Goal: Information Seeking & Learning: Compare options

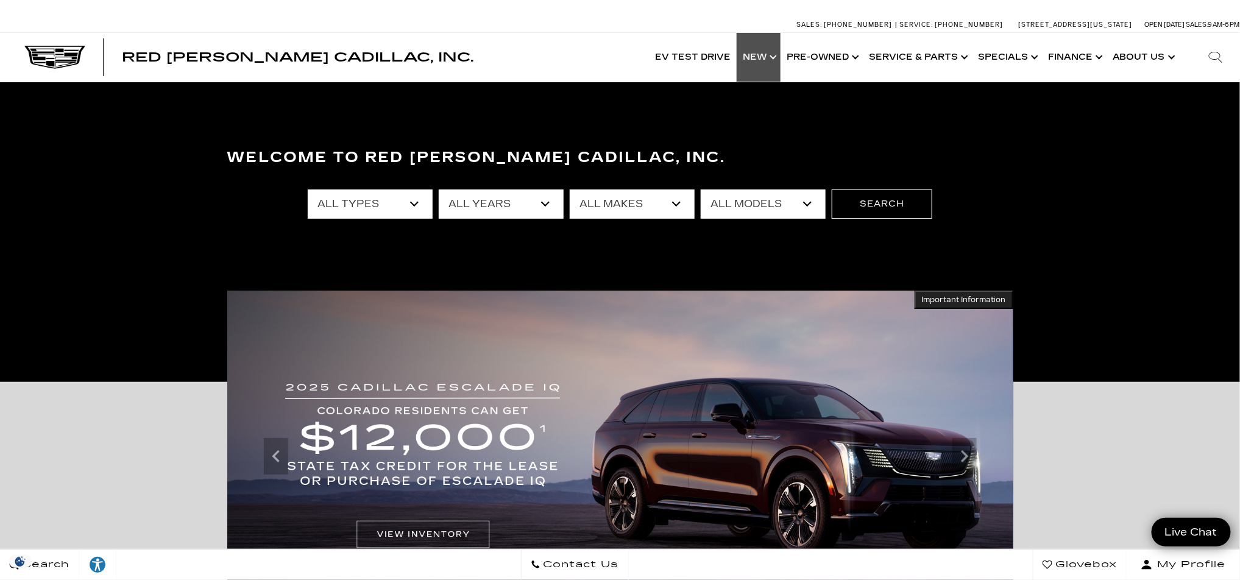
click at [776, 62] on link "Show New" at bounding box center [759, 57] width 44 height 49
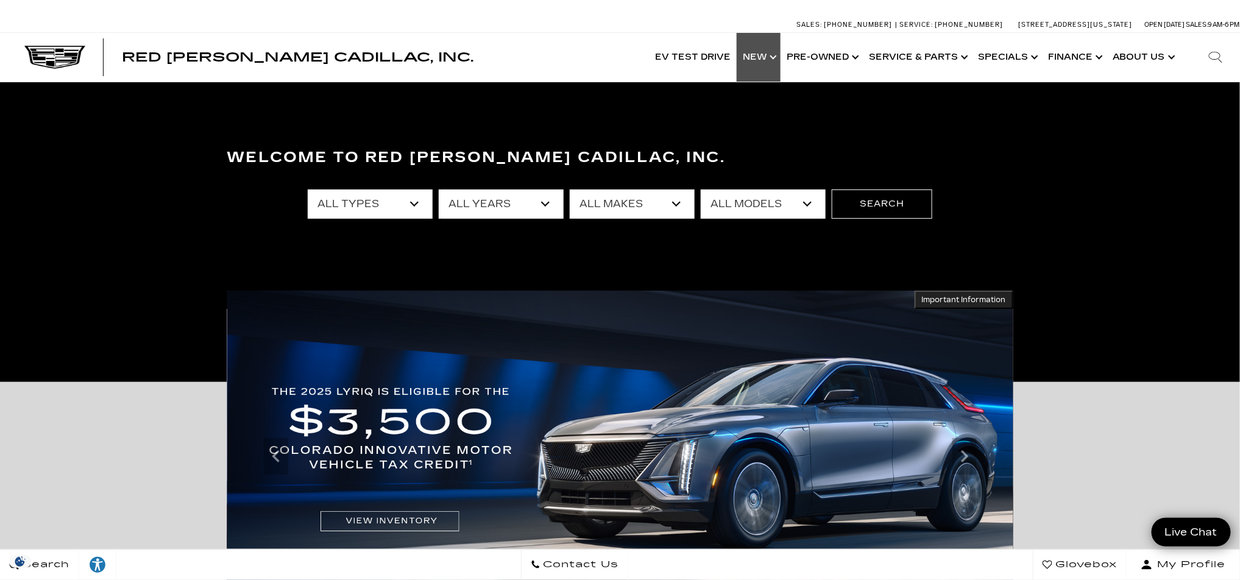
click at [774, 53] on link "Show New" at bounding box center [759, 57] width 44 height 49
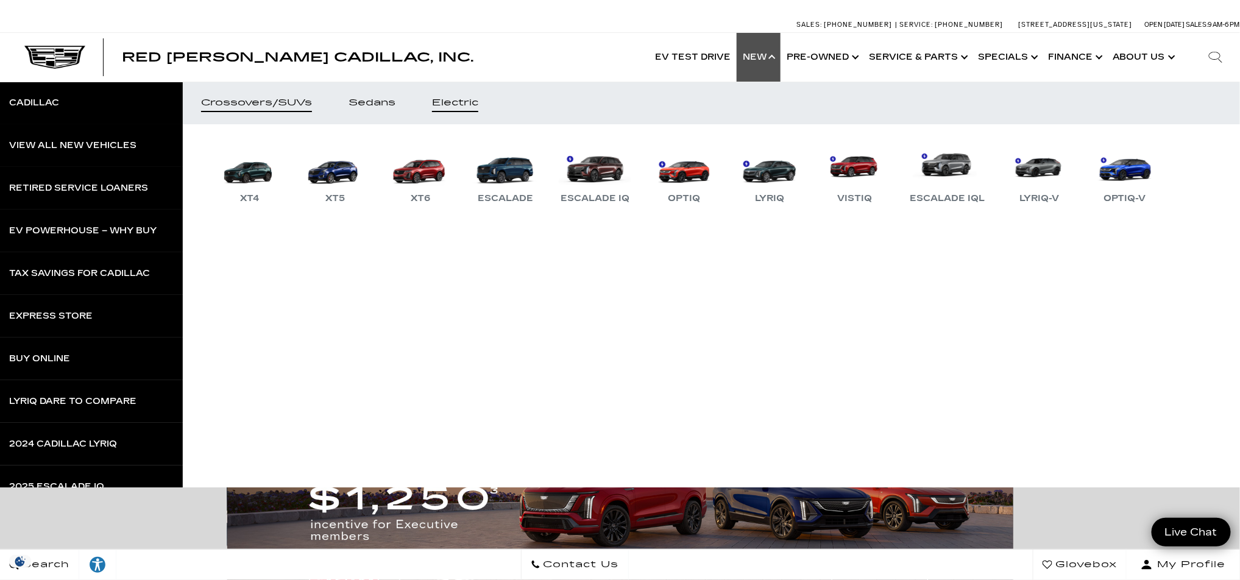
click at [467, 104] on div "Electric" at bounding box center [455, 103] width 46 height 9
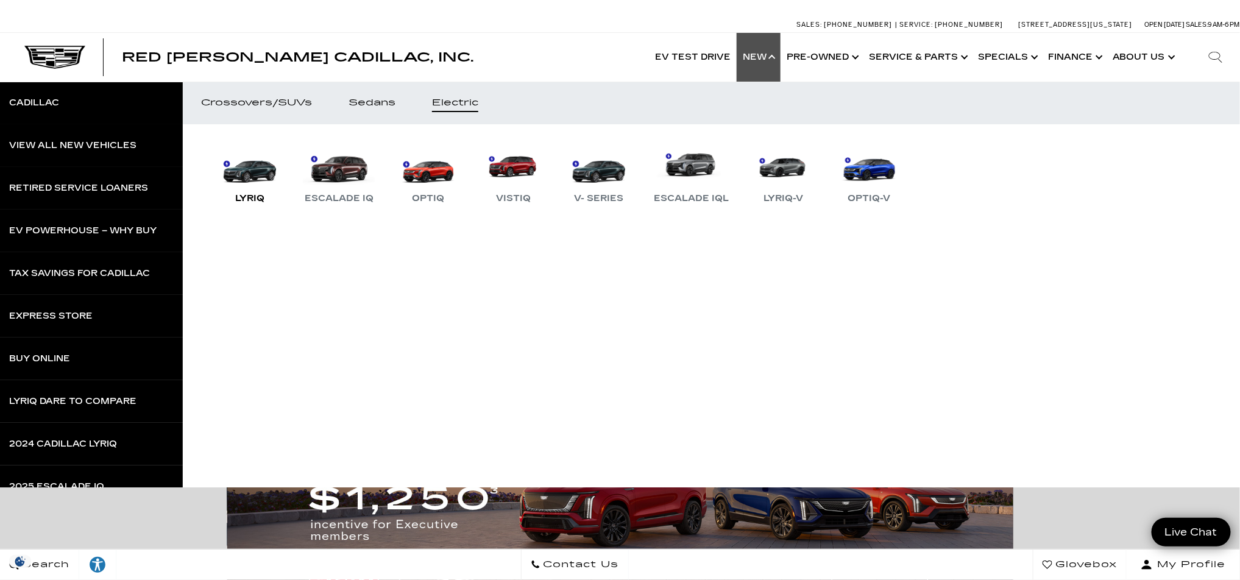
click at [245, 168] on link "LYRIQ" at bounding box center [249, 174] width 73 height 63
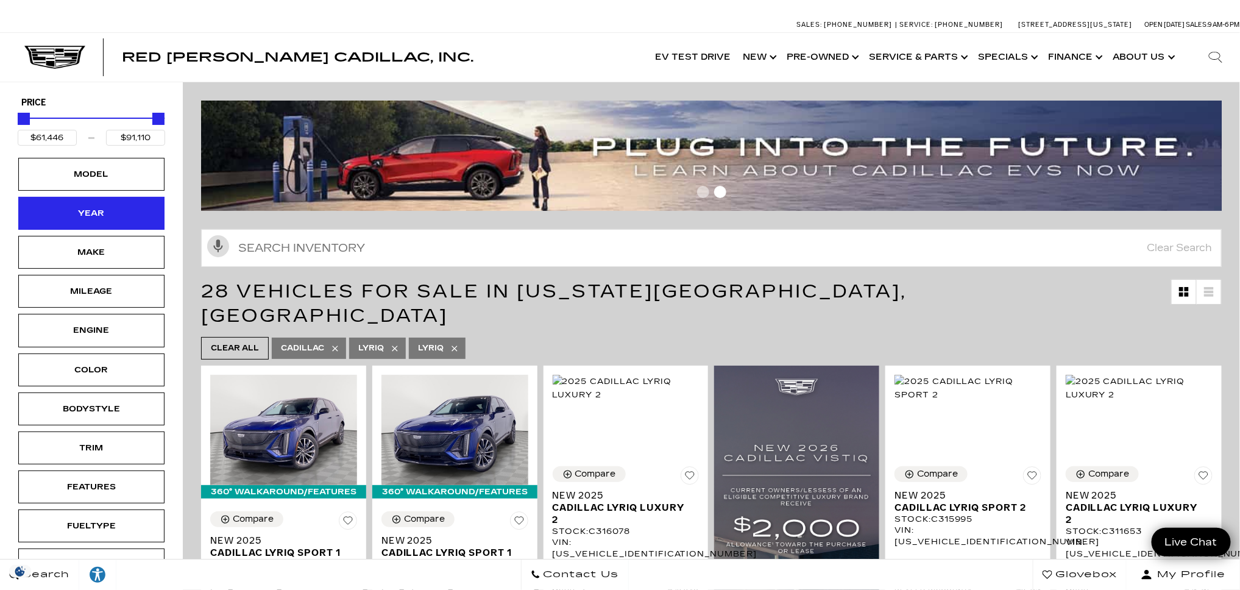
click at [106, 226] on div "Year" at bounding box center [91, 213] width 146 height 33
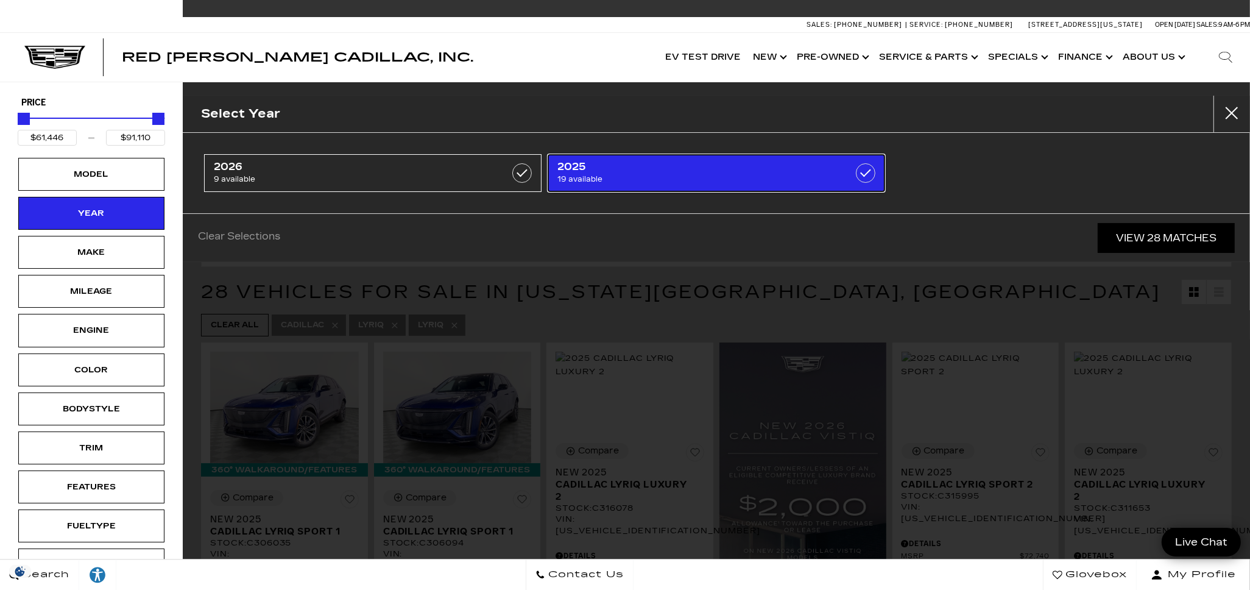
click at [634, 182] on span "19 available" at bounding box center [693, 179] width 271 height 12
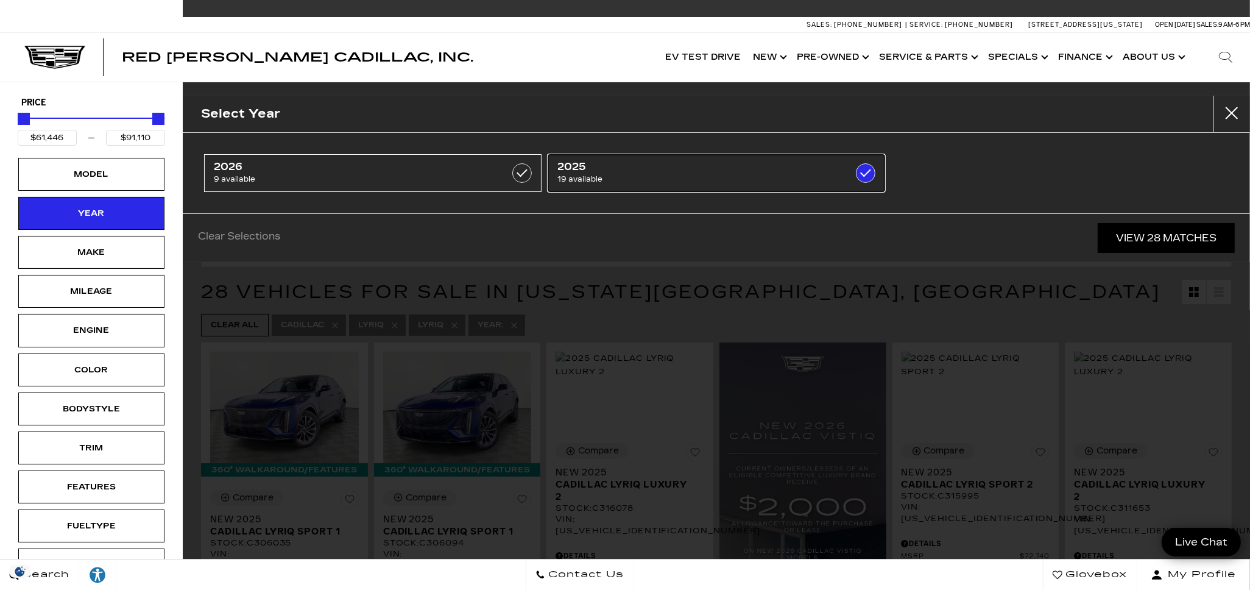
type input "$80,019"
checkbox input "true"
click at [1225, 114] on button "Close" at bounding box center [1232, 114] width 37 height 37
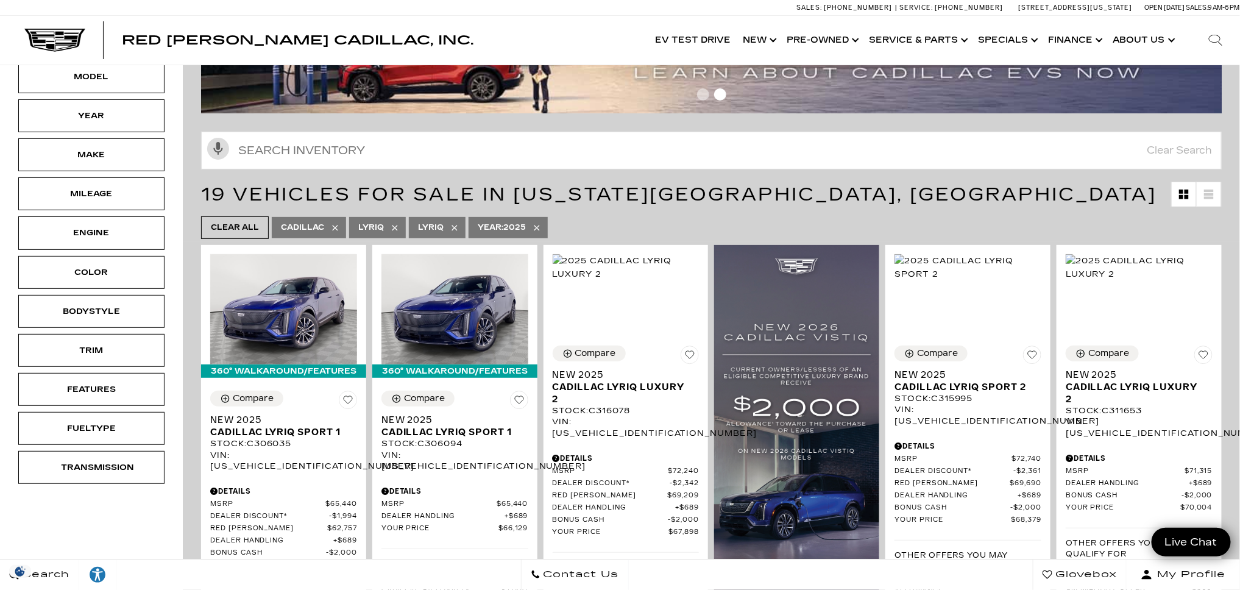
scroll to position [106, 0]
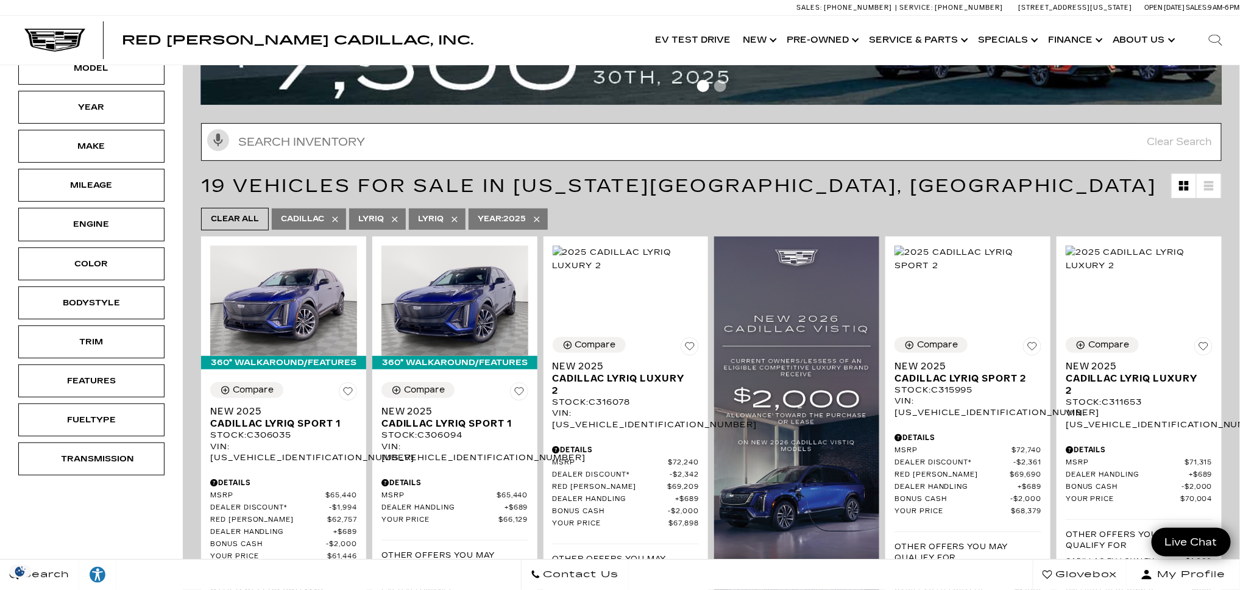
click at [398, 142] on input "Search Inventory" at bounding box center [711, 142] width 1021 height 38
paste input "C307697"
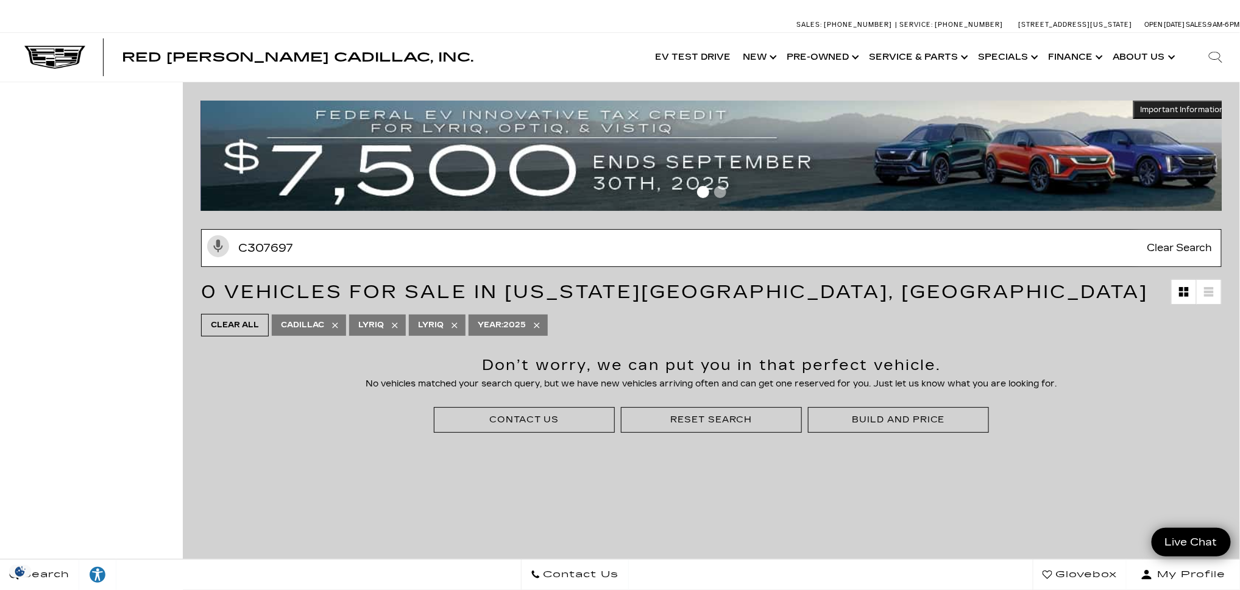
click at [349, 246] on input "C307697" at bounding box center [711, 248] width 1021 height 38
paste input "6094"
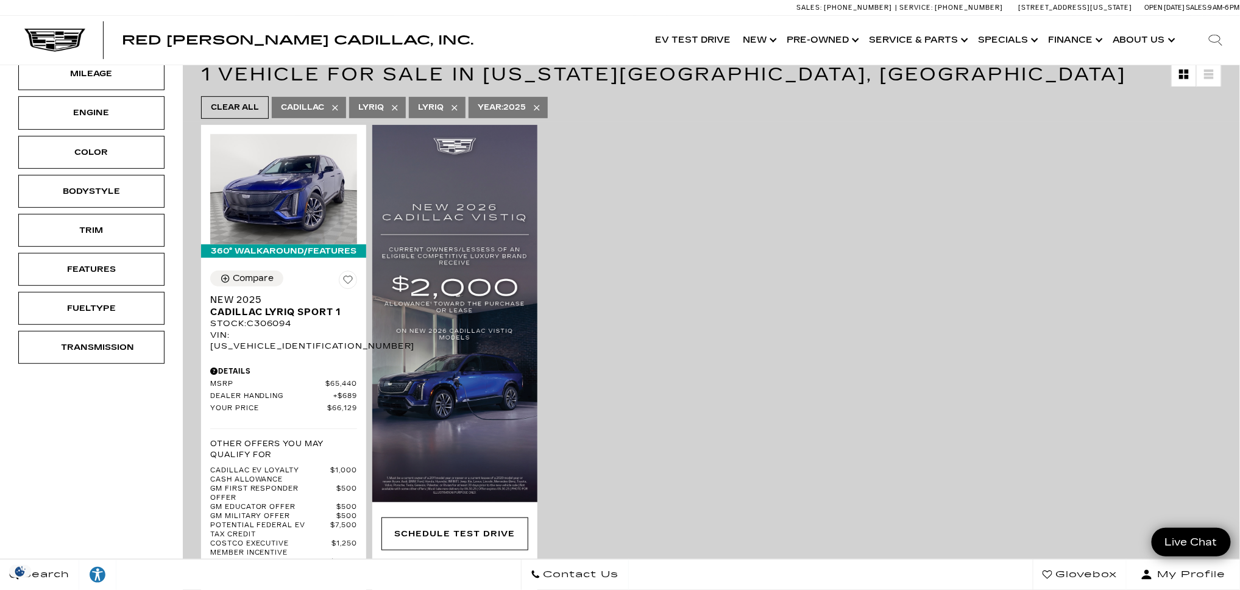
scroll to position [218, 0]
type input "C306094"
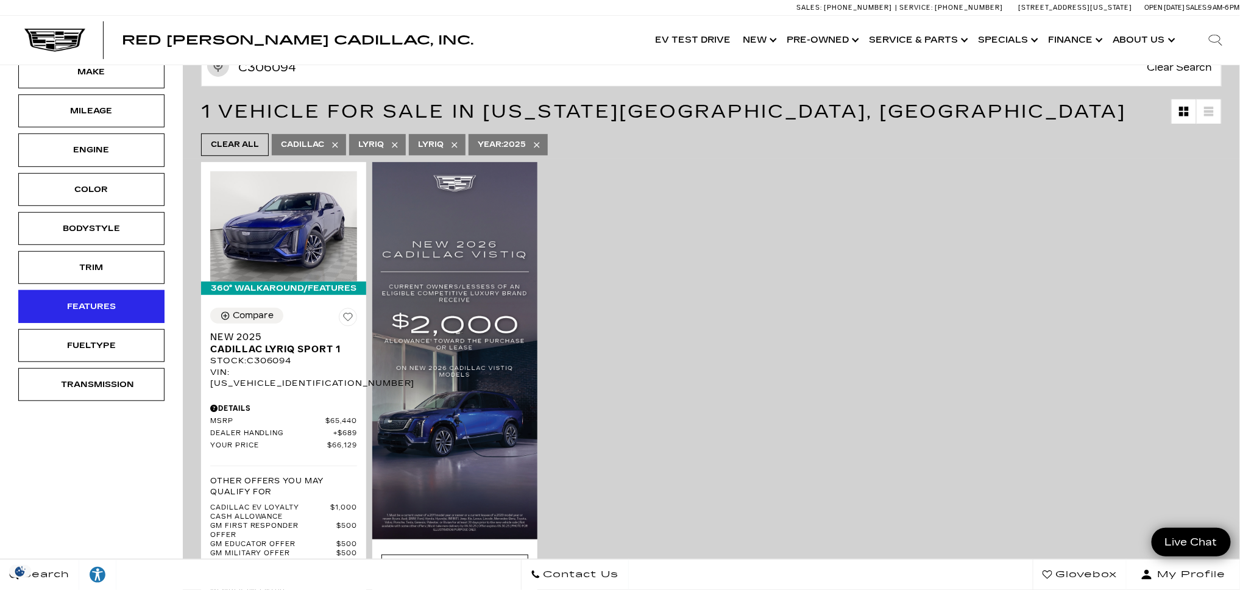
scroll to position [87, 0]
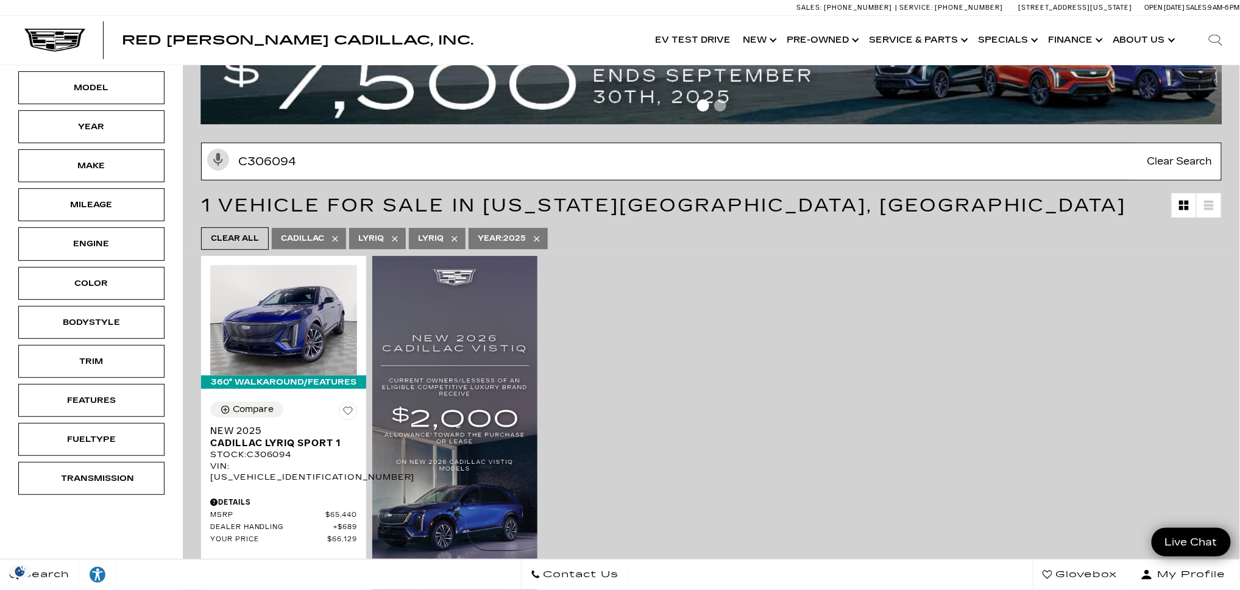
click at [307, 163] on input "C306094" at bounding box center [711, 162] width 1021 height 38
type input "$61,446"
type input "$80,019"
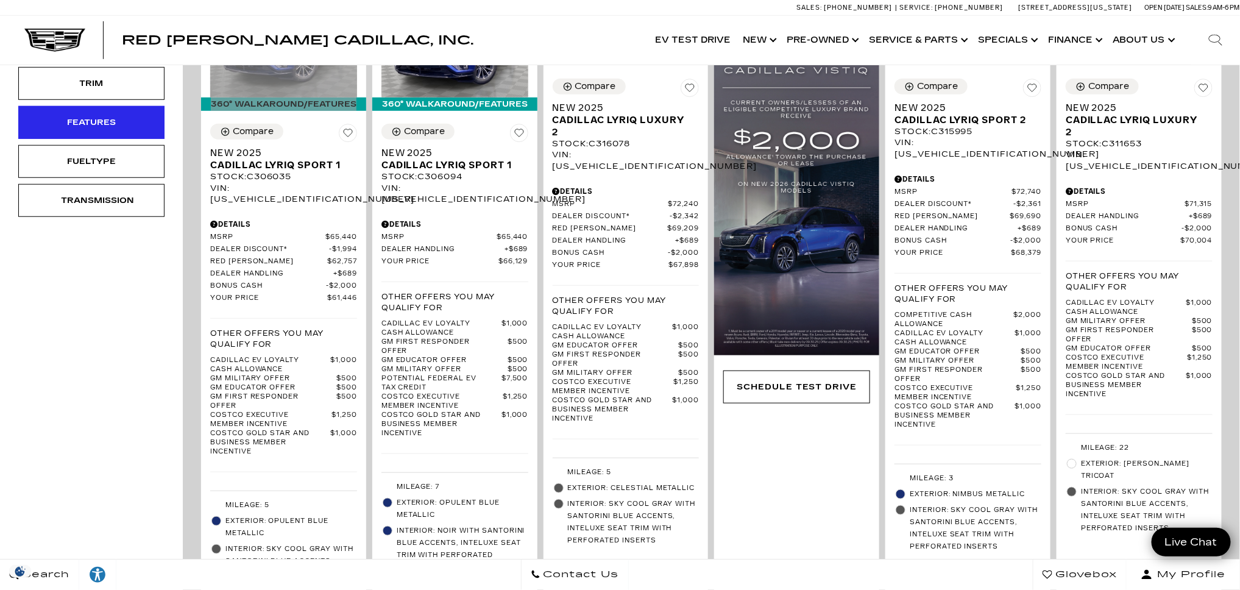
scroll to position [368, 0]
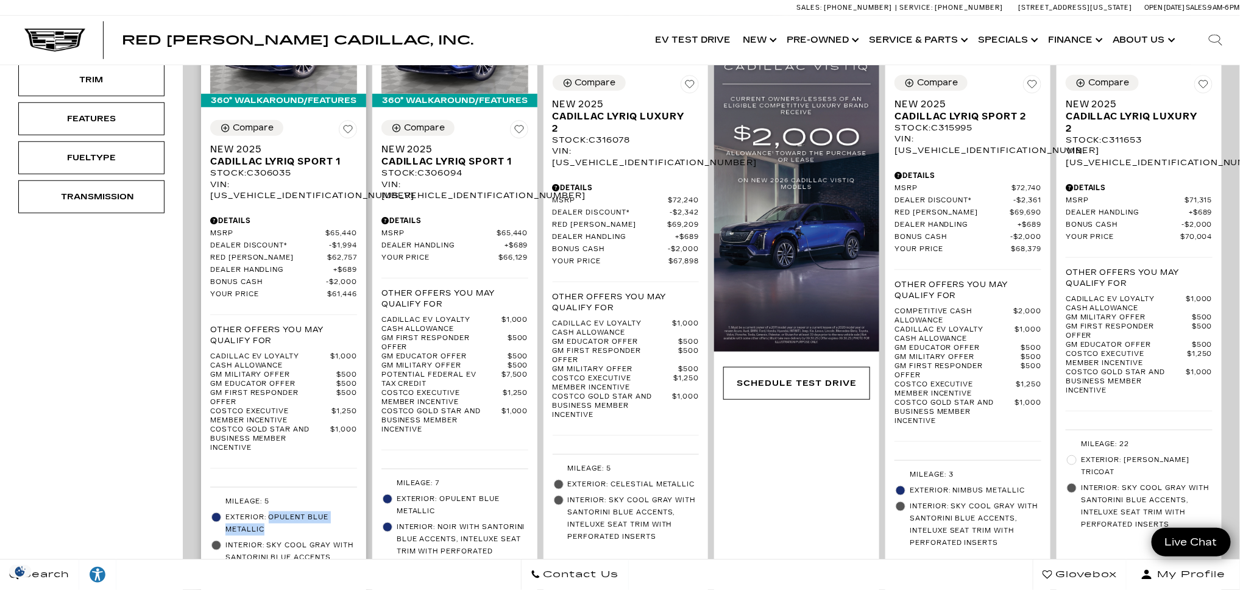
drag, startPoint x: 269, startPoint y: 517, endPoint x: 269, endPoint y: 509, distance: 7.9
click at [269, 511] on span "Exterior: Opulent Blue Metallic" at bounding box center [291, 523] width 132 height 24
copy span "Opulent Blue Metallic"
click at [278, 177] on div "Stock : C306035" at bounding box center [283, 173] width 147 height 11
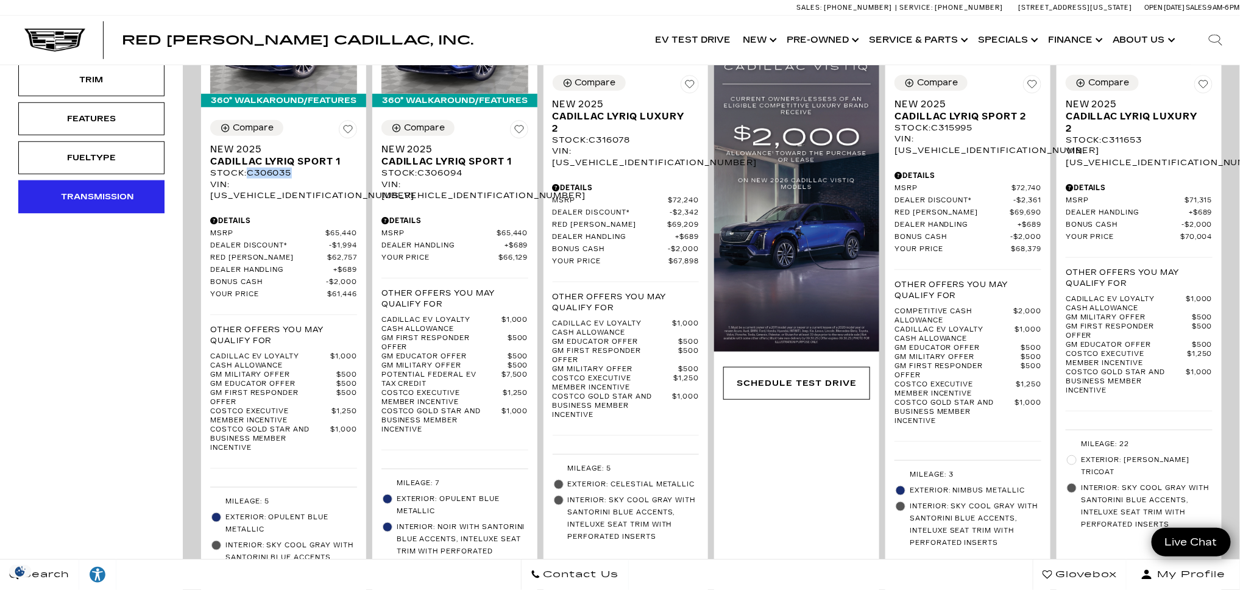
copy div "C306035"
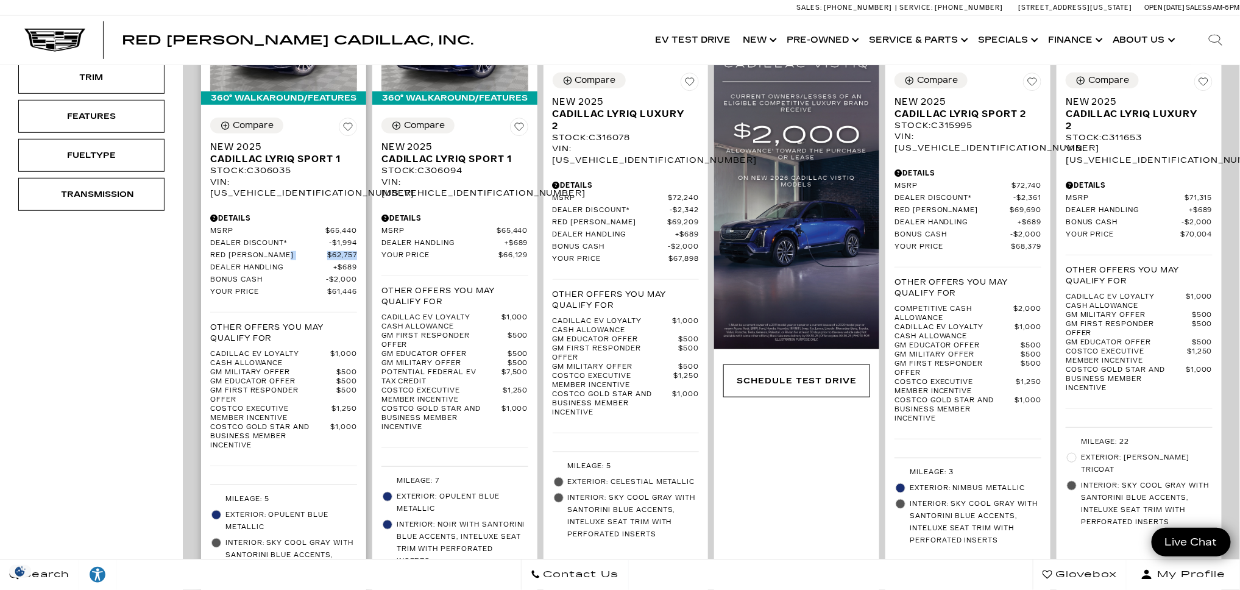
drag, startPoint x: 361, startPoint y: 244, endPoint x: 322, endPoint y: 242, distance: 38.5
click at [322, 242] on div "Compare New 2025 Cadillac LYRIQ Sport 1 Stock : C306035 VIN: 1GYKPURL0SZ306035 …" at bounding box center [283, 352] width 165 height 488
copy link "$62,757"
click at [357, 227] on span "$65,440" at bounding box center [341, 231] width 32 height 9
drag, startPoint x: 361, startPoint y: 221, endPoint x: 312, endPoint y: 214, distance: 49.1
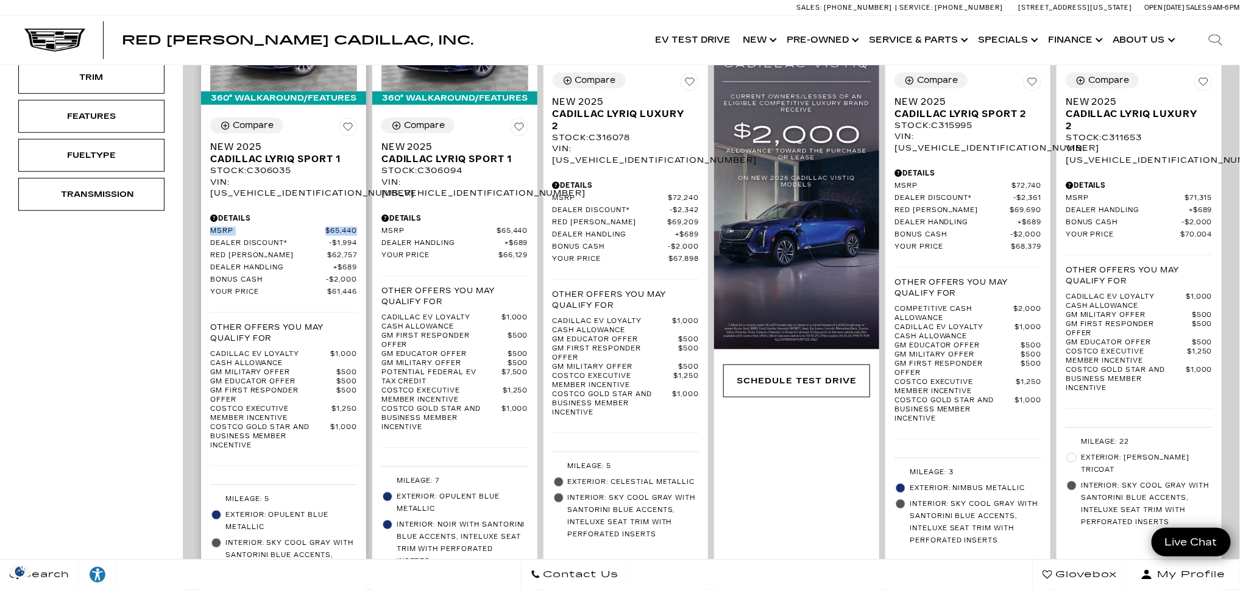
click at [312, 214] on div "Compare New 2025 Cadillac LYRIQ Sport 1 Stock : C306035 VIN: 1GYKPURL0SZ306035 …" at bounding box center [283, 352] width 165 height 488
copy link "MSRP $65,440"
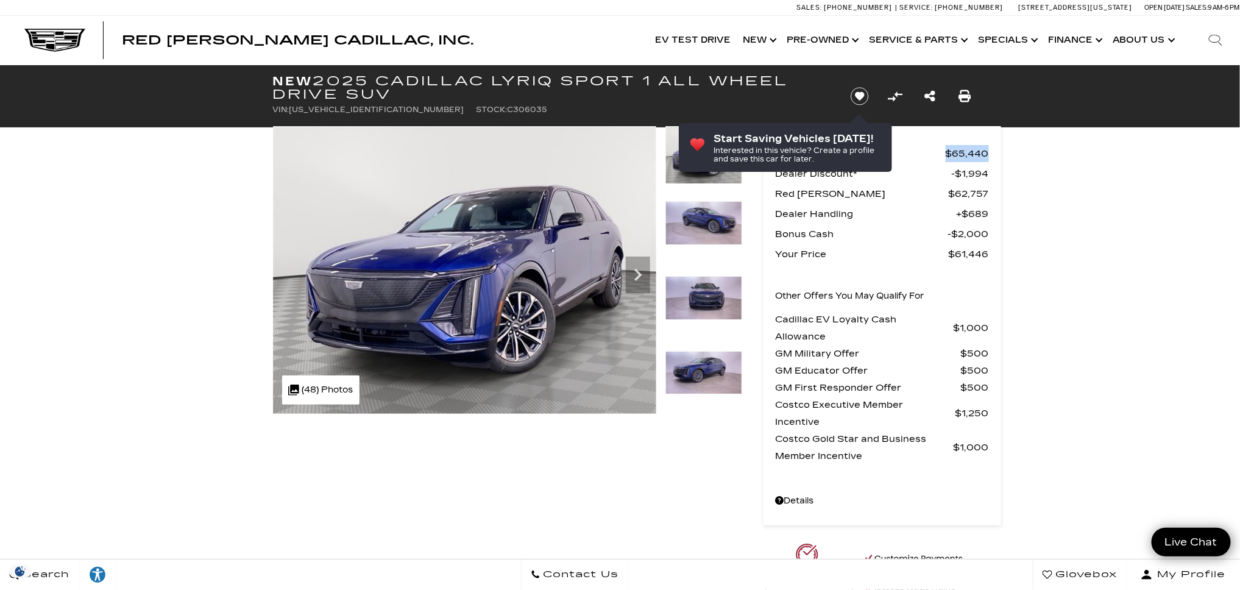
drag, startPoint x: 990, startPoint y: 156, endPoint x: 940, endPoint y: 147, distance: 50.7
click at [940, 147] on div "MSRP $65,440 Dealer Discount* $1,994 Red Noland Price $62,757 Dealer Handling $…" at bounding box center [882, 325] width 238 height 399
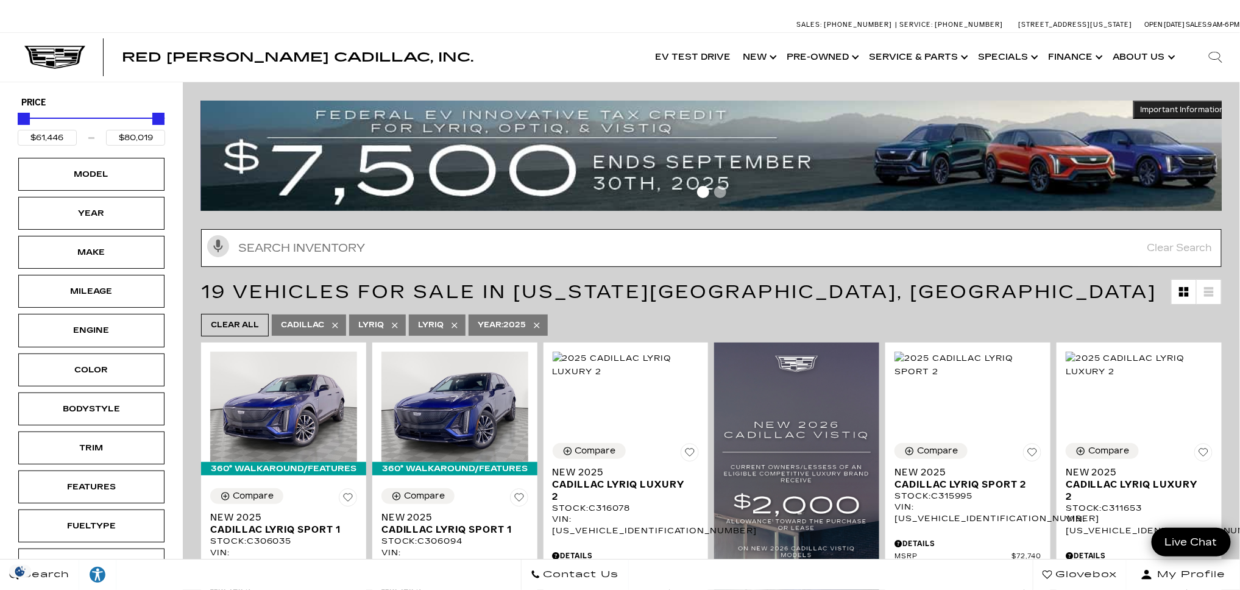
click at [333, 239] on input "Search Inventory" at bounding box center [711, 248] width 1021 height 38
paste input "C310002"
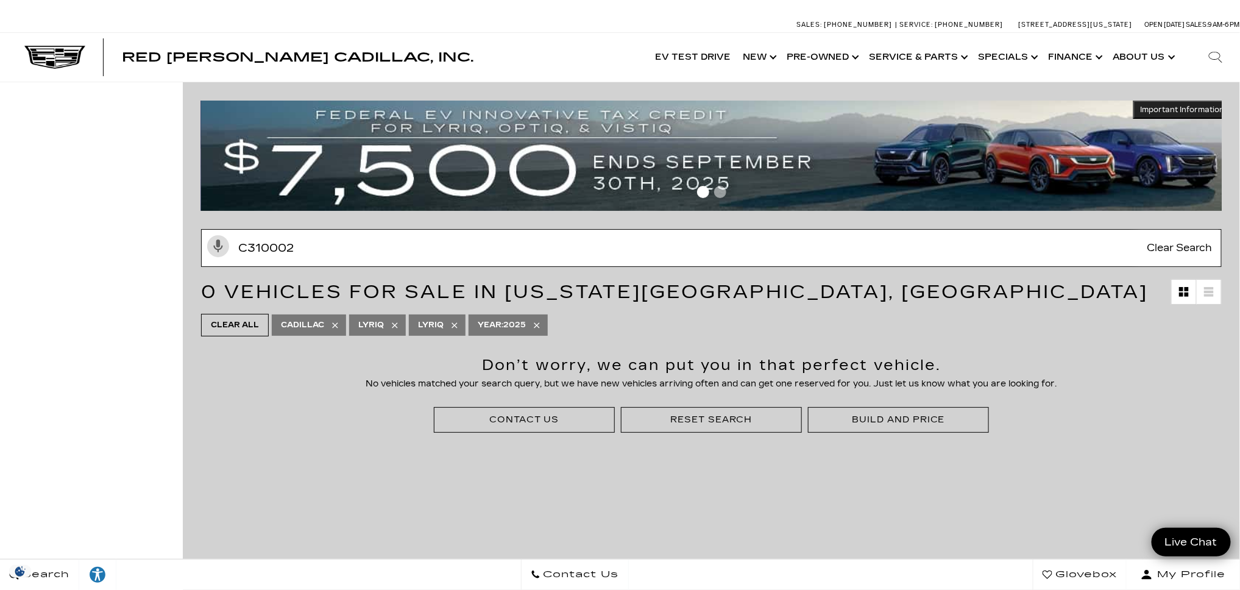
click at [377, 251] on input "C310002" at bounding box center [711, 248] width 1021 height 38
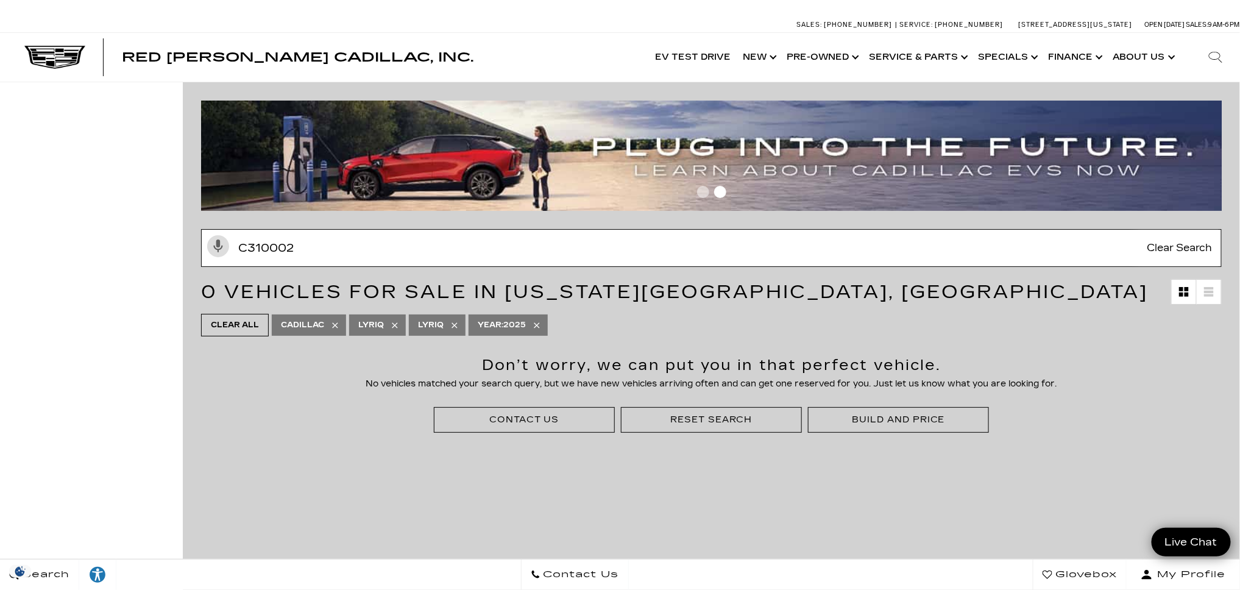
paste input "1761"
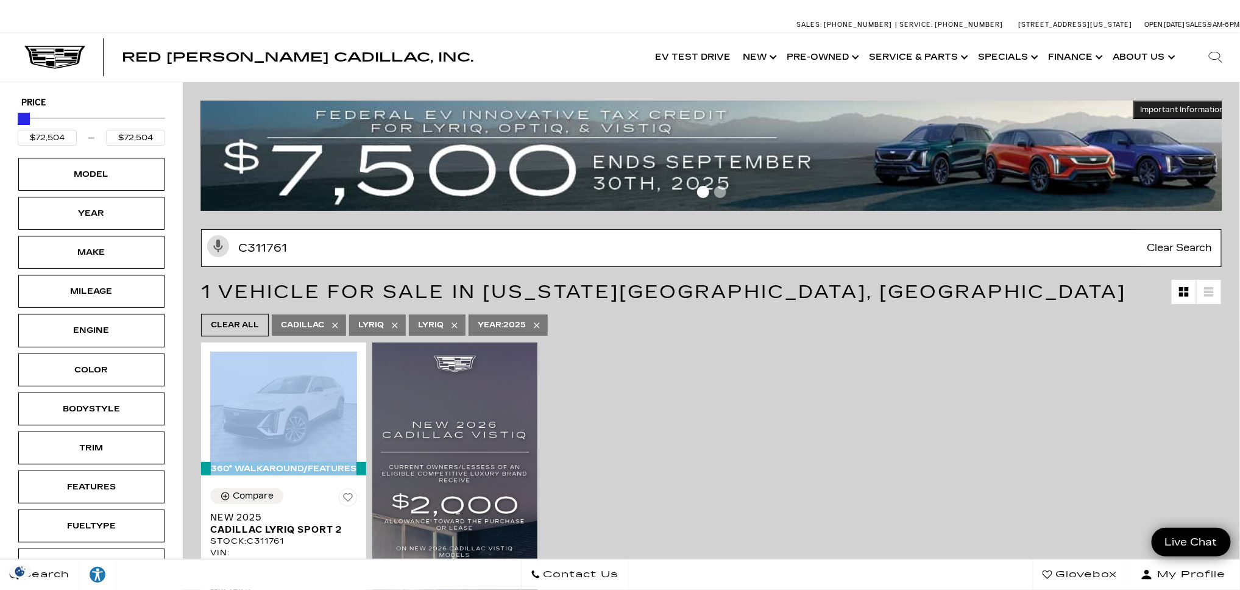
click at [369, 253] on input "C311761" at bounding box center [711, 248] width 1021 height 38
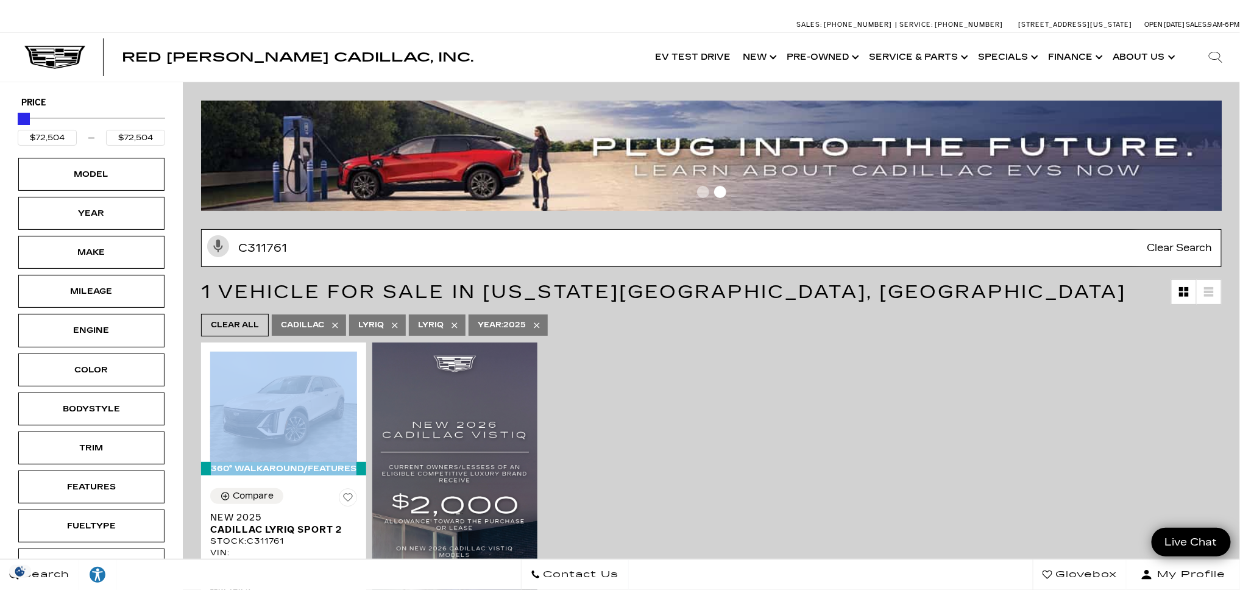
click at [369, 253] on input "C311761" at bounding box center [711, 248] width 1021 height 38
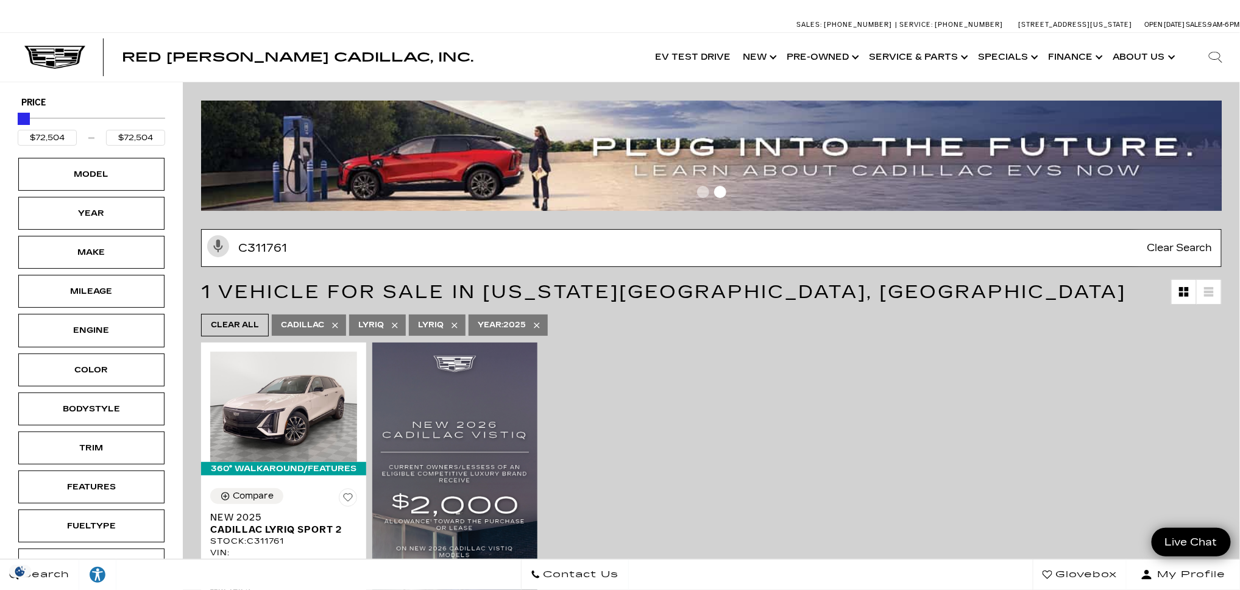
paste input "06602"
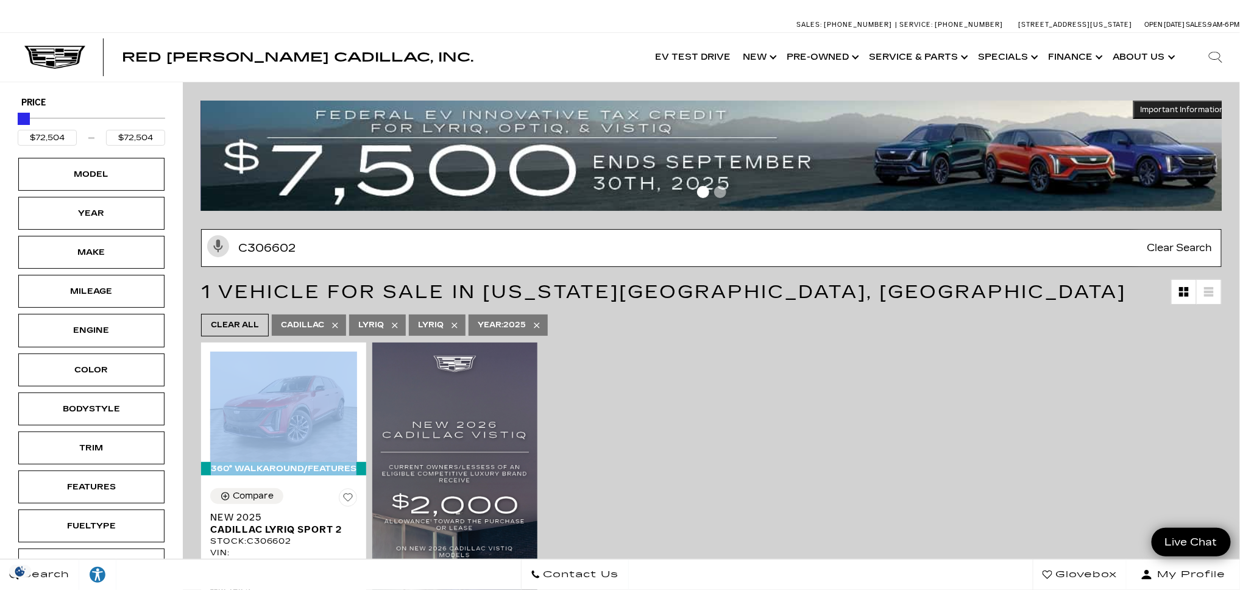
click at [288, 248] on input "C306602" at bounding box center [711, 248] width 1021 height 38
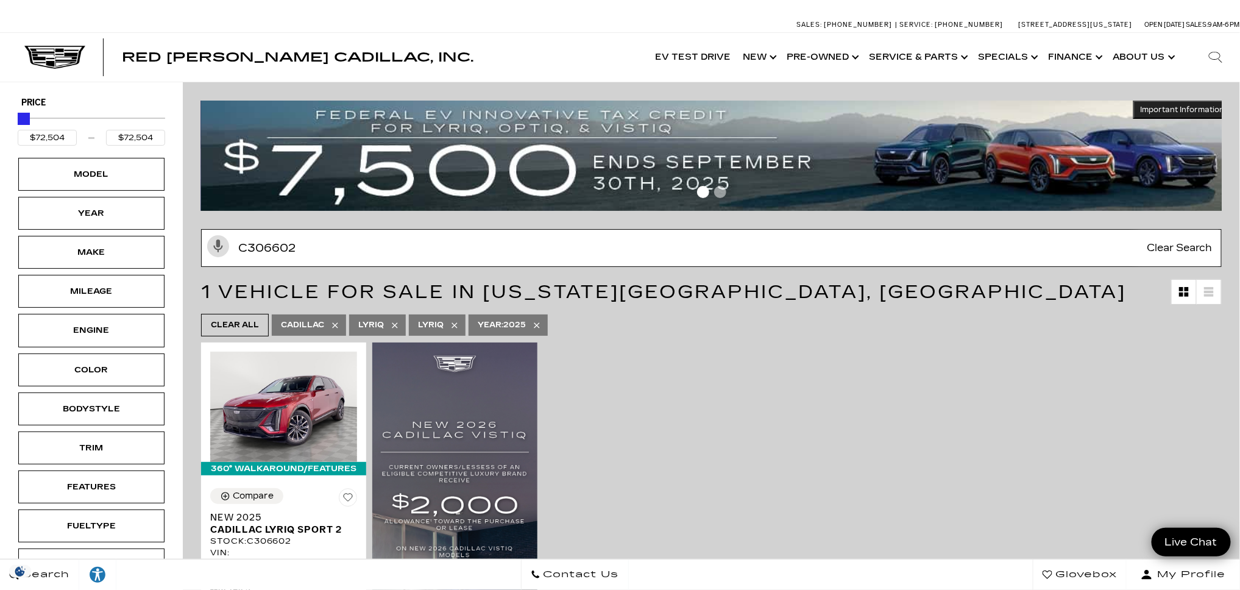
paste input "16140"
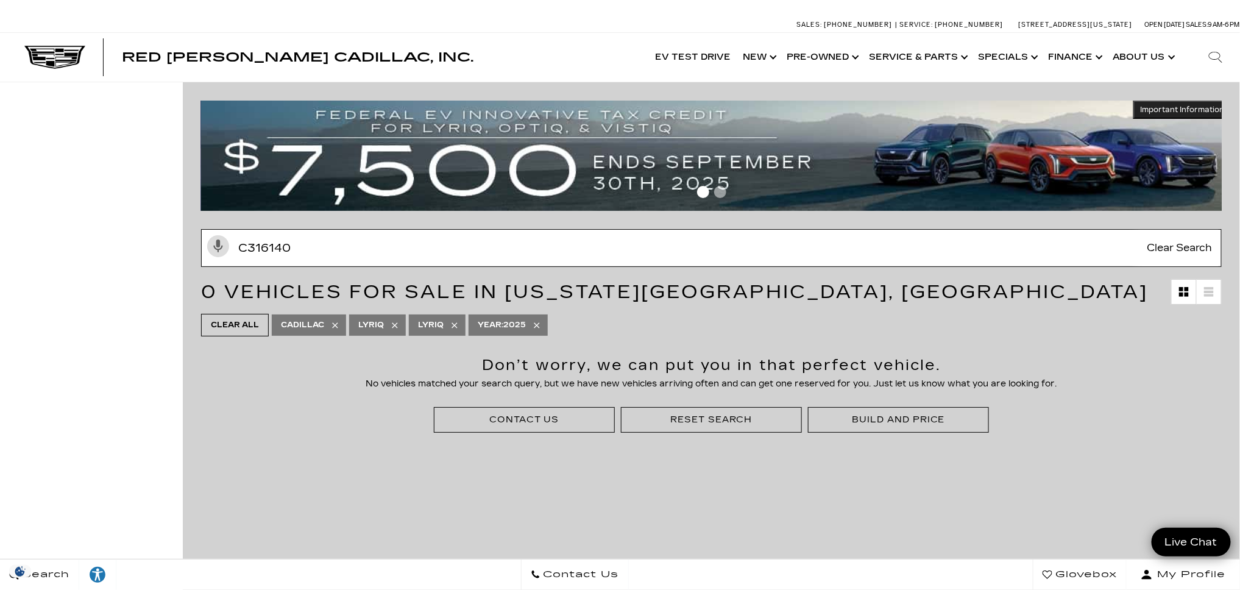
click at [349, 253] on input "C316140" at bounding box center [711, 248] width 1021 height 38
paste input "006"
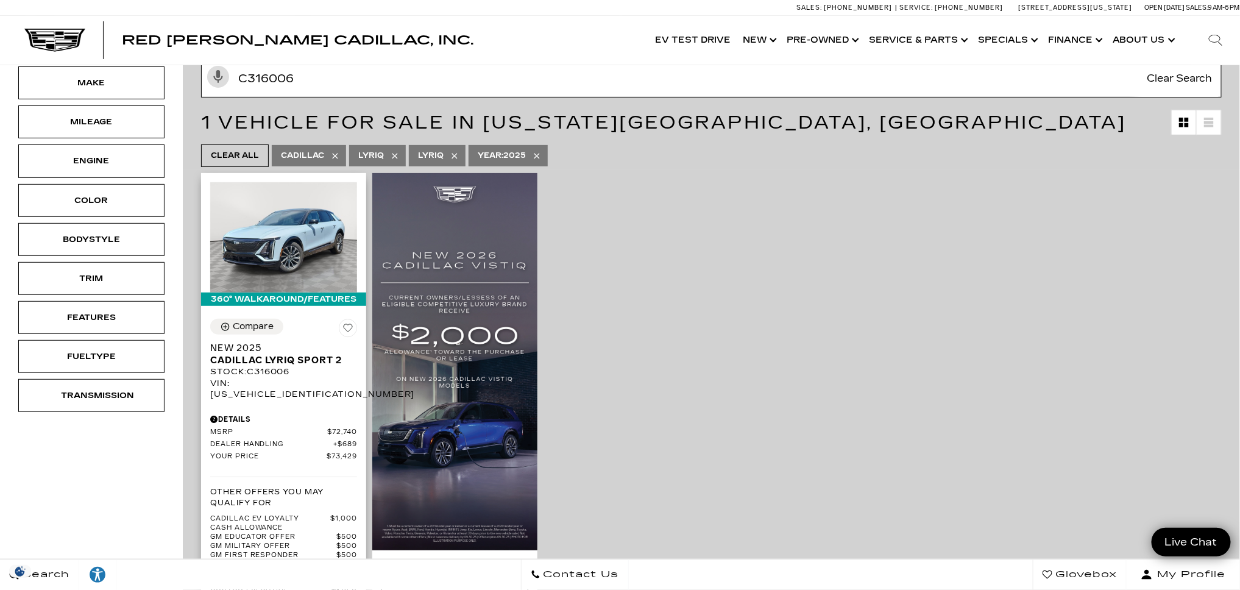
scroll to position [172, 0]
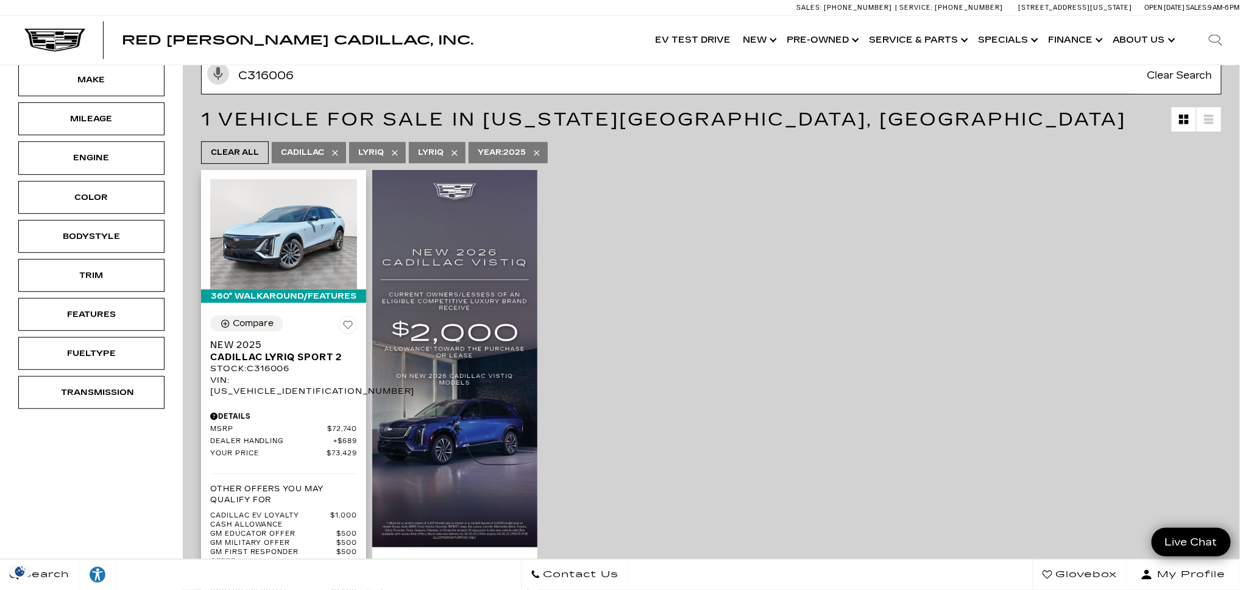
type input "C316006"
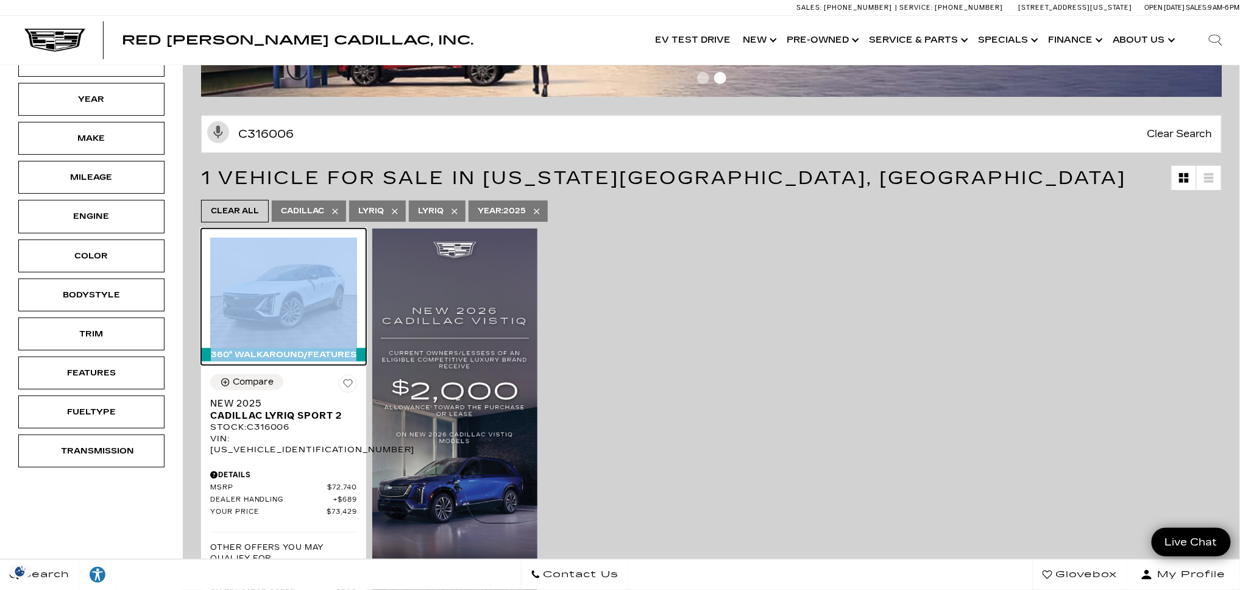
scroll to position [48, 0]
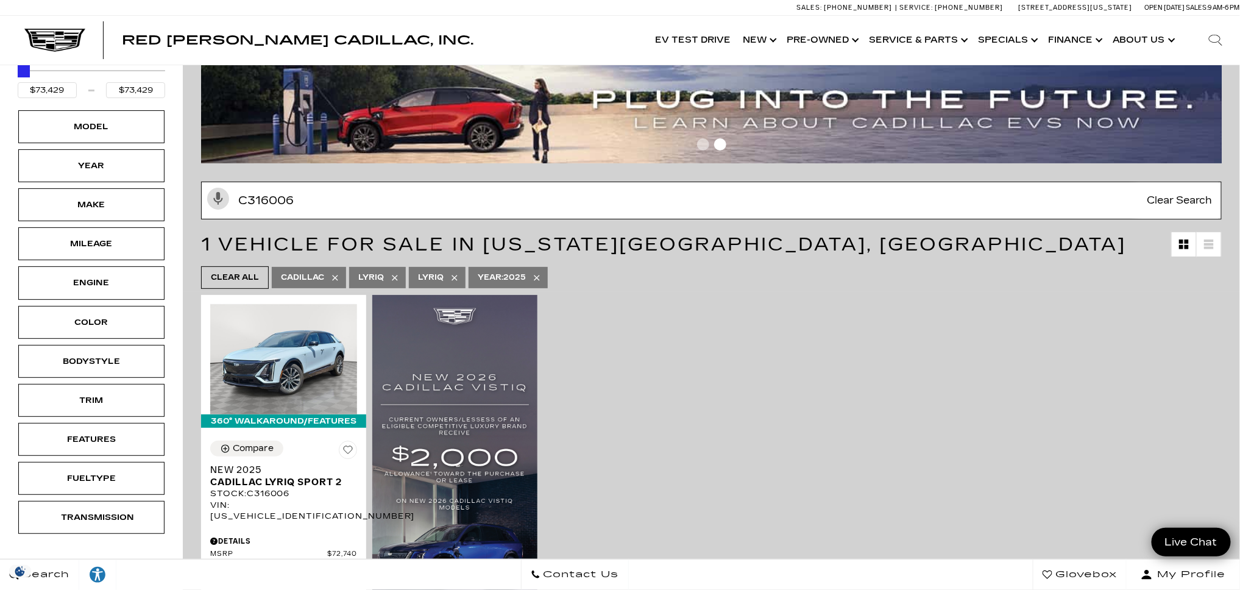
click at [305, 202] on input "C316006" at bounding box center [711, 201] width 1021 height 38
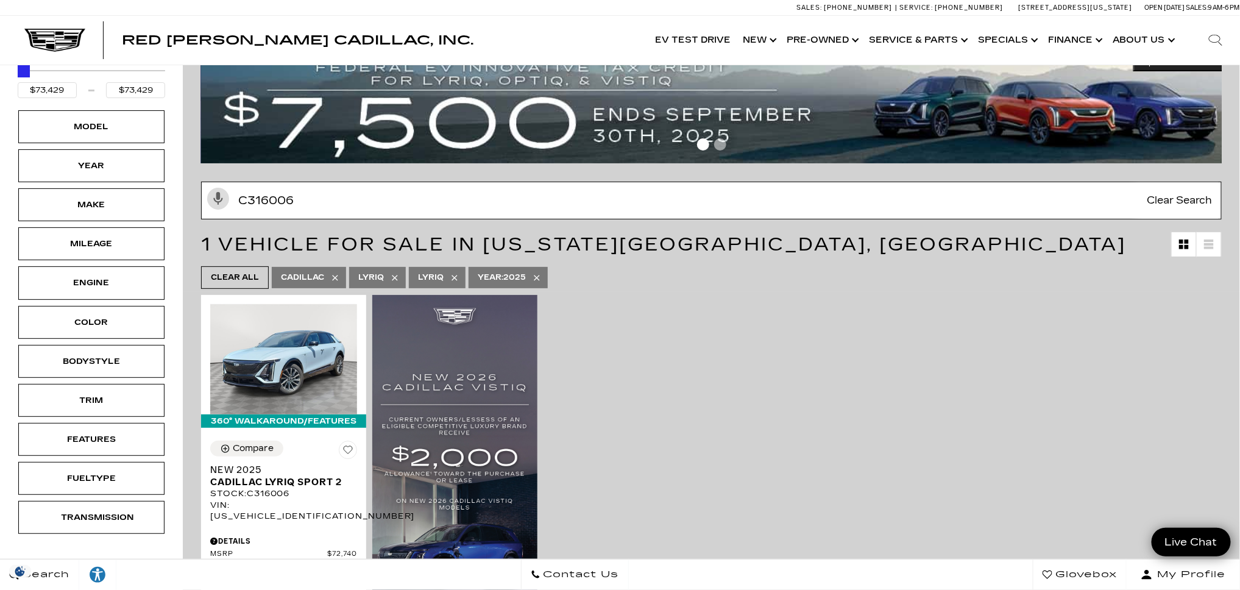
click at [305, 202] on input "C316006" at bounding box center [711, 201] width 1021 height 38
type input "$61,446"
type input "$80,019"
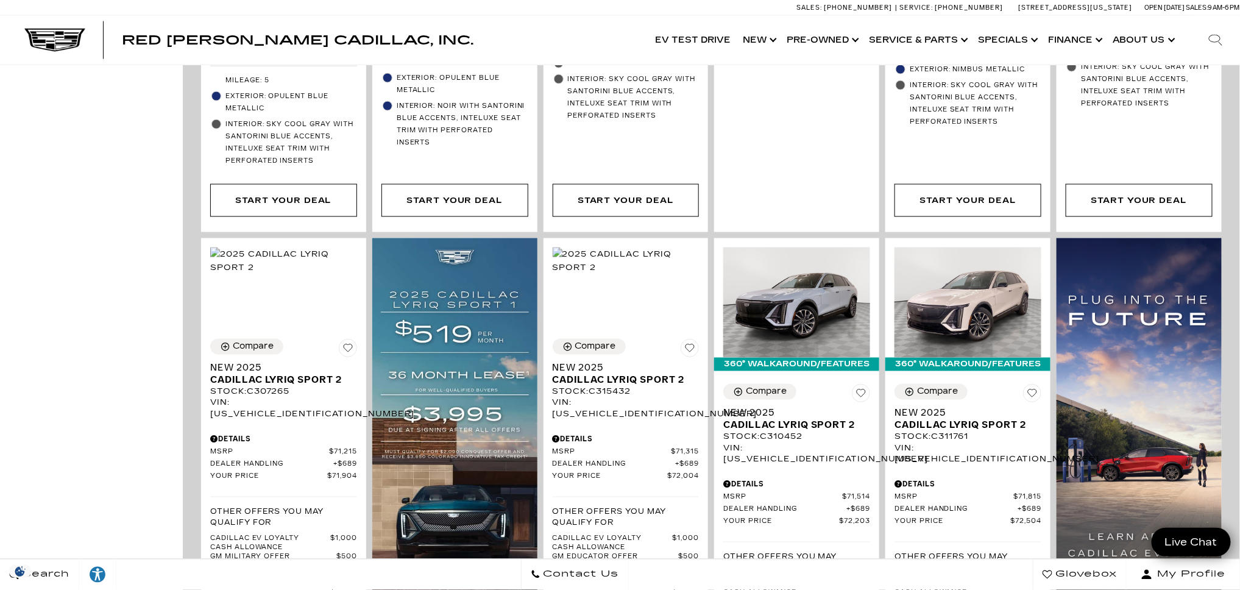
scroll to position [916, 0]
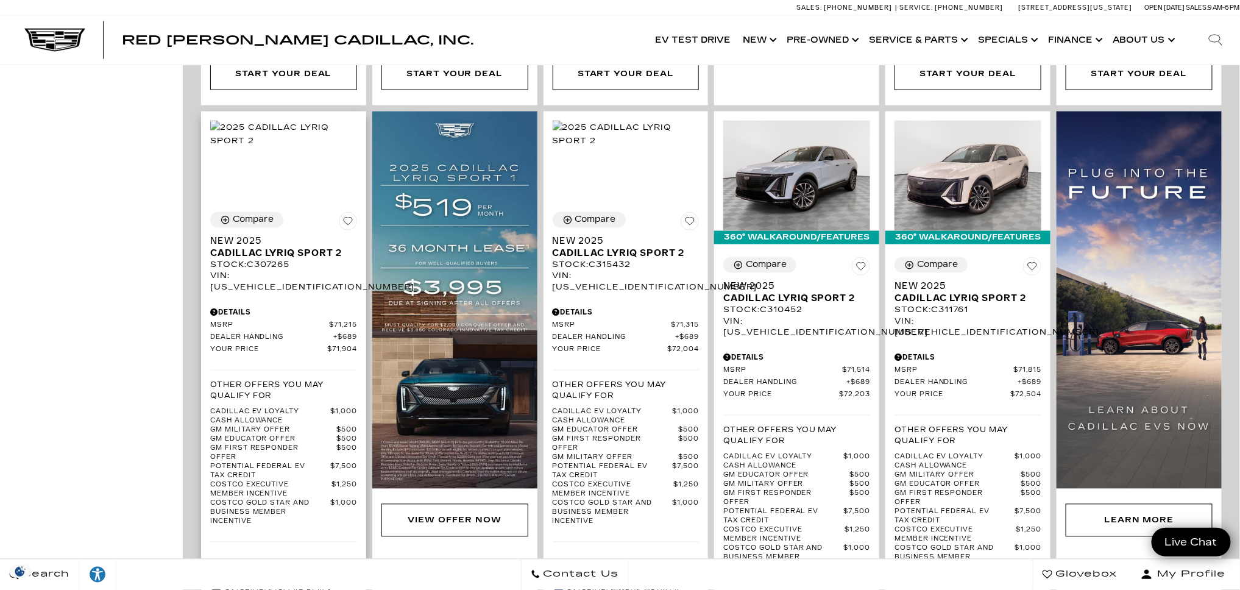
click at [284, 260] on div "Stock : C307265" at bounding box center [283, 265] width 147 height 11
copy div "C307265"
drag, startPoint x: 358, startPoint y: 306, endPoint x: 331, endPoint y: 306, distance: 26.8
click at [331, 306] on div "Compare New 2025 Cadillac LYRIQ Sport 2 Stock : C307265 VIN: 1GYKPWRL6SZ307265 …" at bounding box center [283, 438] width 165 height 470
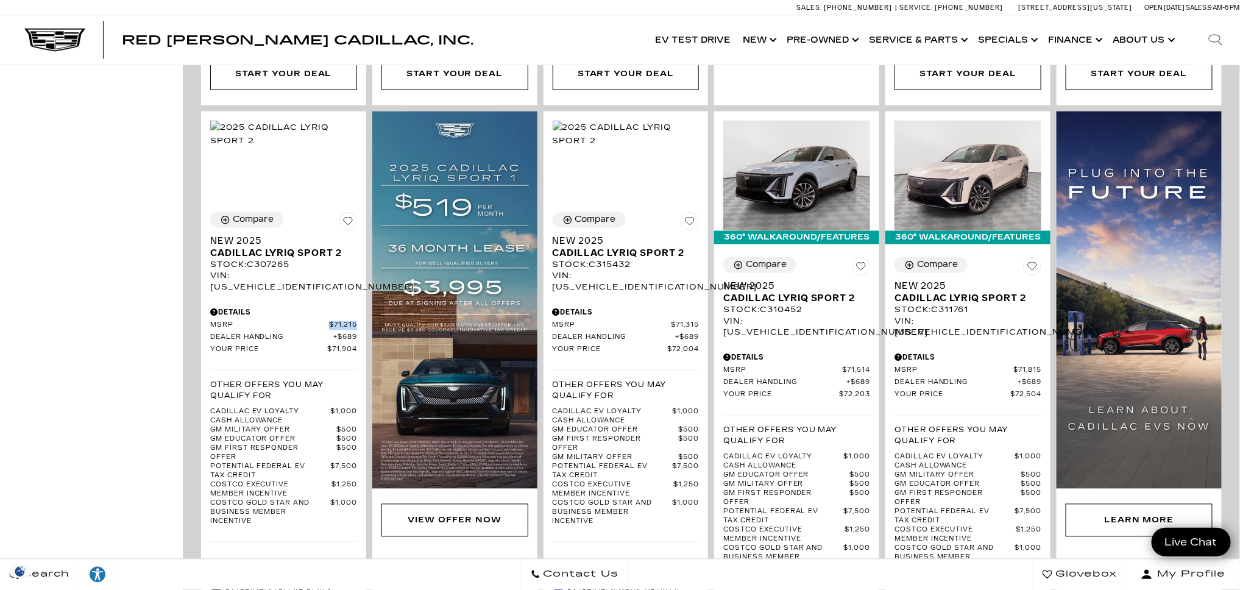
copy span "$71,215"
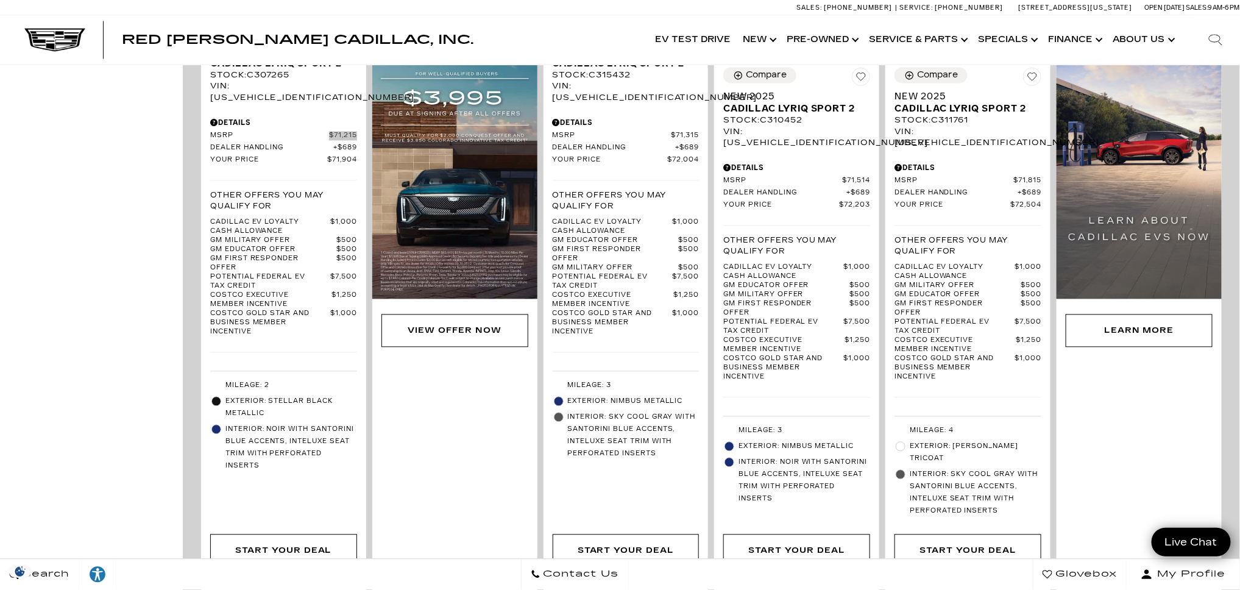
scroll to position [1106, 0]
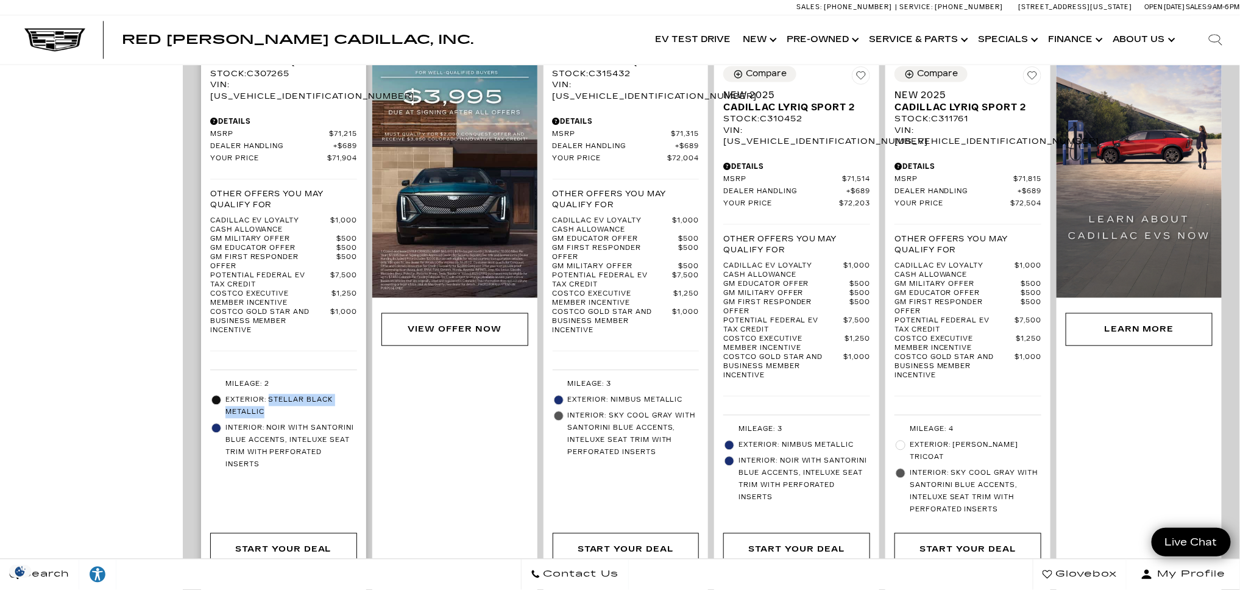
drag, startPoint x: 268, startPoint y: 394, endPoint x: 269, endPoint y: 383, distance: 10.4
click at [269, 394] on span "Exterior: Stellar Black Metallic" at bounding box center [291, 406] width 132 height 24
copy span "Stellar Black Metallic"
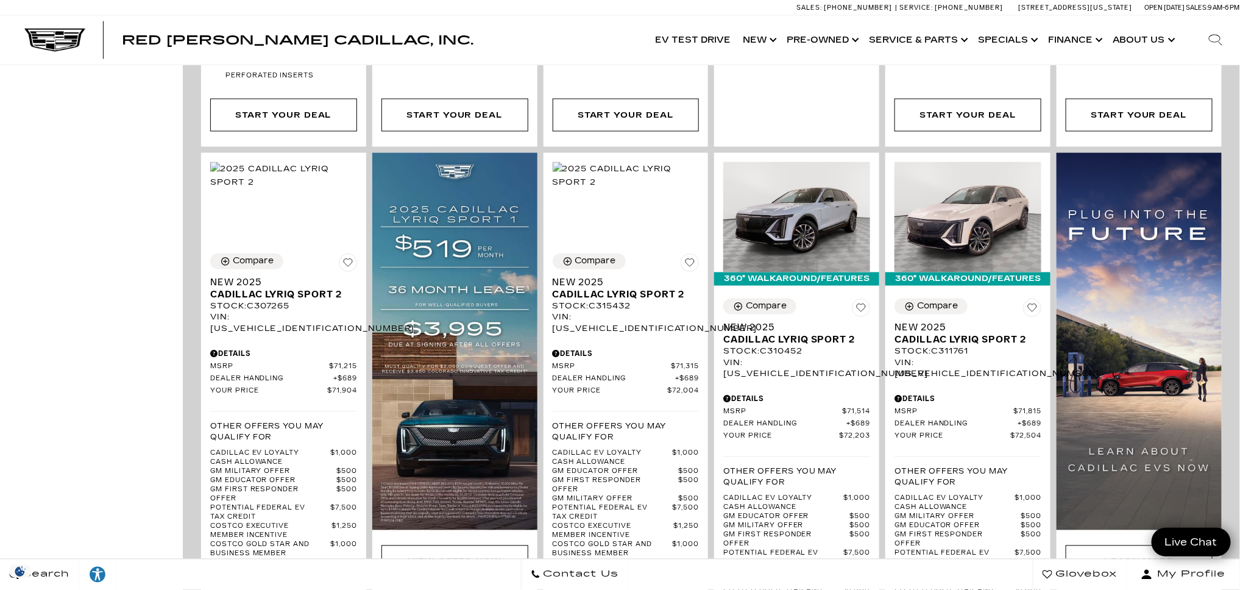
scroll to position [877, 0]
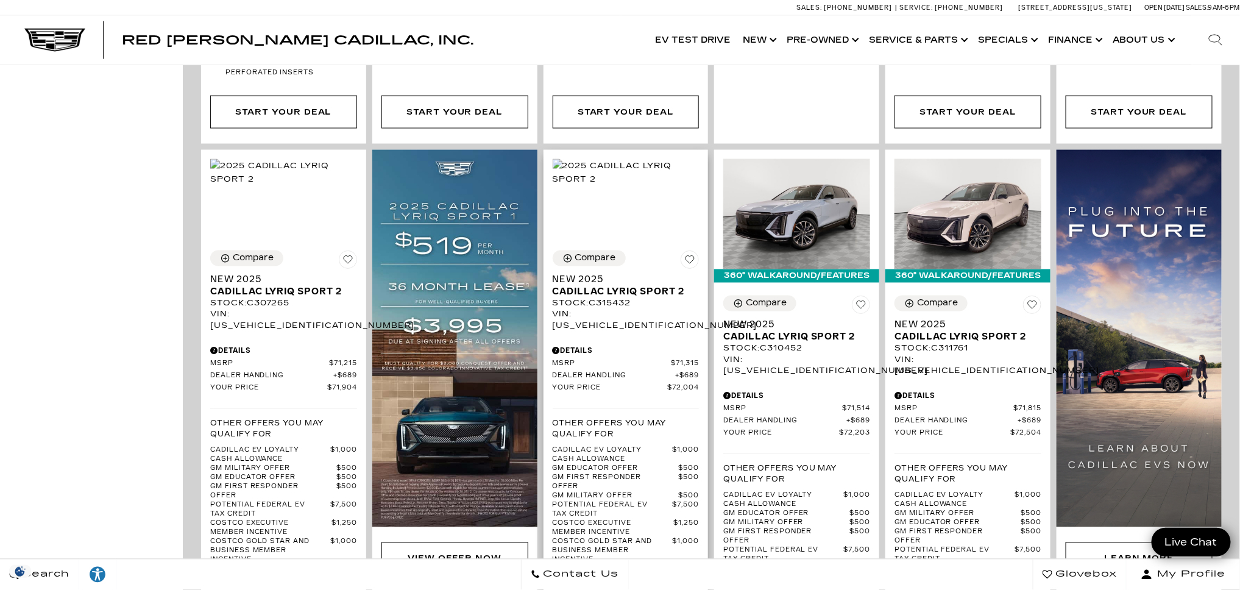
click at [625, 298] on div "Stock : C315432" at bounding box center [626, 303] width 147 height 11
copy div "C315432"
drag, startPoint x: 703, startPoint y: 367, endPoint x: 673, endPoint y: 363, distance: 30.3
click at [673, 363] on div "Compare New 2025 Cadillac LYRIQ Sport 2 Stock : C315432 VIN: 1GYKPWRL6SZ315432 …" at bounding box center [625, 470] width 165 height 458
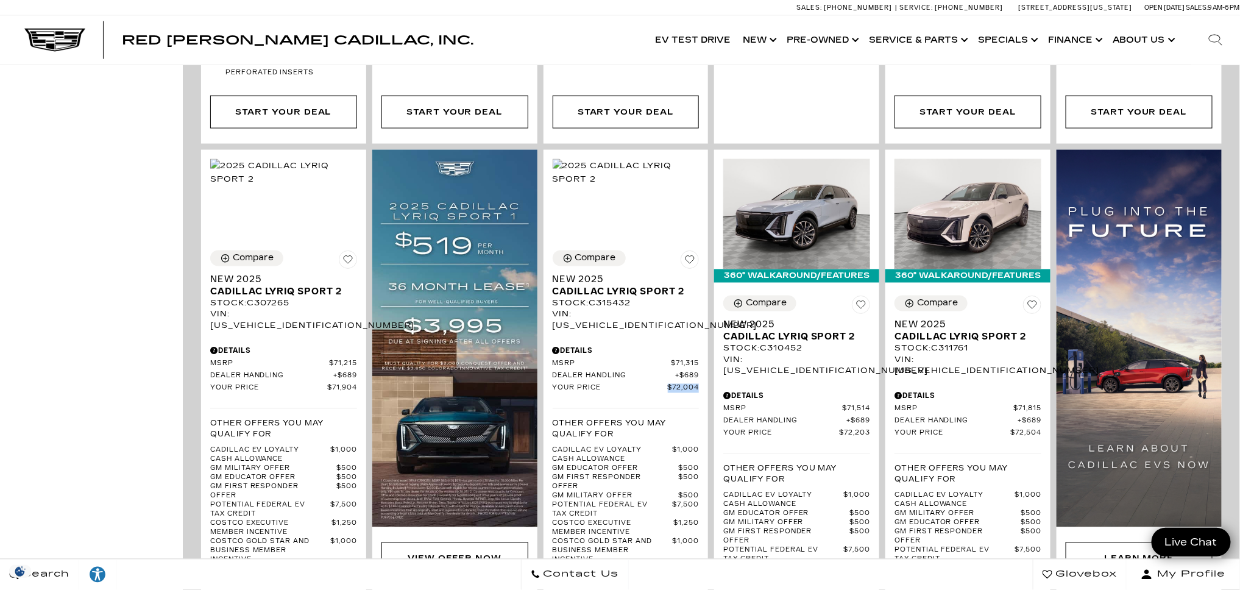
copy span "$72,004"
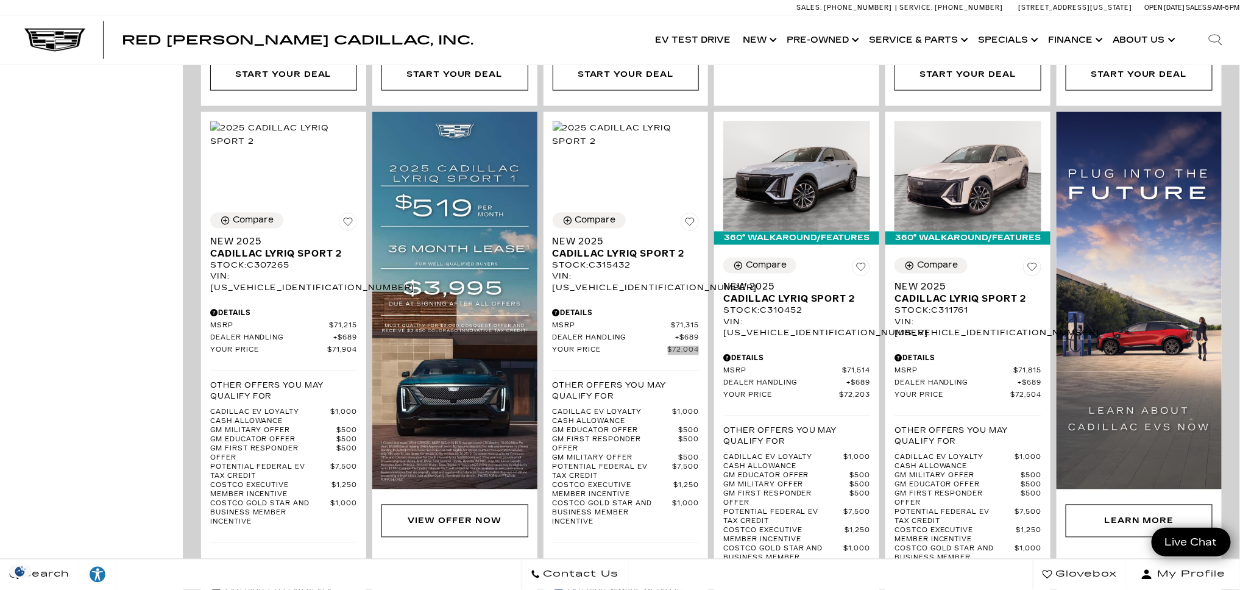
scroll to position [922, 0]
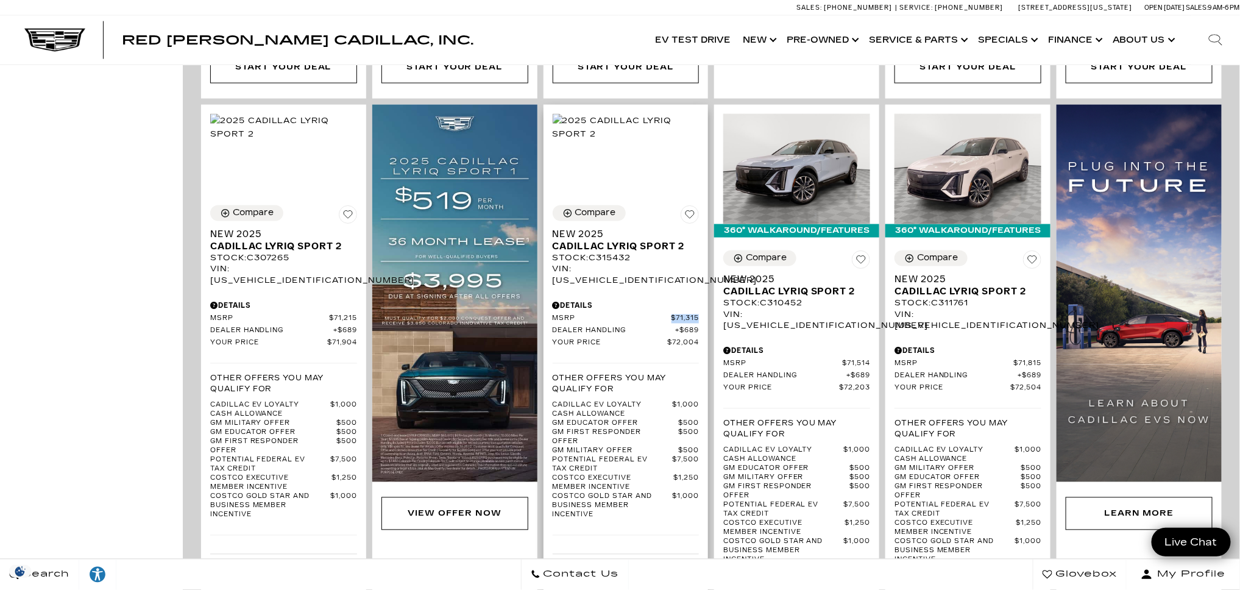
drag, startPoint x: 706, startPoint y: 299, endPoint x: 676, endPoint y: 299, distance: 29.9
click at [676, 299] on div "Compare New 2025 Cadillac LYRIQ Sport 2 Stock : C315432 VIN: 1GYKPWRL6SZ315432 …" at bounding box center [625, 425] width 165 height 458
copy span "$71,315"
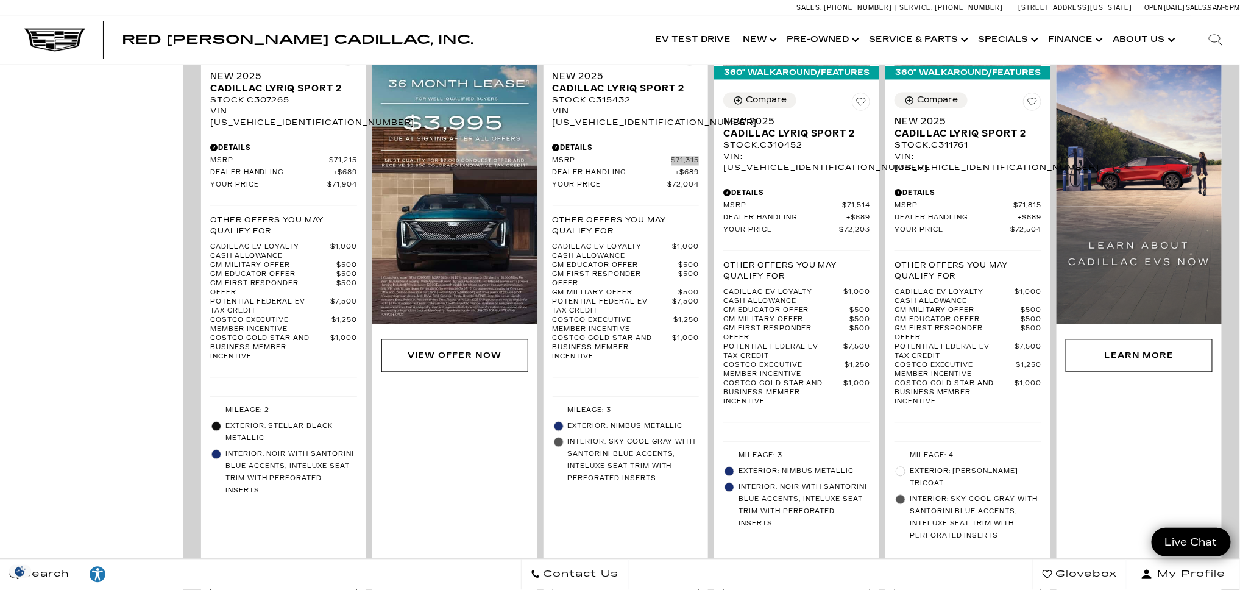
scroll to position [1117, 0]
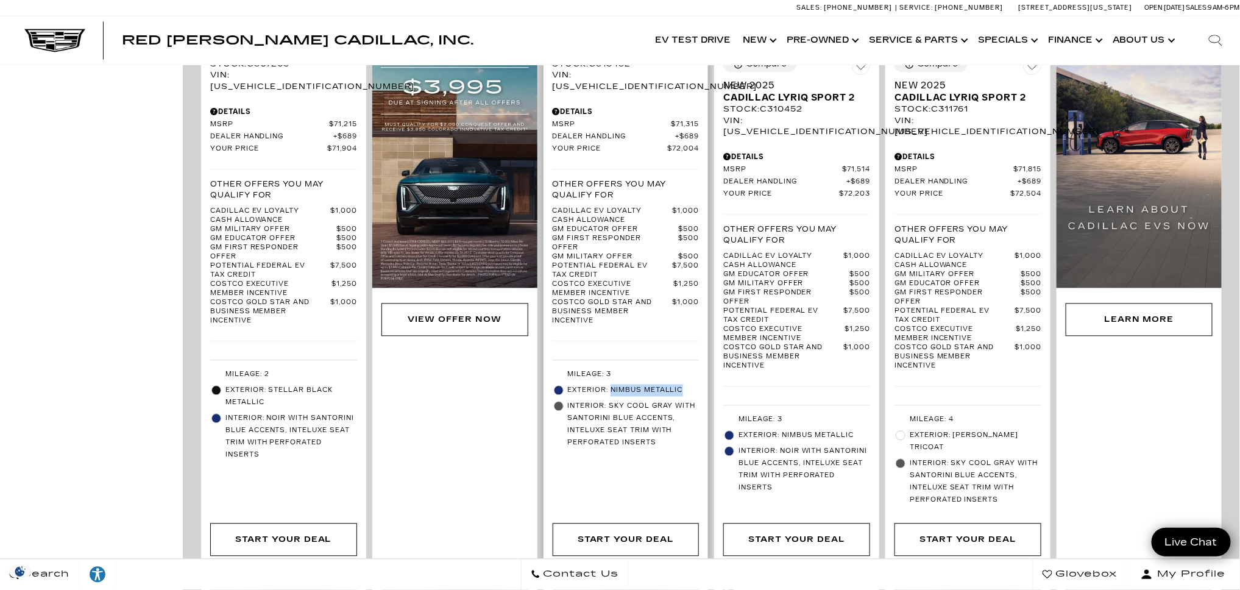
drag, startPoint x: 689, startPoint y: 370, endPoint x: 616, endPoint y: 369, distance: 72.5
click at [616, 384] on span "Exterior: Nimbus Metallic" at bounding box center [634, 390] width 132 height 12
copy span "Nimbus Metallic"
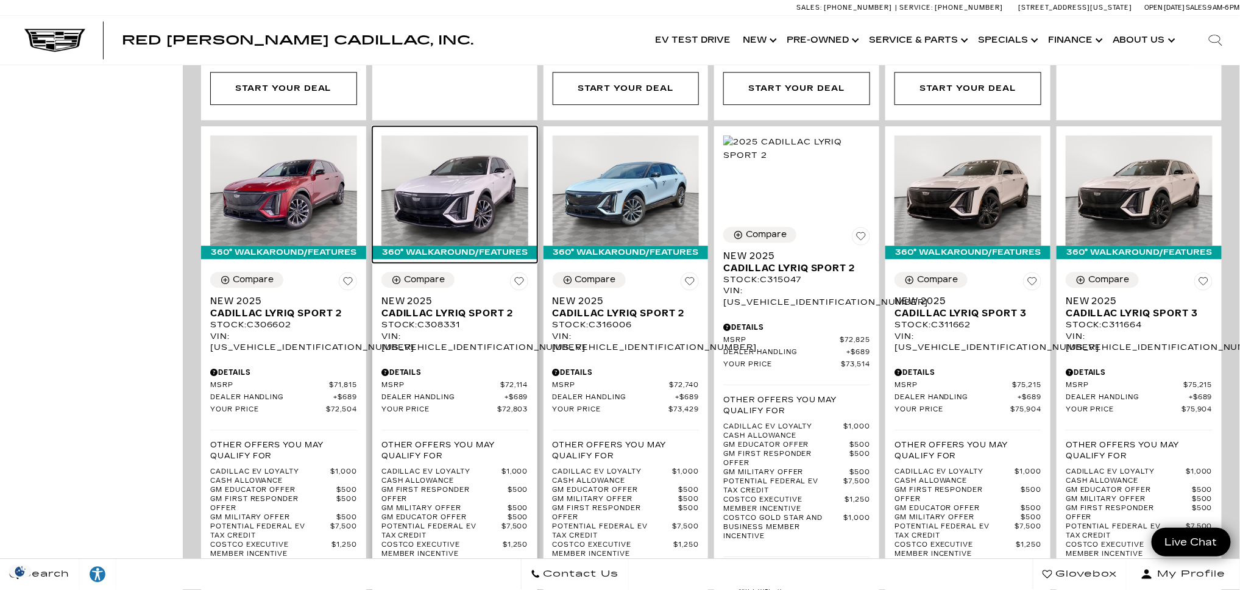
scroll to position [1568, 0]
drag, startPoint x: 534, startPoint y: 352, endPoint x: 503, endPoint y: 350, distance: 31.7
click at [503, 350] on div "Compare New 2025 Cadillac LYRIQ Sport 2 Stock : C308331 VIN: 1GYKPWRL9SZ308331 …" at bounding box center [454, 497] width 165 height 470
click at [545, 358] on div "360° WalkAround/Features Compare New 2025 Cadillac LYRIQ Sport 2 Stock : C31600…" at bounding box center [625, 455] width 171 height 667
drag, startPoint x: 535, startPoint y: 356, endPoint x: 504, endPoint y: 352, distance: 30.7
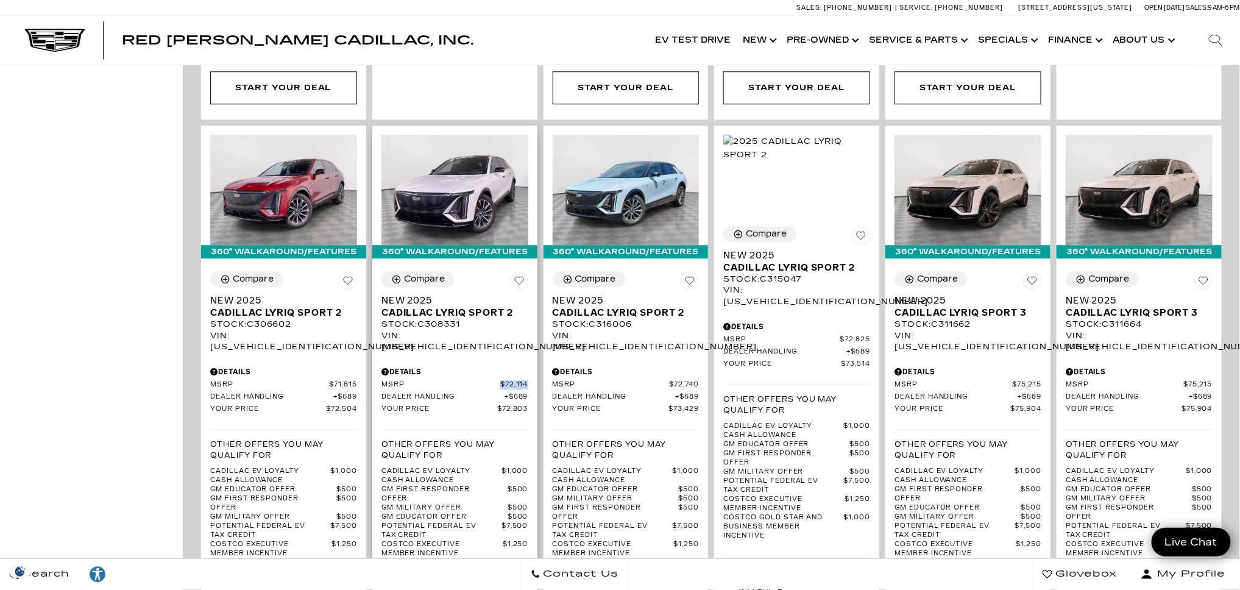
click at [504, 352] on div "Compare New 2025 Cadillac LYRIQ Sport 2 Stock : C308331 VIN: 1GYKPWRL9SZ308331 …" at bounding box center [454, 497] width 165 height 470
copy span "$72,114"
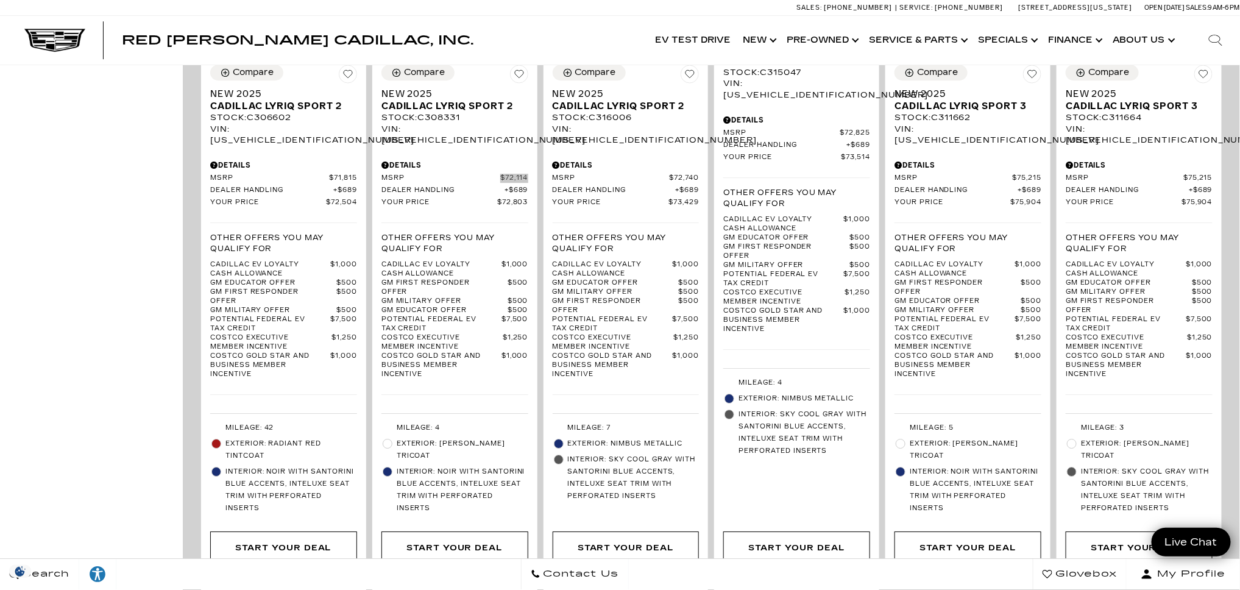
scroll to position [1777, 0]
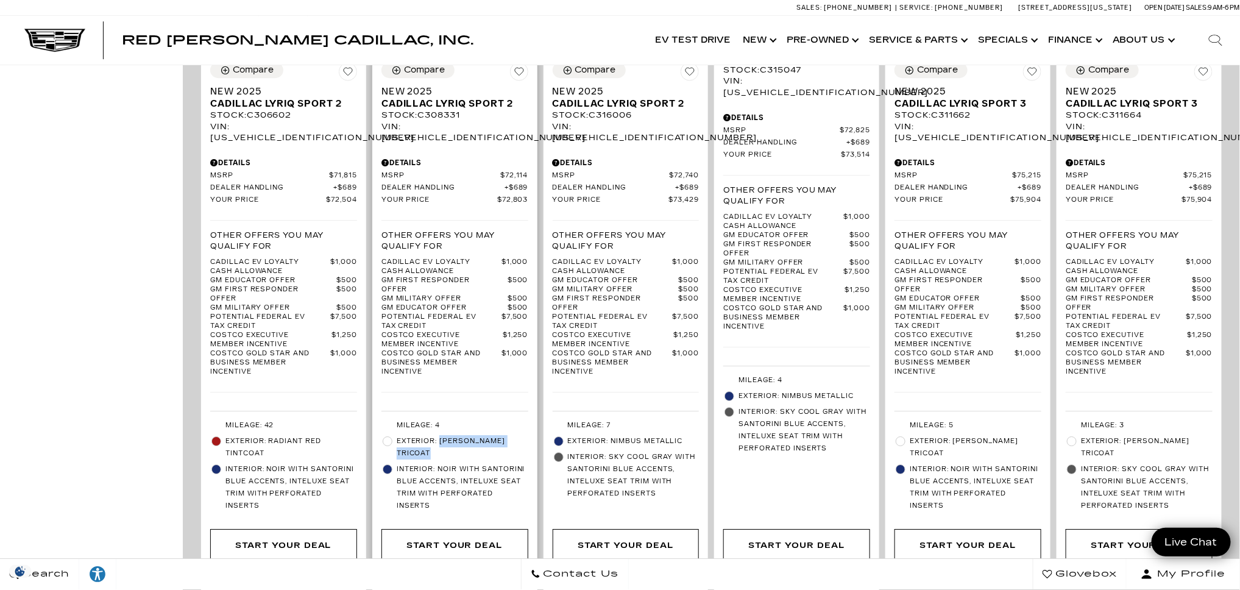
drag, startPoint x: 436, startPoint y: 428, endPoint x: 444, endPoint y: 414, distance: 15.8
click at [444, 435] on span "Exterior: Crystal White Tricoat" at bounding box center [463, 447] width 132 height 24
copy span "[PERSON_NAME] Tricoat"
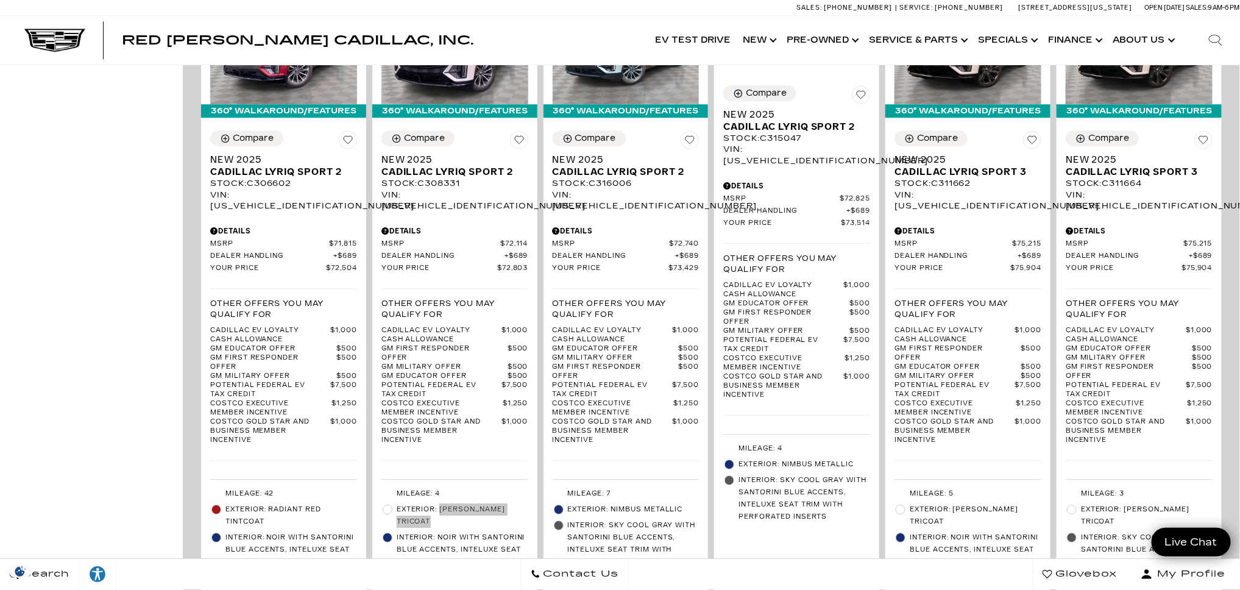
scroll to position [1688, 0]
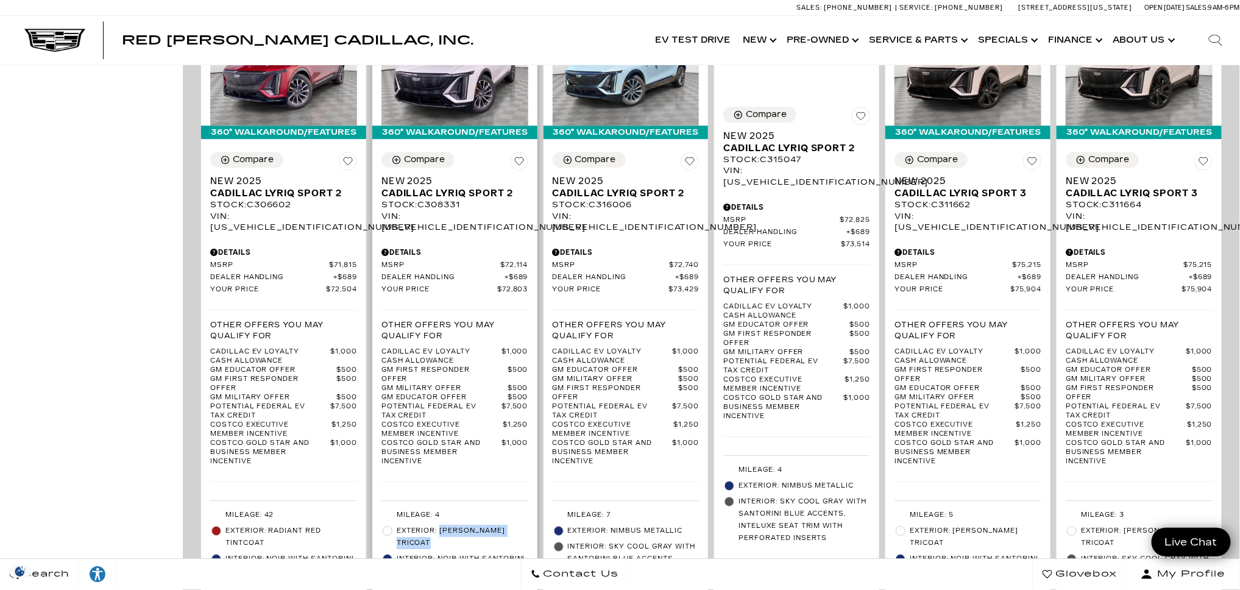
click at [450, 199] on div "Stock : C308331" at bounding box center [454, 204] width 147 height 11
copy div "C308331"
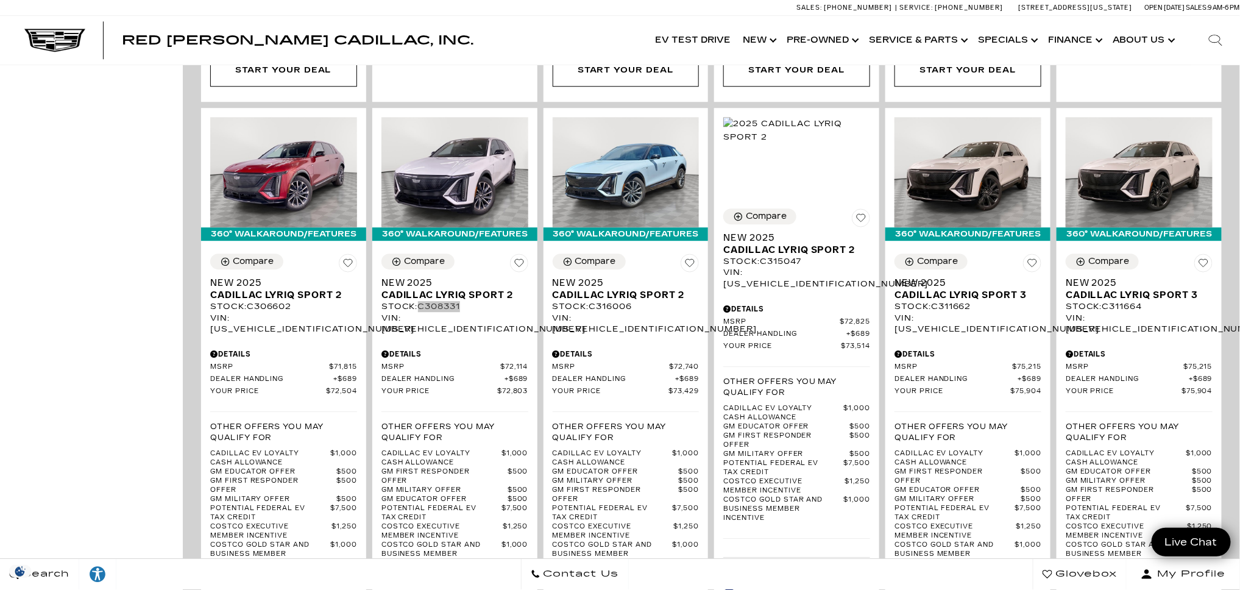
scroll to position [1585, 0]
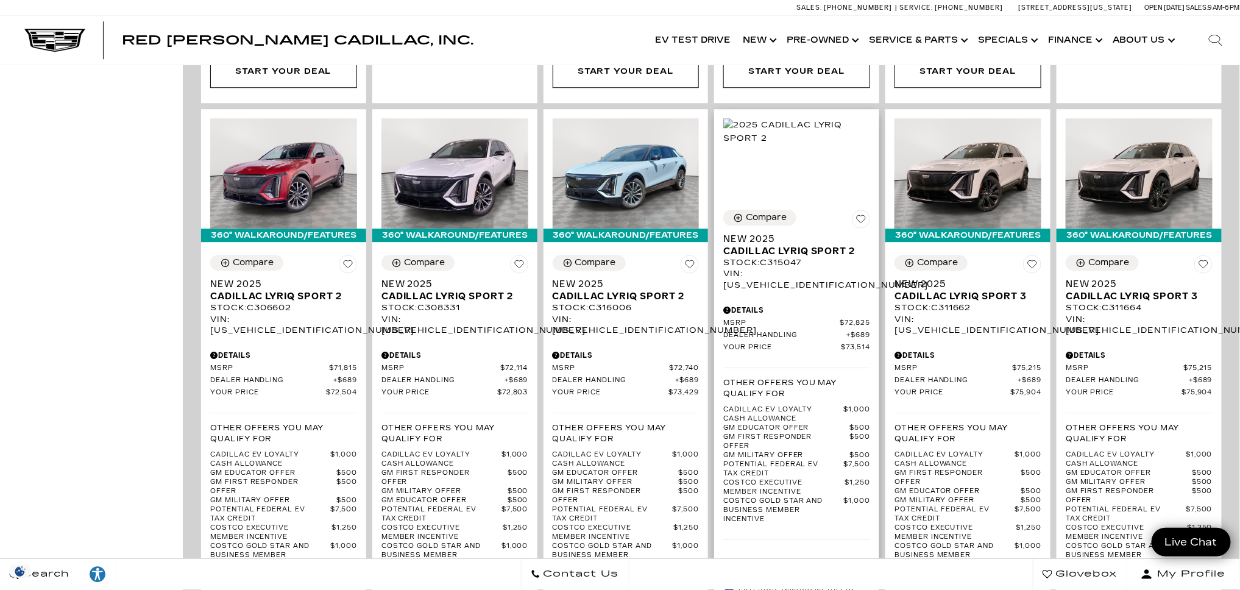
click at [788, 257] on div "Stock : C315047" at bounding box center [796, 262] width 147 height 11
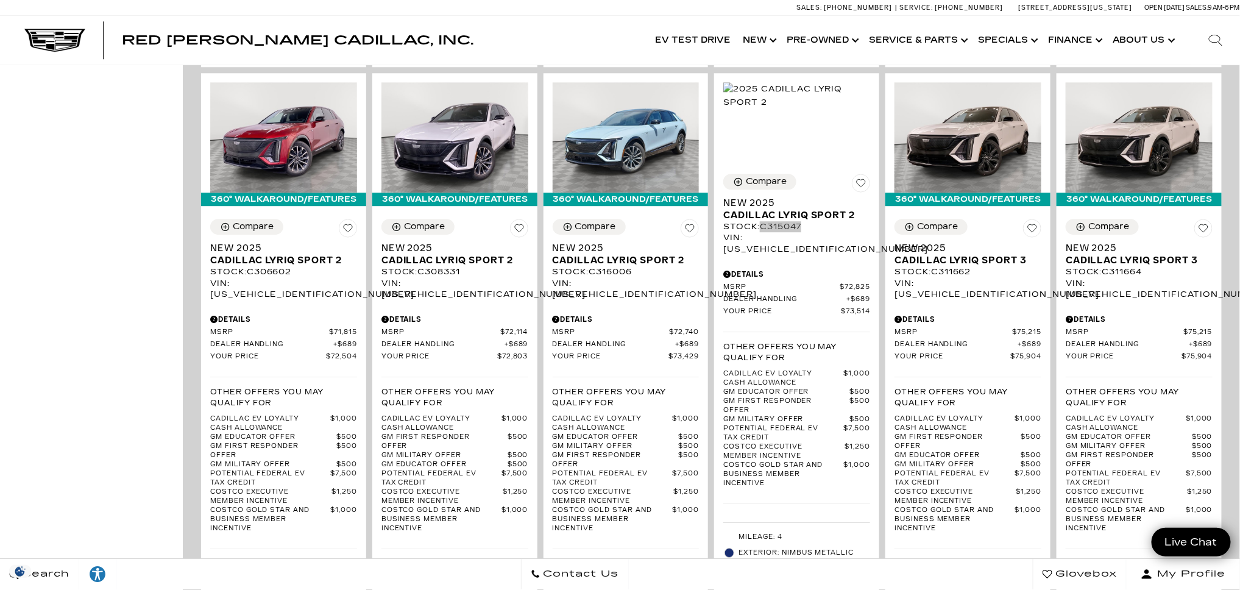
scroll to position [1679, 0]
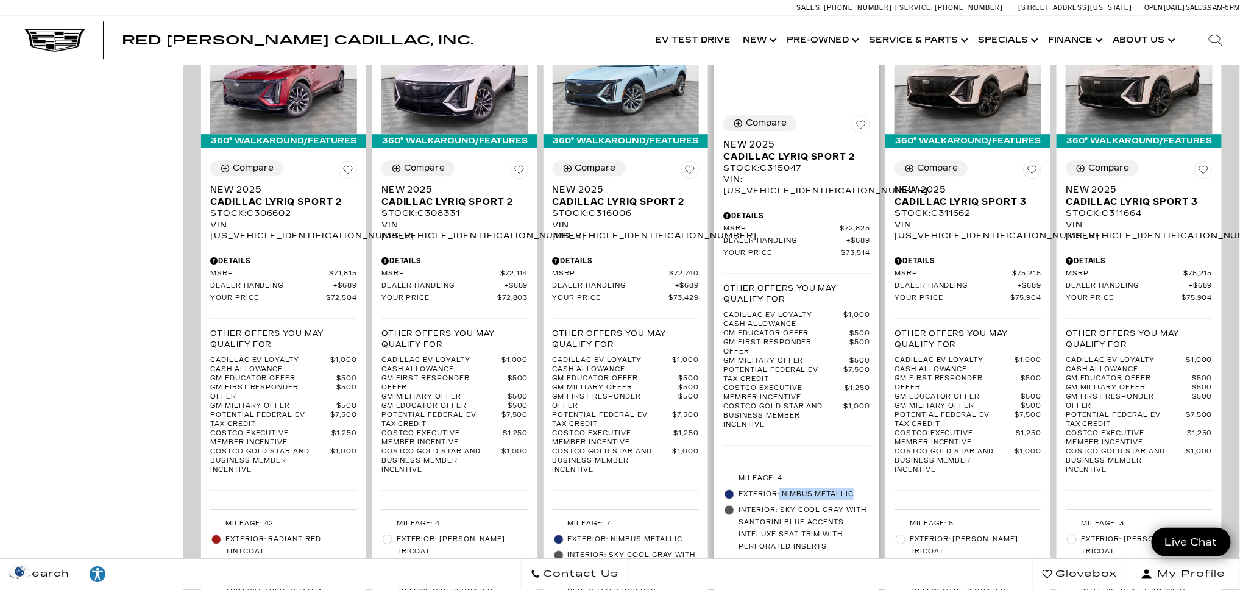
drag, startPoint x: 785, startPoint y: 462, endPoint x: 858, endPoint y: 462, distance: 73.1
click at [858, 488] on span "Exterior: Nimbus Metallic" at bounding box center [804, 494] width 132 height 12
drag, startPoint x: 878, startPoint y: 198, endPoint x: 848, endPoint y: 199, distance: 30.5
click at [848, 199] on div "Compare New 2025 Cadillac LYRIQ Sport 2 Stock : C315047 VIN: 1GYKPWRL3SZ315047 …" at bounding box center [796, 335] width 165 height 458
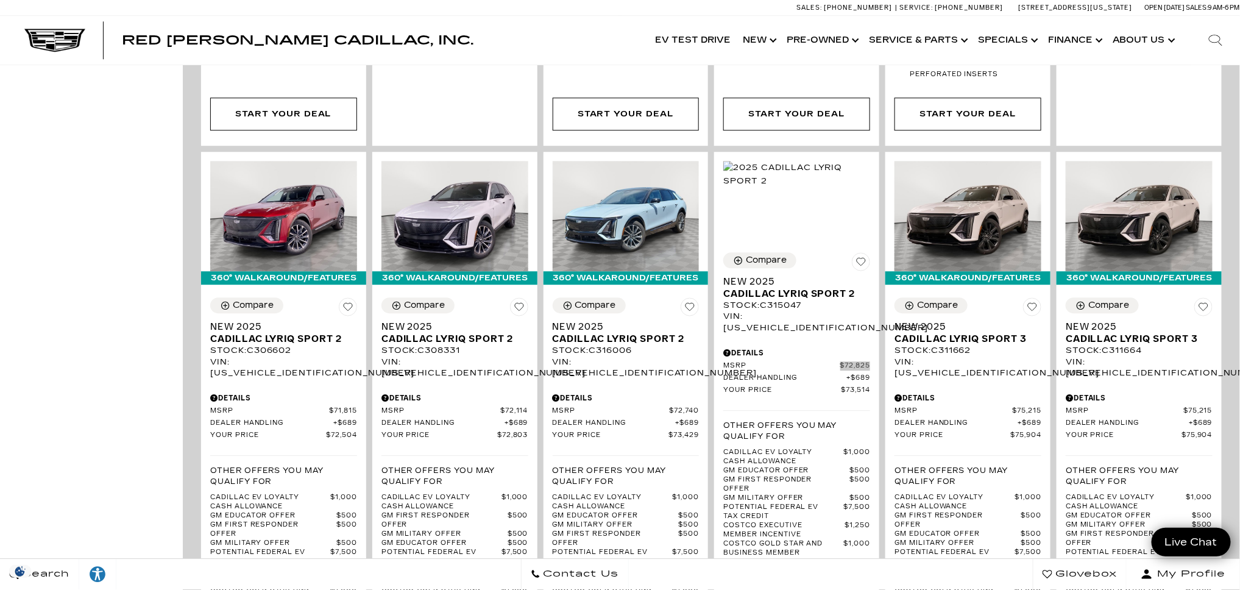
scroll to position [1543, 0]
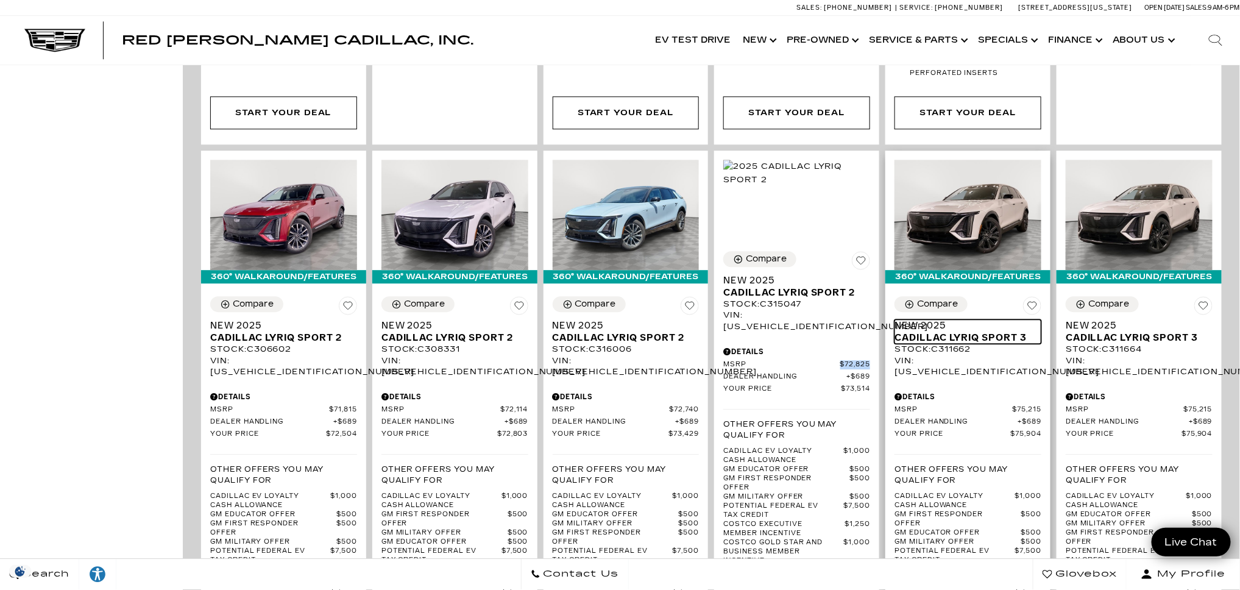
click at [909, 331] on span "Cadillac LYRIQ Sport 3" at bounding box center [963, 337] width 138 height 12
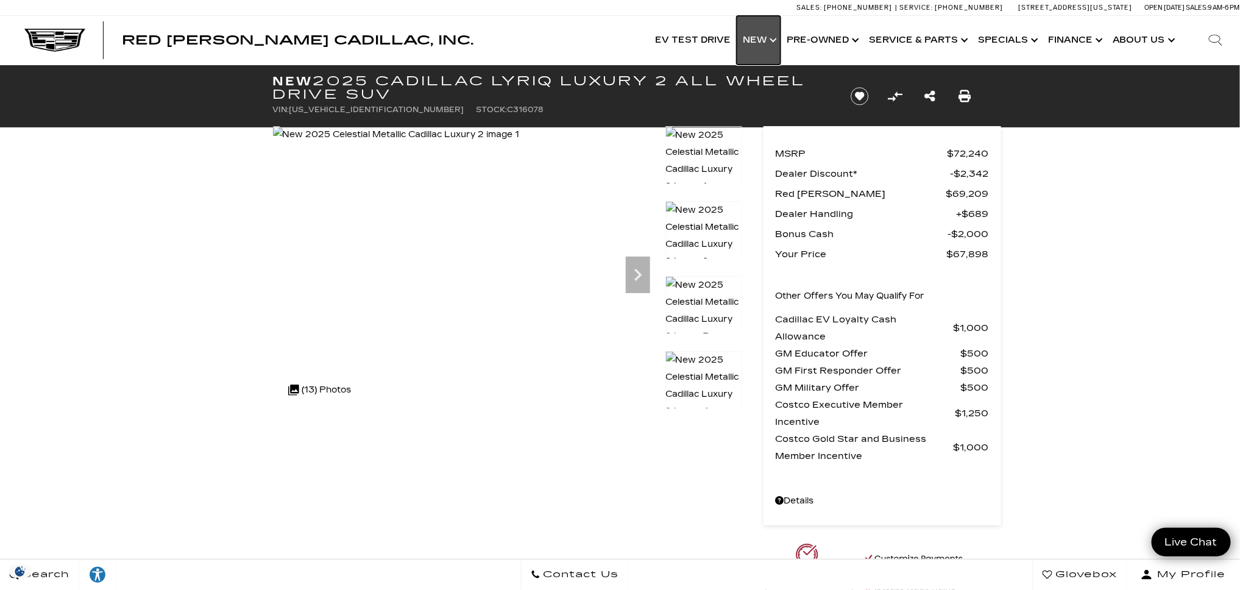
click at [774, 35] on link "Show New" at bounding box center [759, 40] width 44 height 49
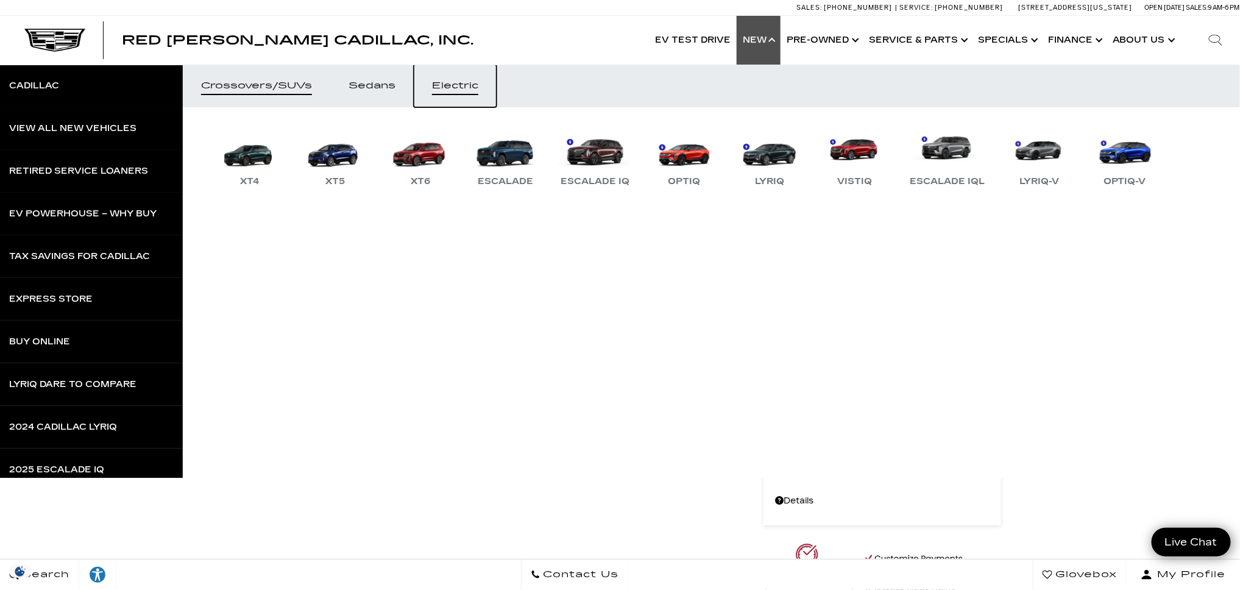
click at [448, 87] on div "Electric" at bounding box center [455, 86] width 46 height 9
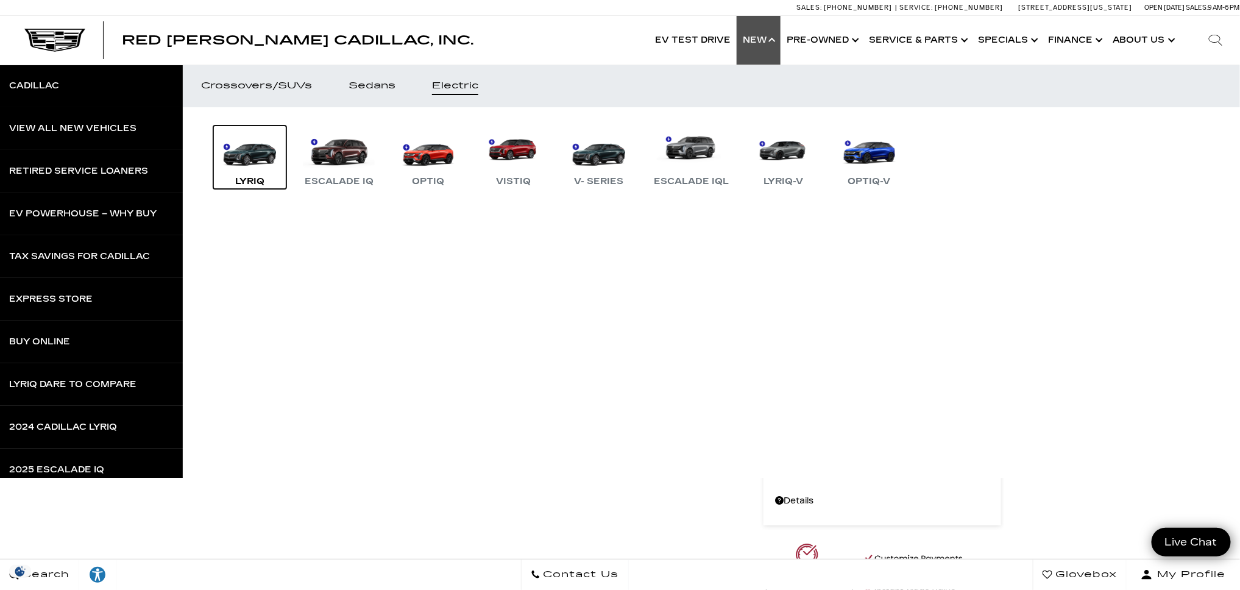
click at [264, 144] on link "LYRIQ" at bounding box center [249, 157] width 73 height 63
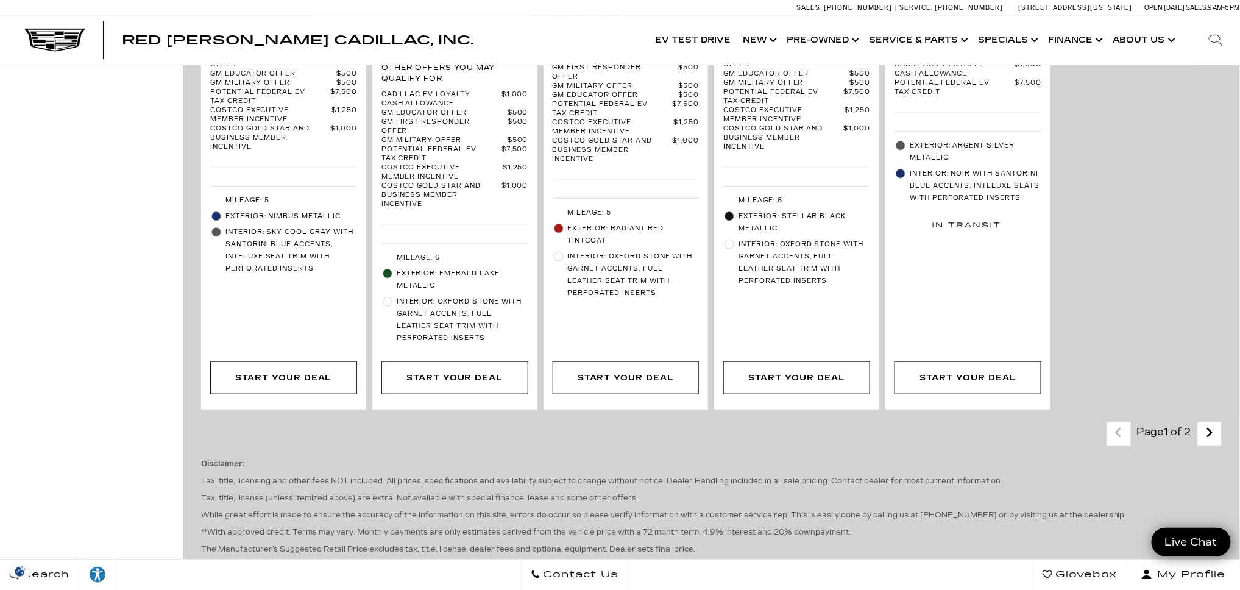
scroll to position [2672, 0]
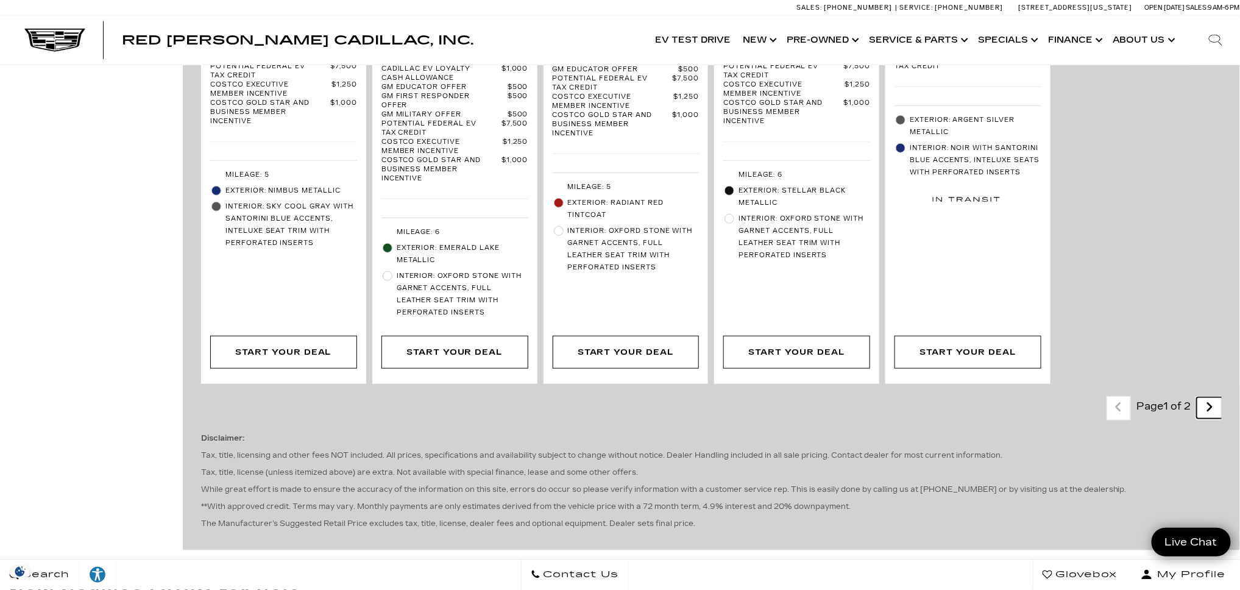
click at [1214, 397] on icon "next page" at bounding box center [1210, 406] width 8 height 19
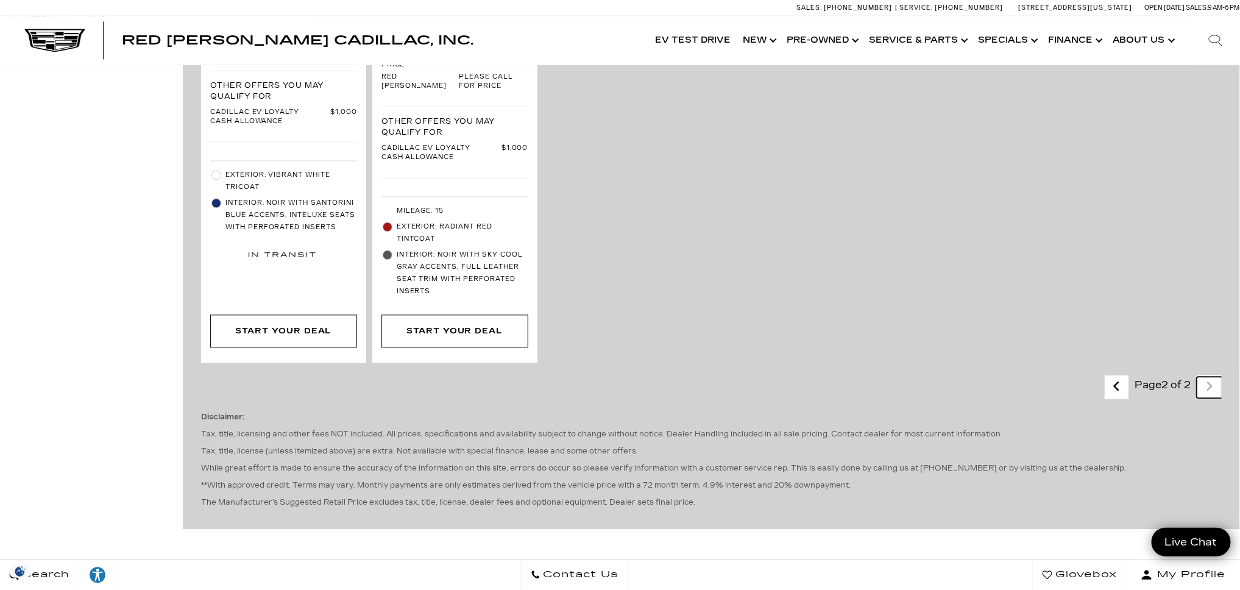
scroll to position [1163, 0]
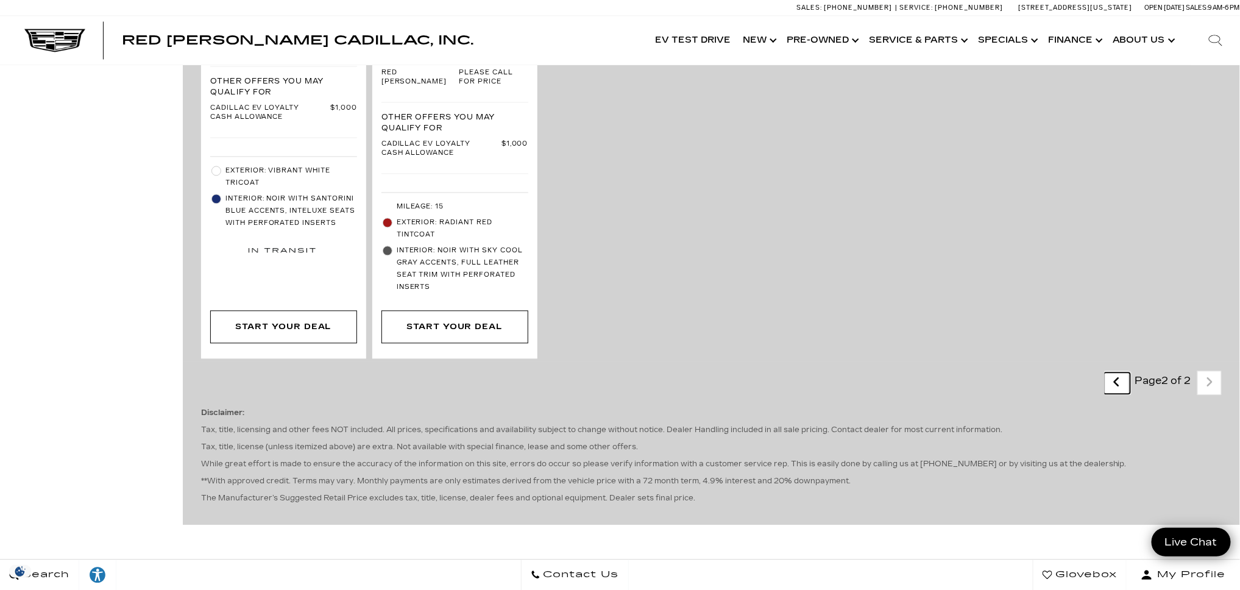
click at [1120, 372] on icon "previous page" at bounding box center [1117, 381] width 8 height 19
click at [1120, 370] on div "Last - Page Page 2 of 2 Next - Page" at bounding box center [1163, 382] width 117 height 24
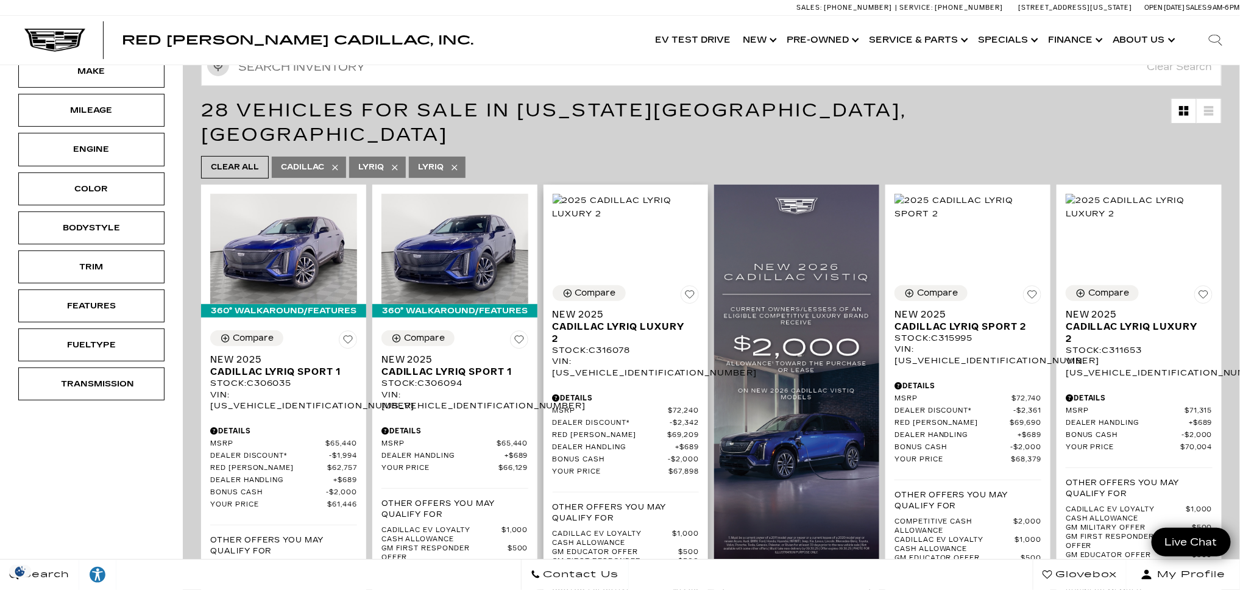
scroll to position [193, 0]
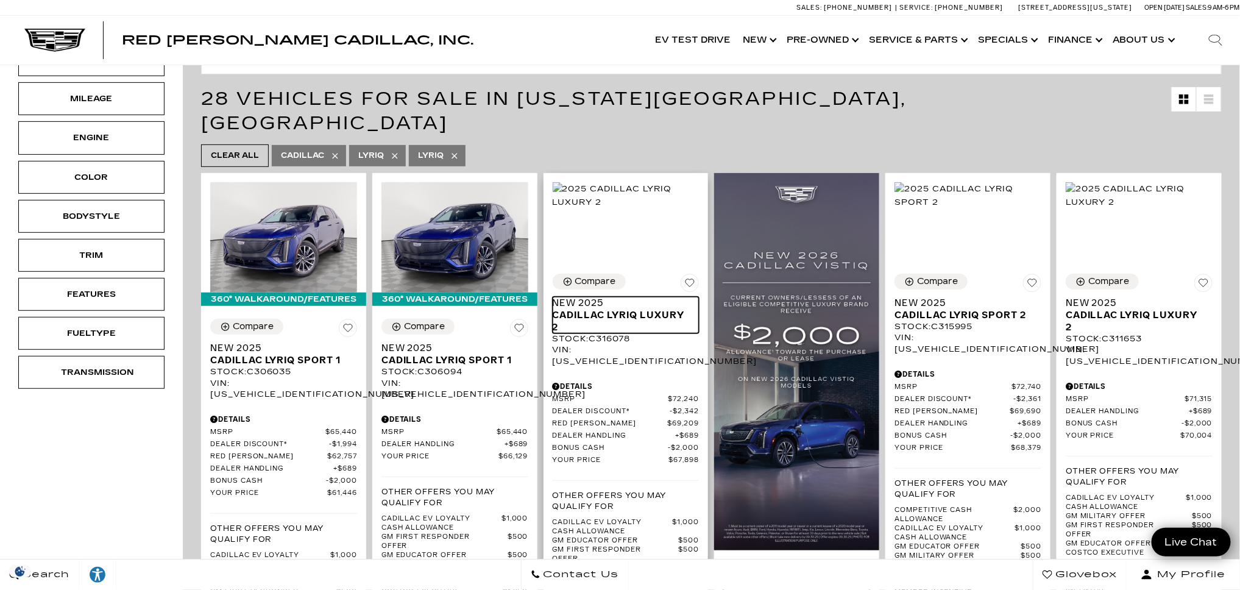
click at [575, 309] on span "Cadillac LYRIQ Luxury 2" at bounding box center [622, 321] width 138 height 24
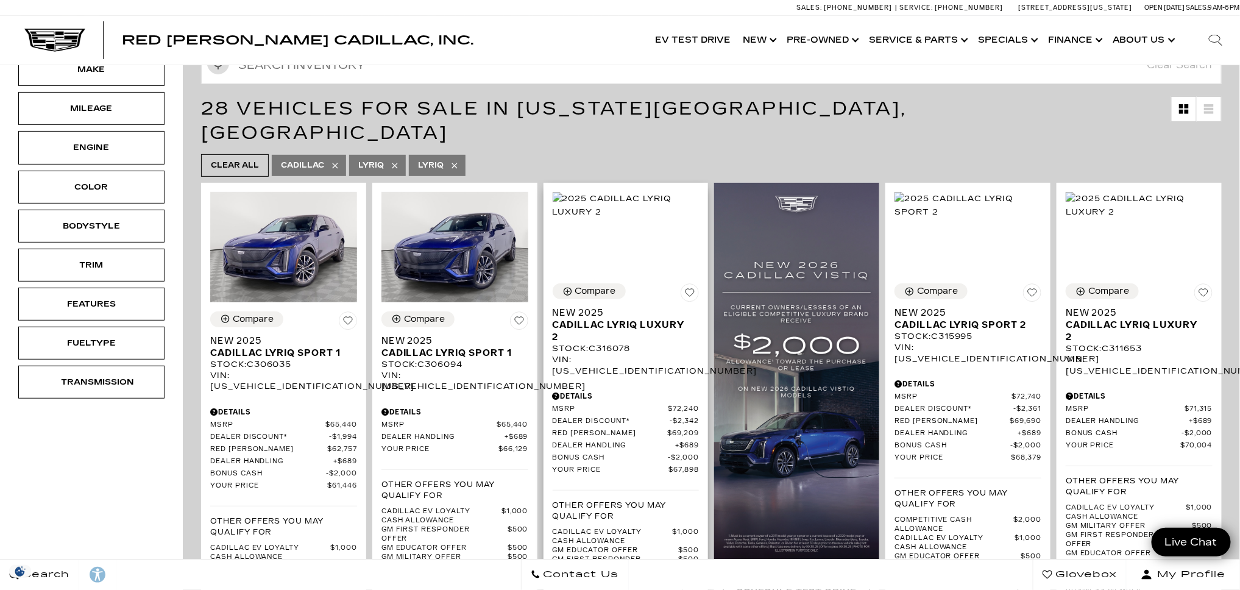
scroll to position [204, 0]
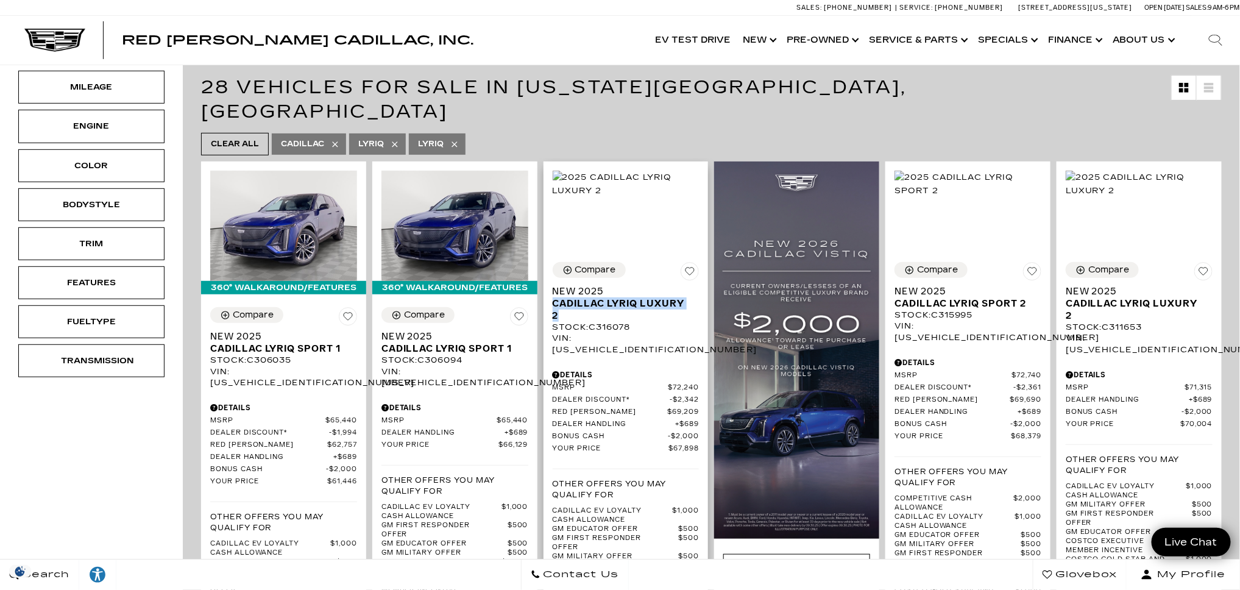
drag, startPoint x: 553, startPoint y: 278, endPoint x: 590, endPoint y: 291, distance: 39.1
click at [590, 291] on div "Compare New 2025 Cadillac LYRIQ Luxury 2 Stock : C316078 VIN: 1GYKPRRL6SZ316078…" at bounding box center [625, 497] width 165 height 488
copy span "Cadillac LYRIQ Luxury 2"
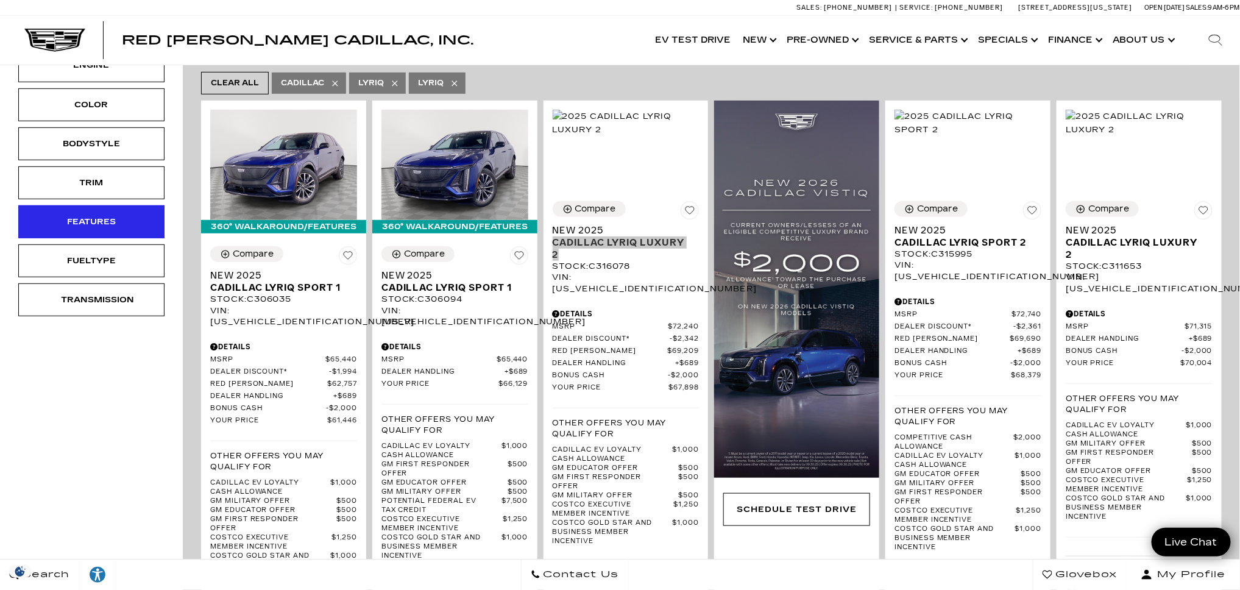
scroll to position [268, 0]
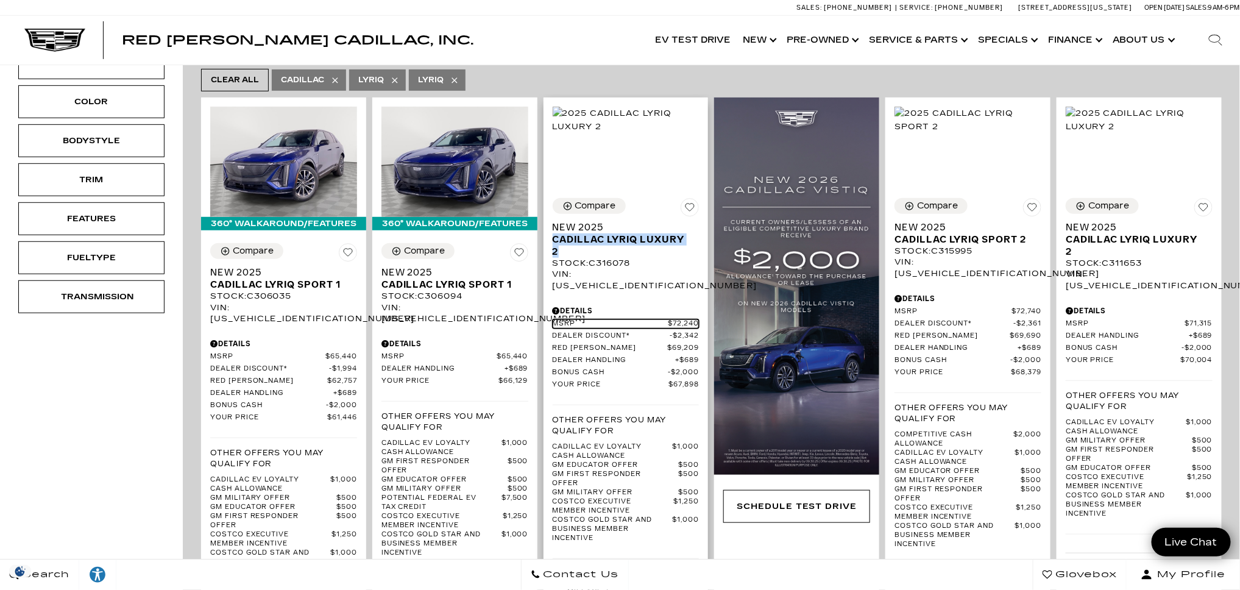
click at [677, 319] on span "$72,240" at bounding box center [683, 323] width 31 height 9
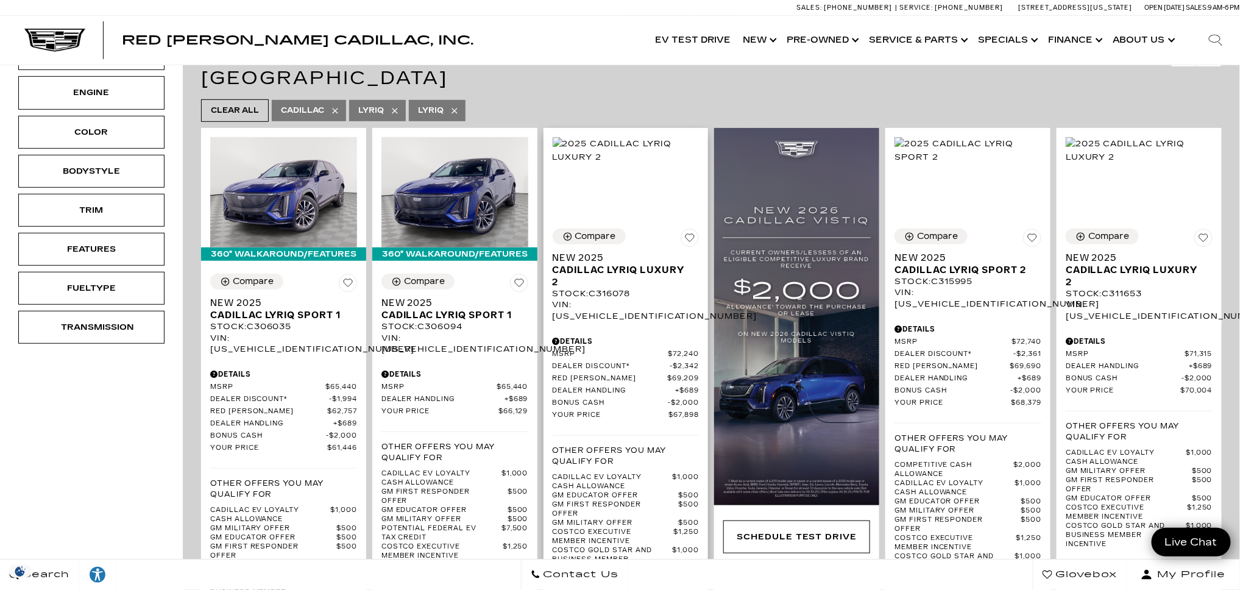
scroll to position [230, 0]
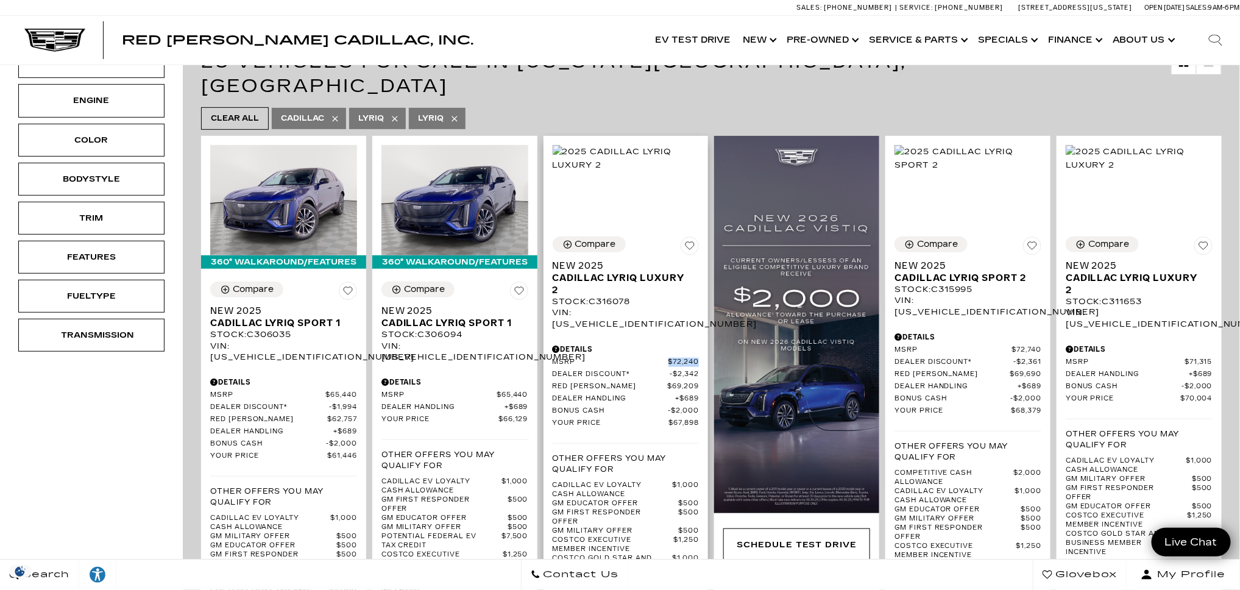
drag, startPoint x: 709, startPoint y: 326, endPoint x: 675, endPoint y: 324, distance: 34.2
click at [675, 324] on div "Compare Save This Vehicle - New 2025 Cadillac LYRIQ Luxury 2 Stock : C316078 VI…" at bounding box center [625, 471] width 165 height 488
copy span "$72,240"
click at [623, 296] on div "Stock : C316078" at bounding box center [626, 301] width 147 height 11
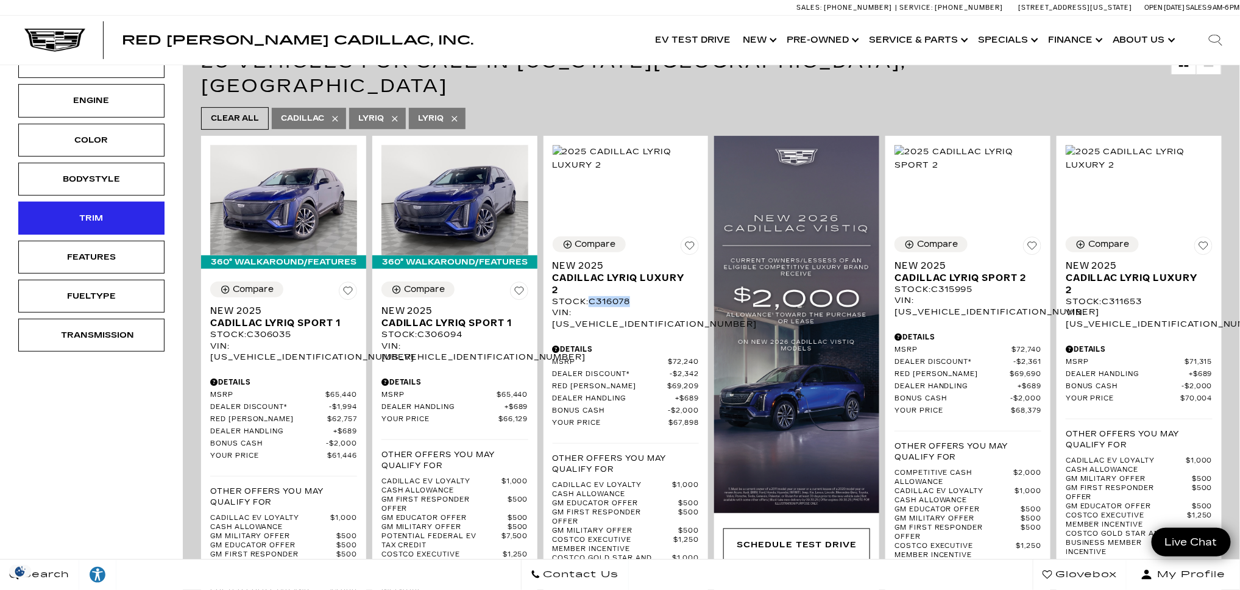
copy div "C316078"
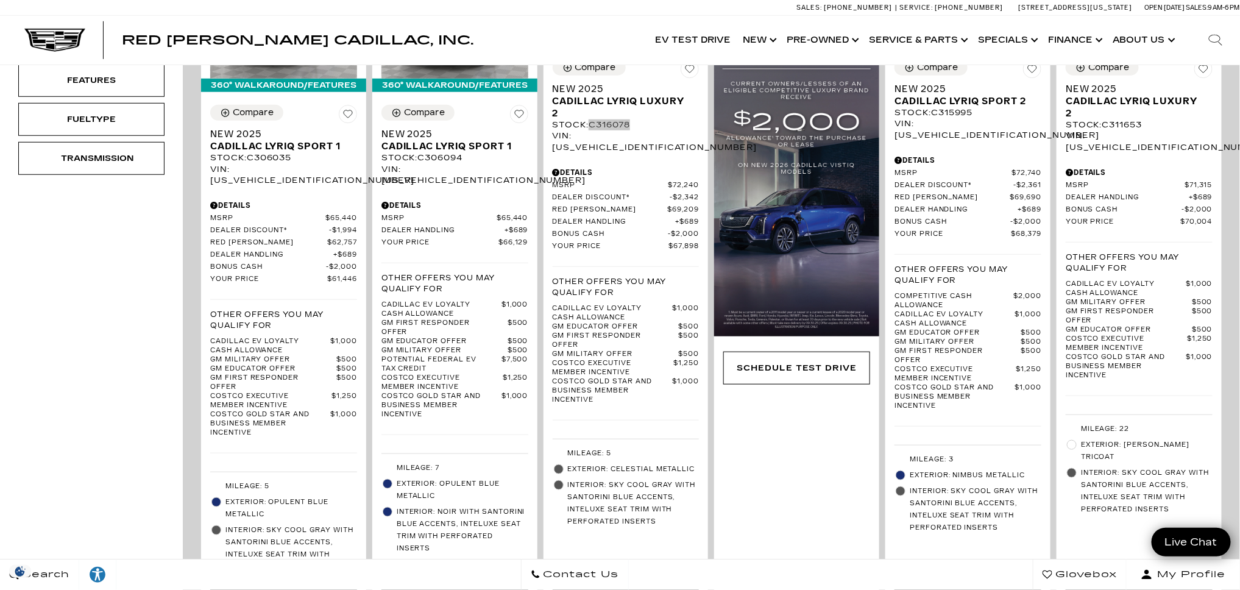
scroll to position [419, 0]
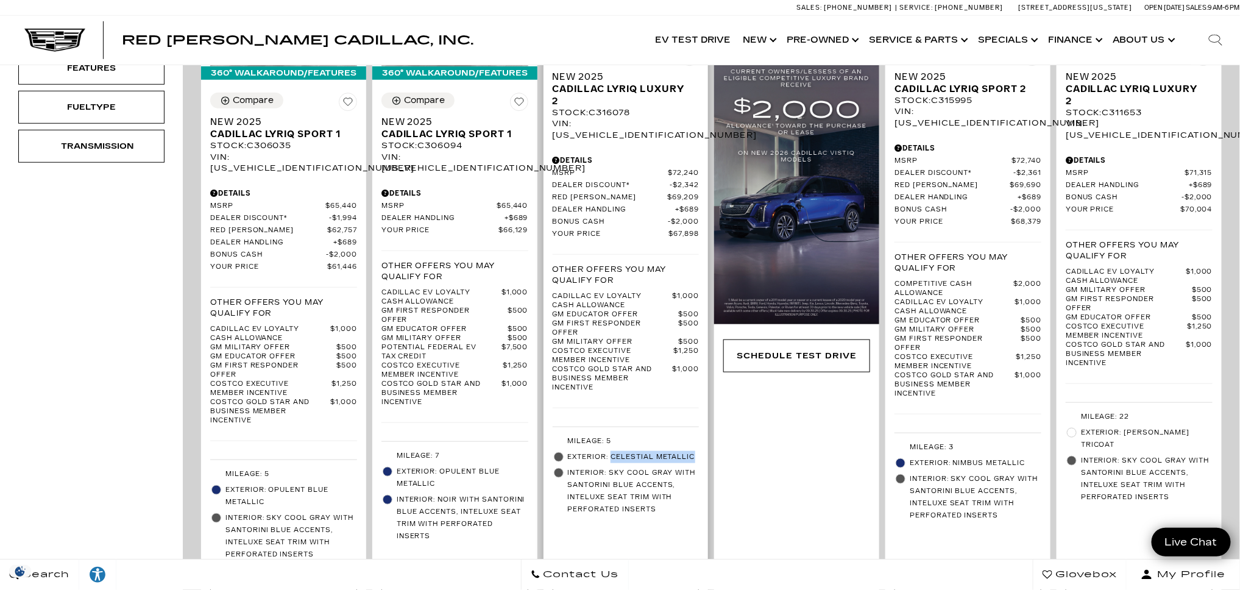
drag, startPoint x: 614, startPoint y: 423, endPoint x: 698, endPoint y: 425, distance: 83.5
click at [698, 451] on span "Exterior: Celestial Metallic" at bounding box center [634, 457] width 132 height 12
copy span "Celestial Metallic"
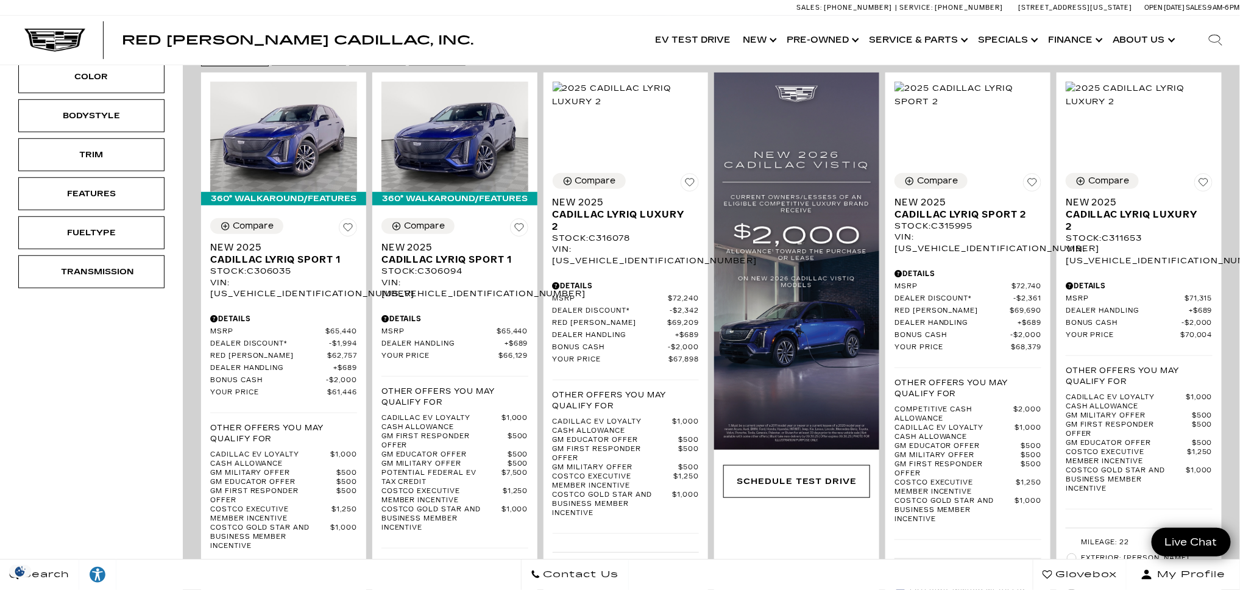
scroll to position [291, 0]
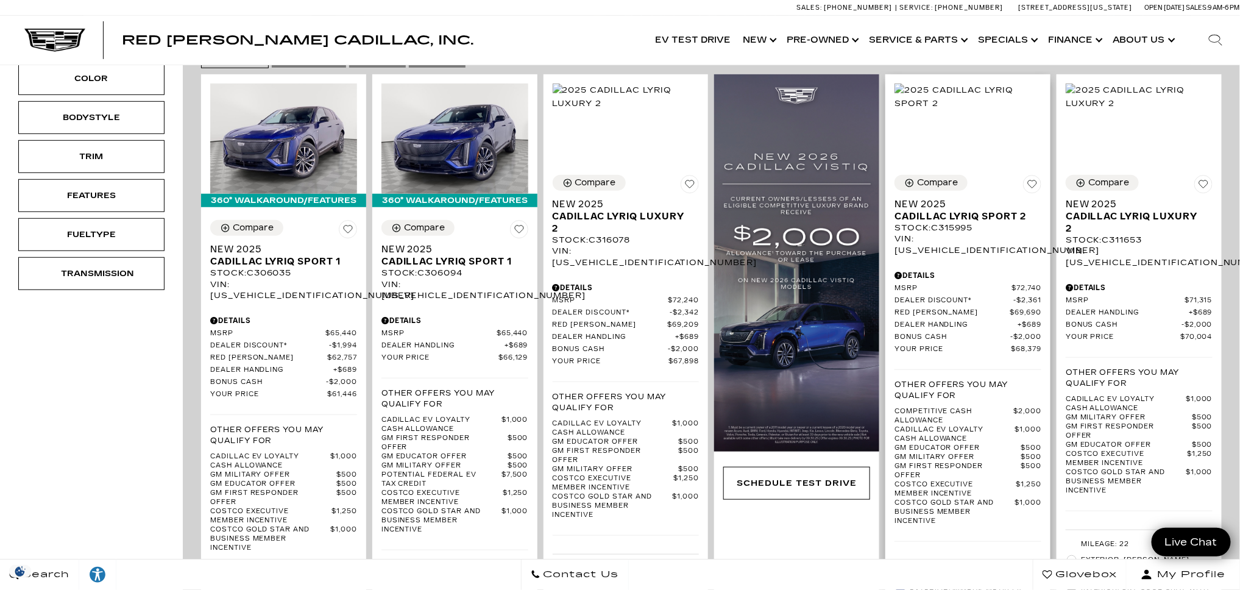
click at [969, 222] on div "Stock : C315995" at bounding box center [967, 227] width 147 height 11
copy div "C315995"
drag, startPoint x: 1053, startPoint y: 253, endPoint x: 1019, endPoint y: 253, distance: 34.1
click at [1019, 253] on div "Compare Save This Vehicle - New 2025 Cadillac LYRIQ Sport 2 Stock : C315995 VIN…" at bounding box center [967, 413] width 165 height 494
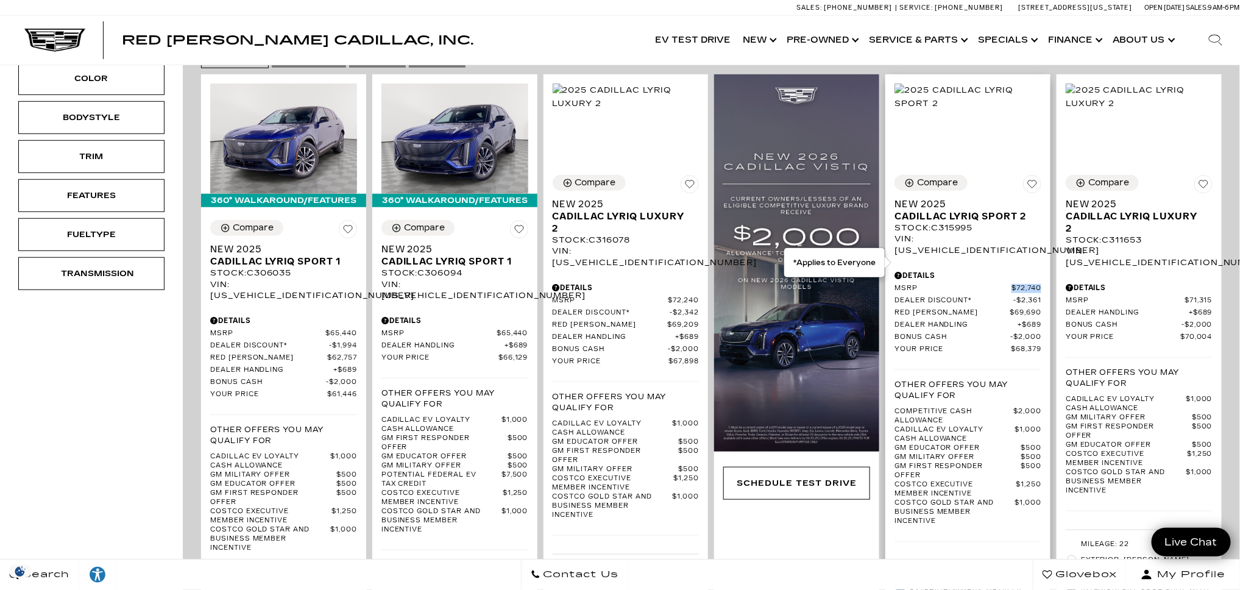
copy link "$72,740"
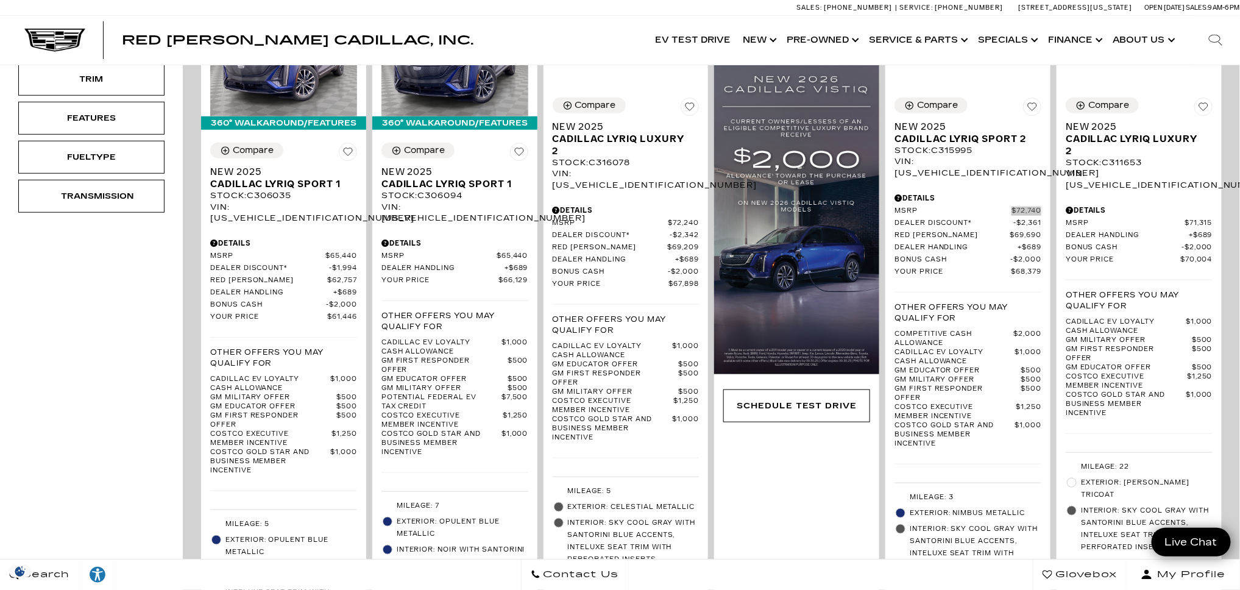
scroll to position [433, 0]
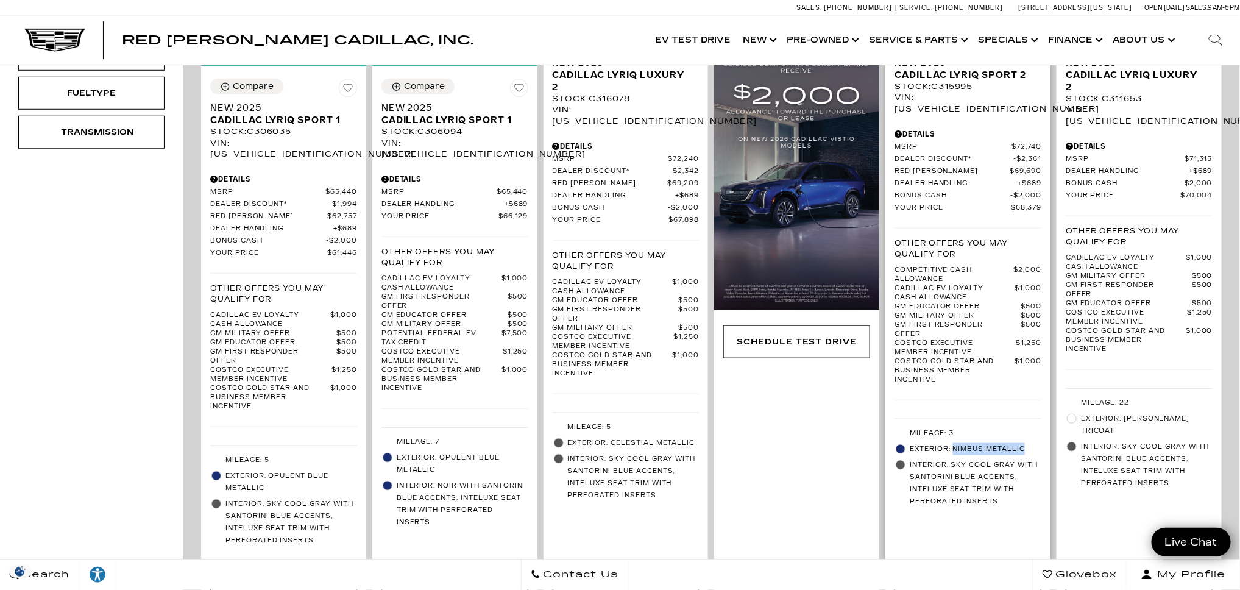
drag, startPoint x: 1033, startPoint y: 416, endPoint x: 960, endPoint y: 416, distance: 73.1
click at [960, 443] on span "Exterior: Nimbus Metallic" at bounding box center [976, 449] width 132 height 12
copy span "Nimbus Metallic"
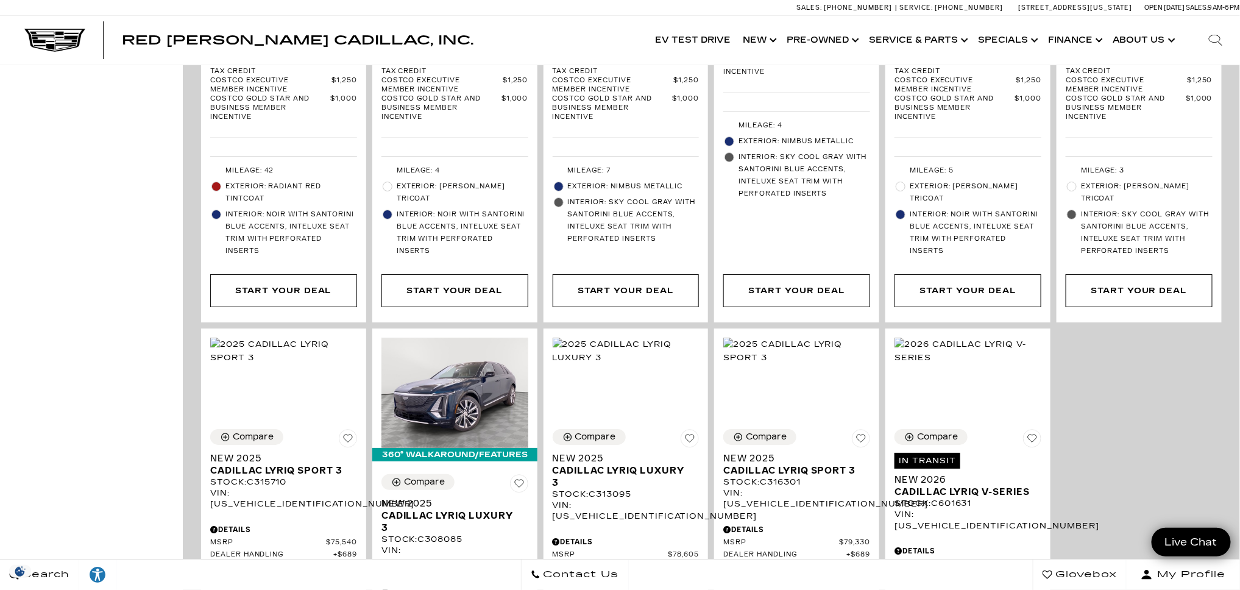
scroll to position [2728, 0]
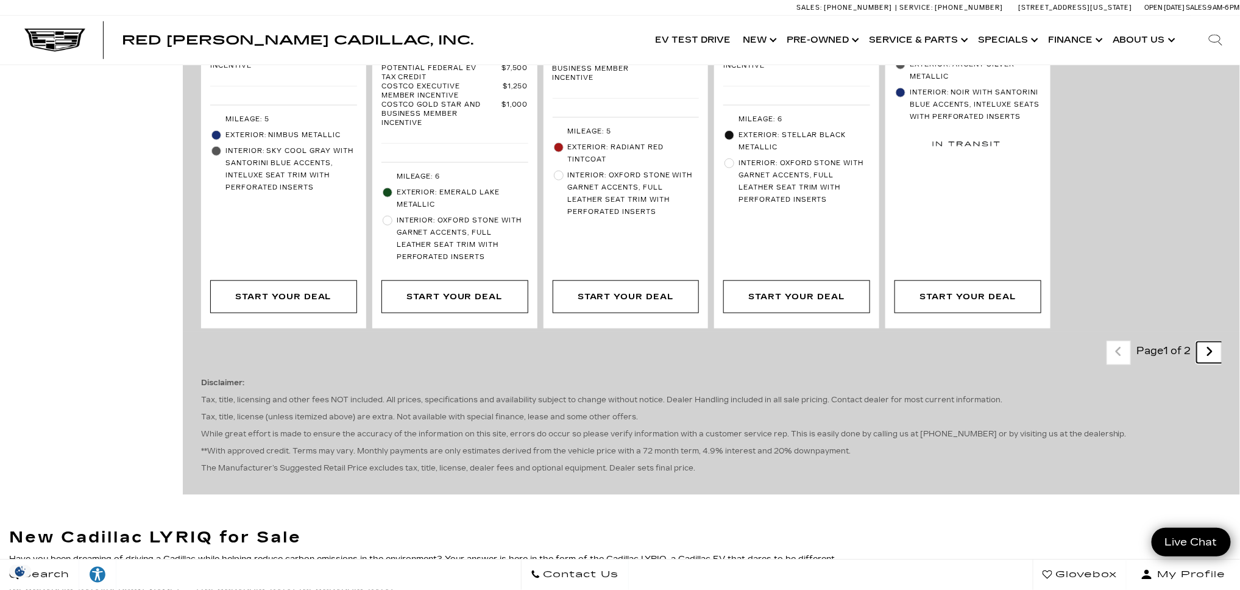
click at [1214, 342] on icon "next page" at bounding box center [1210, 351] width 8 height 19
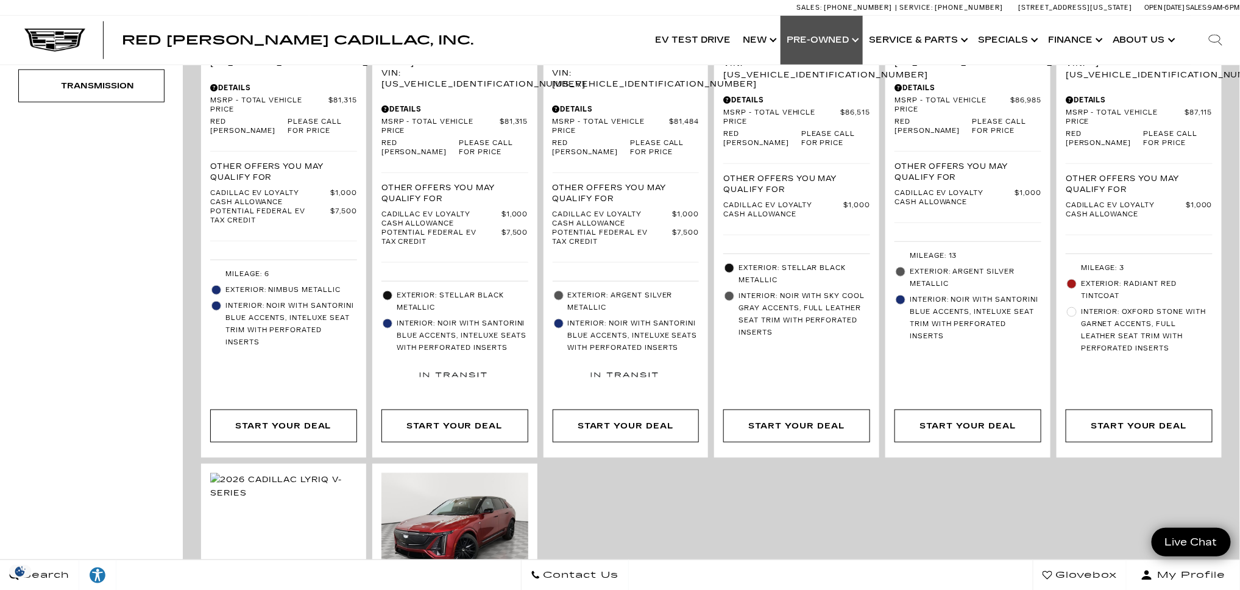
scroll to position [476, 0]
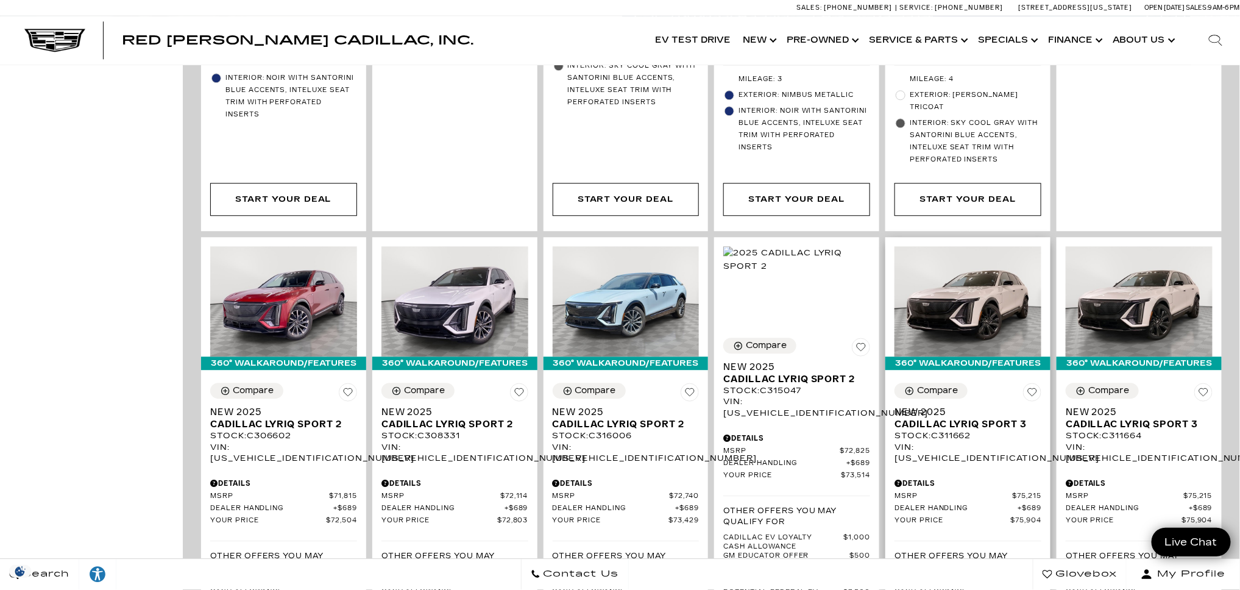
scroll to position [1713, 0]
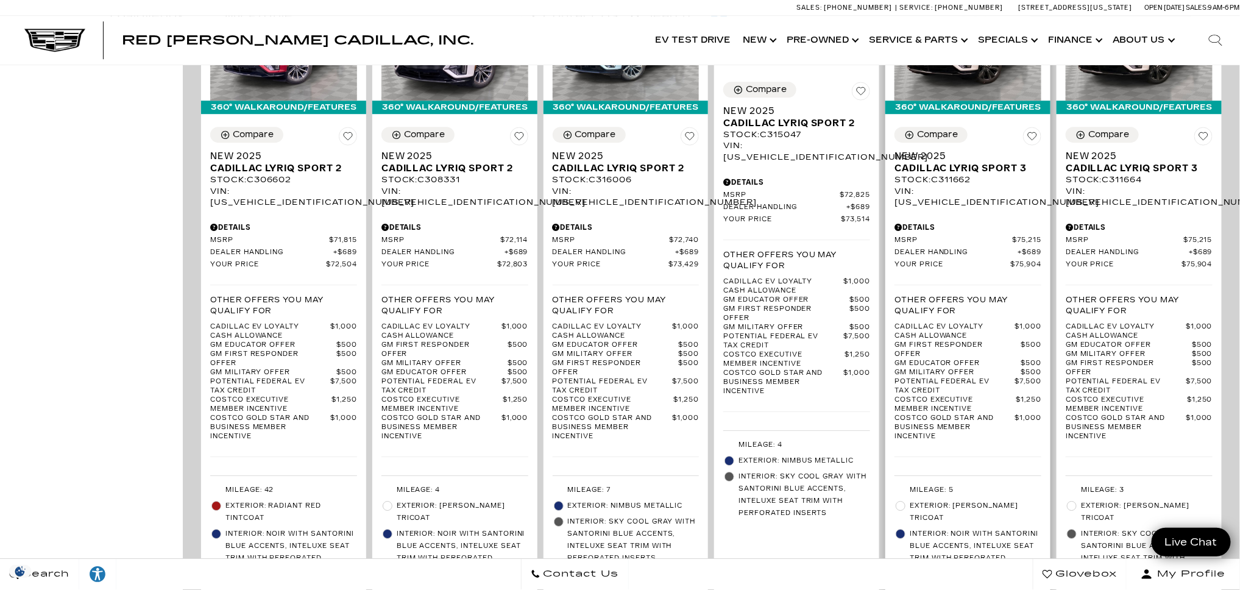
click at [966, 174] on div "Stock : C311662" at bounding box center [967, 179] width 147 height 11
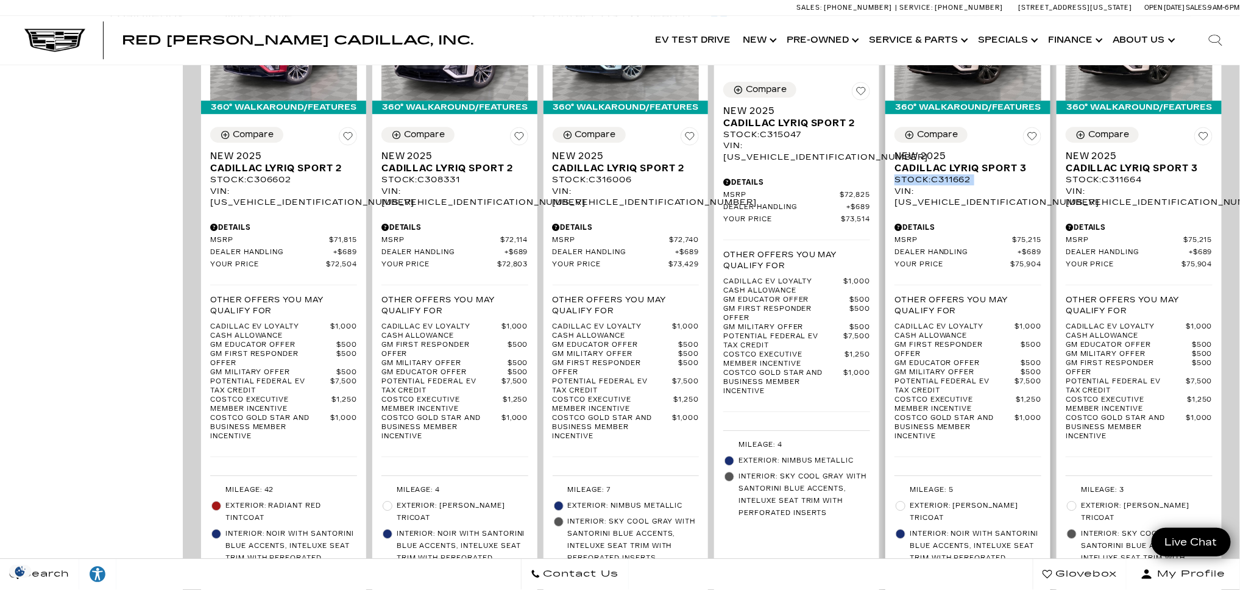
click at [966, 174] on div "Stock : C311662" at bounding box center [967, 179] width 147 height 11
click at [965, 174] on div "Stock : C311662" at bounding box center [967, 179] width 147 height 11
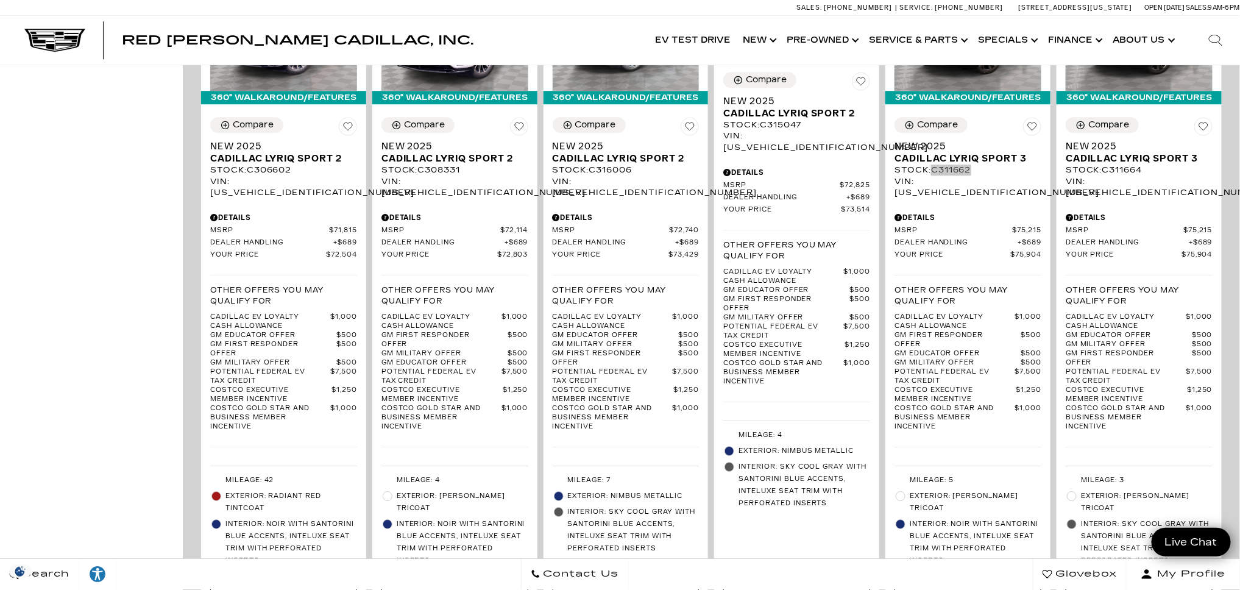
scroll to position [1726, 0]
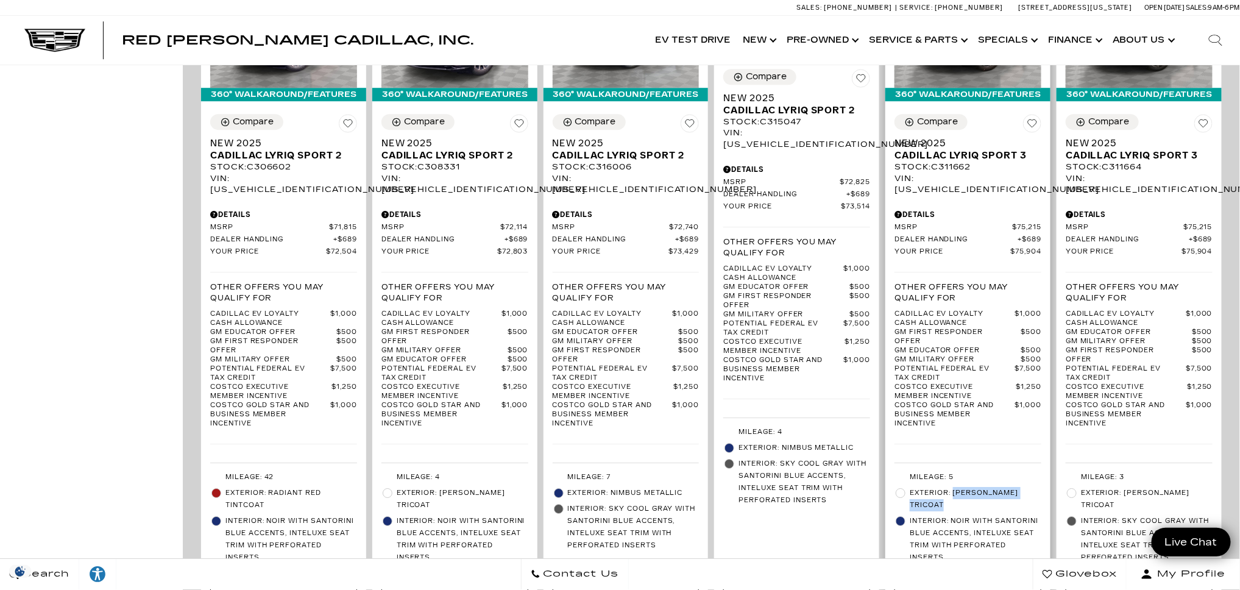
drag, startPoint x: 957, startPoint y: 478, endPoint x: 961, endPoint y: 467, distance: 11.6
click at [961, 487] on span "Exterior: Crystal White Tricoat" at bounding box center [976, 499] width 132 height 24
copy span "Crystal White Tricoat"
drag, startPoint x: 1051, startPoint y: 200, endPoint x: 1020, endPoint y: 197, distance: 31.2
click at [1020, 197] on div "Compare Save This Vehicle - New 2025 Cadillac LYRIQ Sport 3 Stock : C311662 VIN…" at bounding box center [967, 340] width 165 height 470
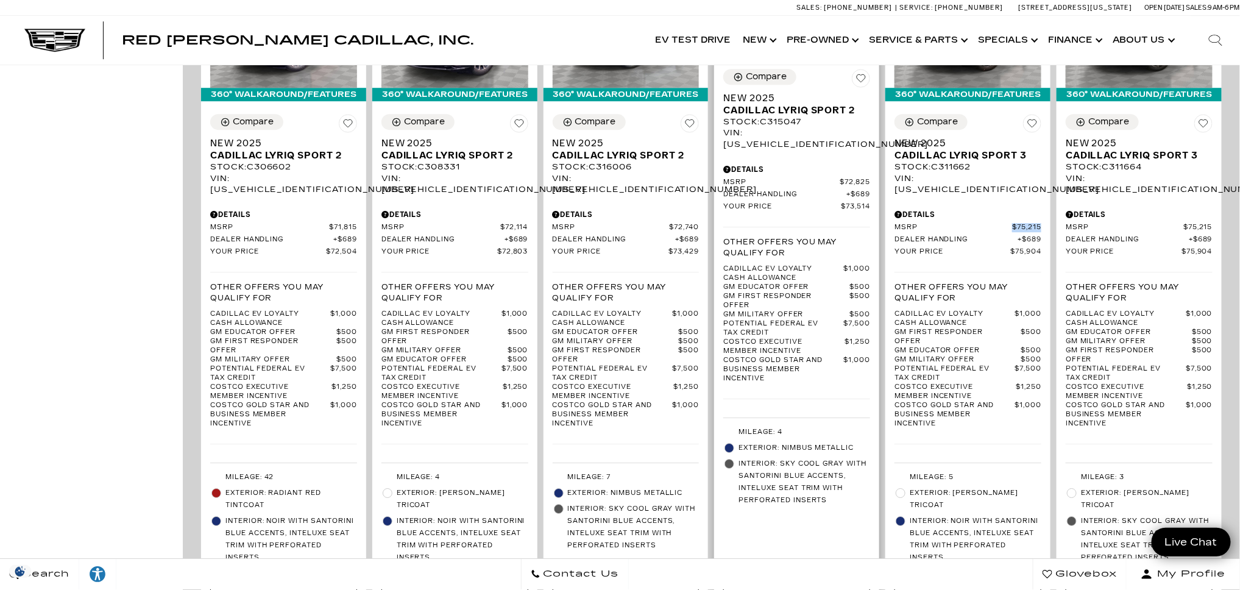
copy link "$75,215"
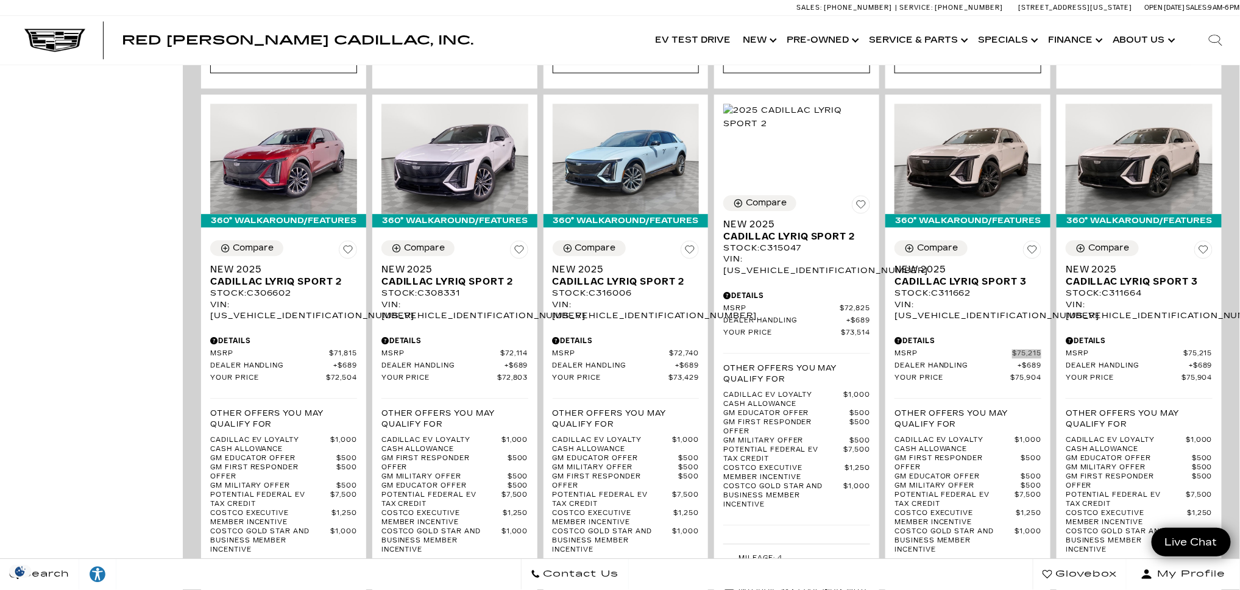
scroll to position [1606, 0]
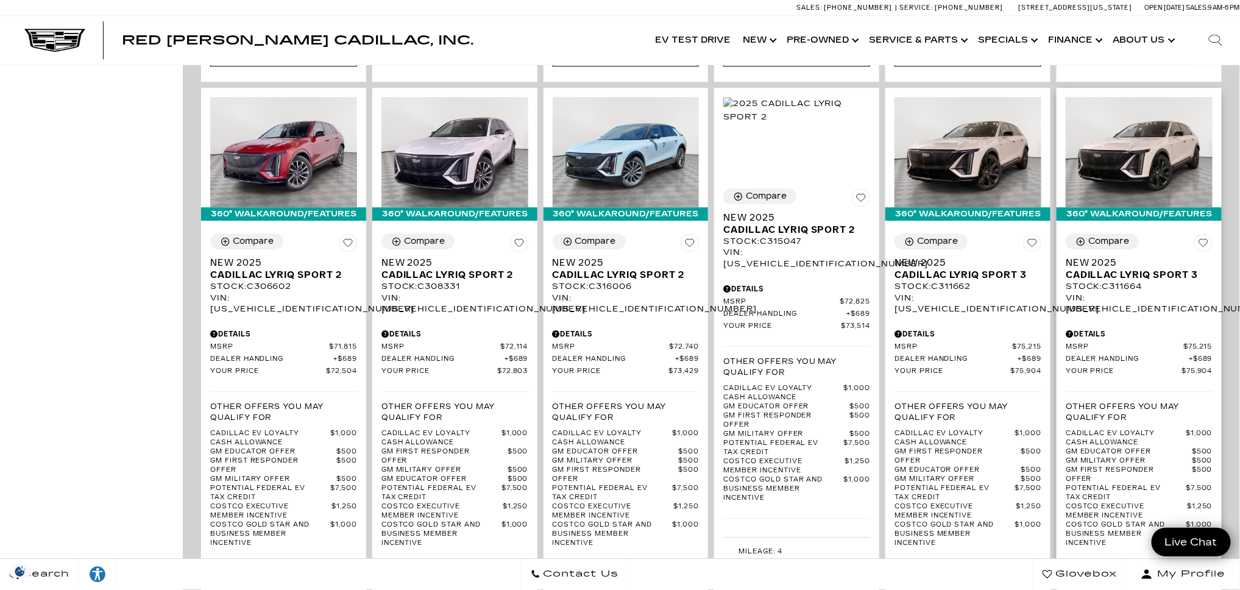
click at [1141, 281] on div "Stock : C311664" at bounding box center [1139, 286] width 147 height 11
copy div "C311664"
click at [1212, 342] on span "$75,215" at bounding box center [1197, 346] width 29 height 9
drag, startPoint x: 1225, startPoint y: 317, endPoint x: 1193, endPoint y: 318, distance: 32.3
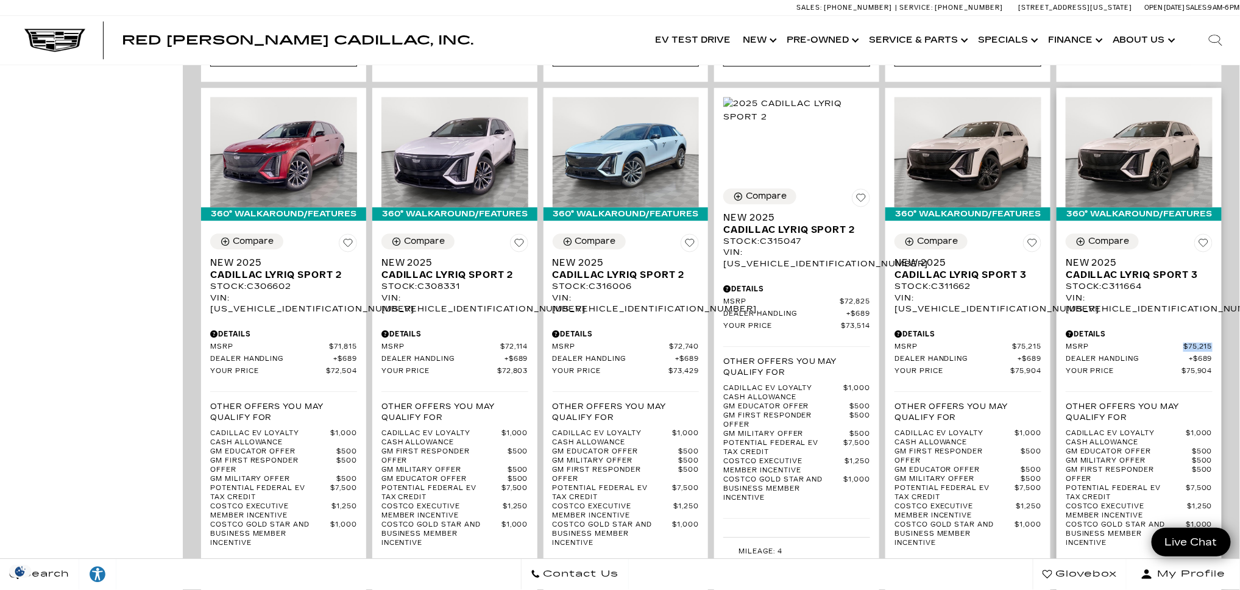
click at [1193, 318] on div "Compare Save This Vehicle - New 2025 Cadillac LYRIQ Sport 3 Stock : C311664 VIN…" at bounding box center [1139, 459] width 165 height 470
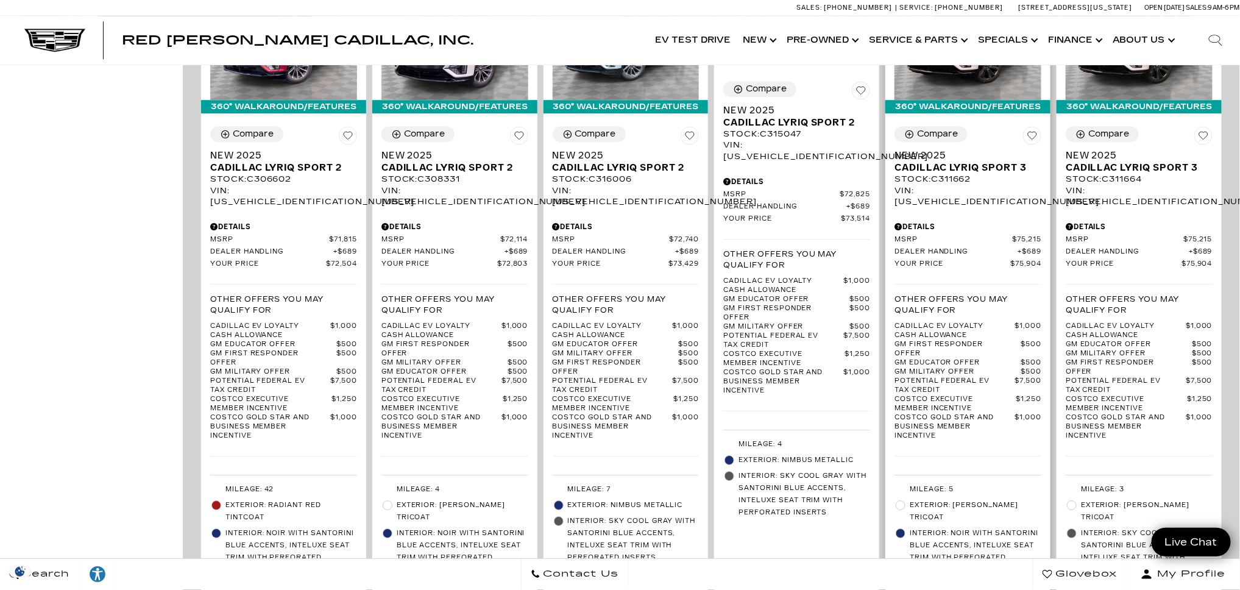
scroll to position [1707, 0]
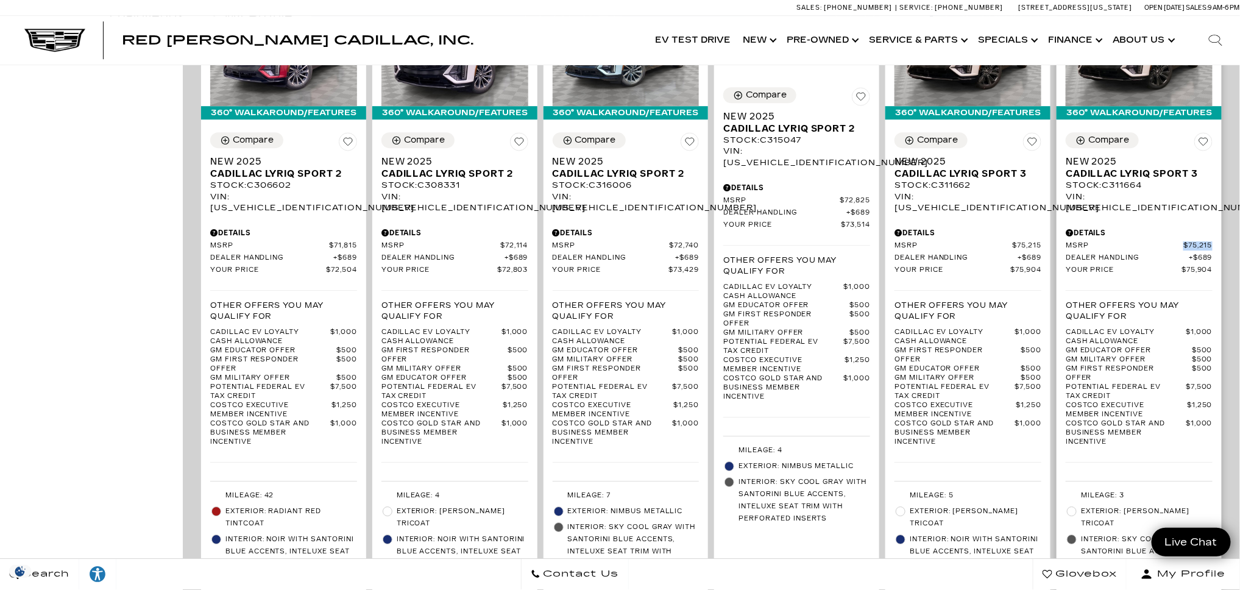
drag, startPoint x: 1224, startPoint y: 216, endPoint x: 1194, endPoint y: 216, distance: 30.5
click at [1194, 216] on div "Compare Save This Vehicle - New 2025 Cadillac LYRIQ Sport 3 Stock : C311664 VIN…" at bounding box center [1139, 358] width 165 height 470
copy span "$75,215"
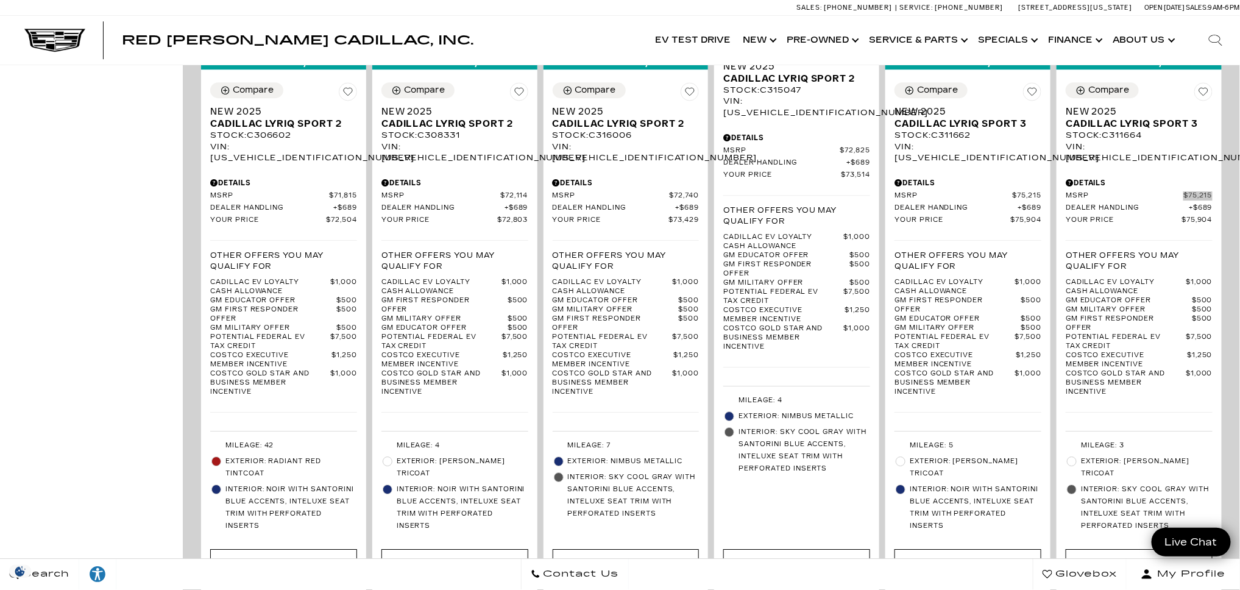
scroll to position [1774, 0]
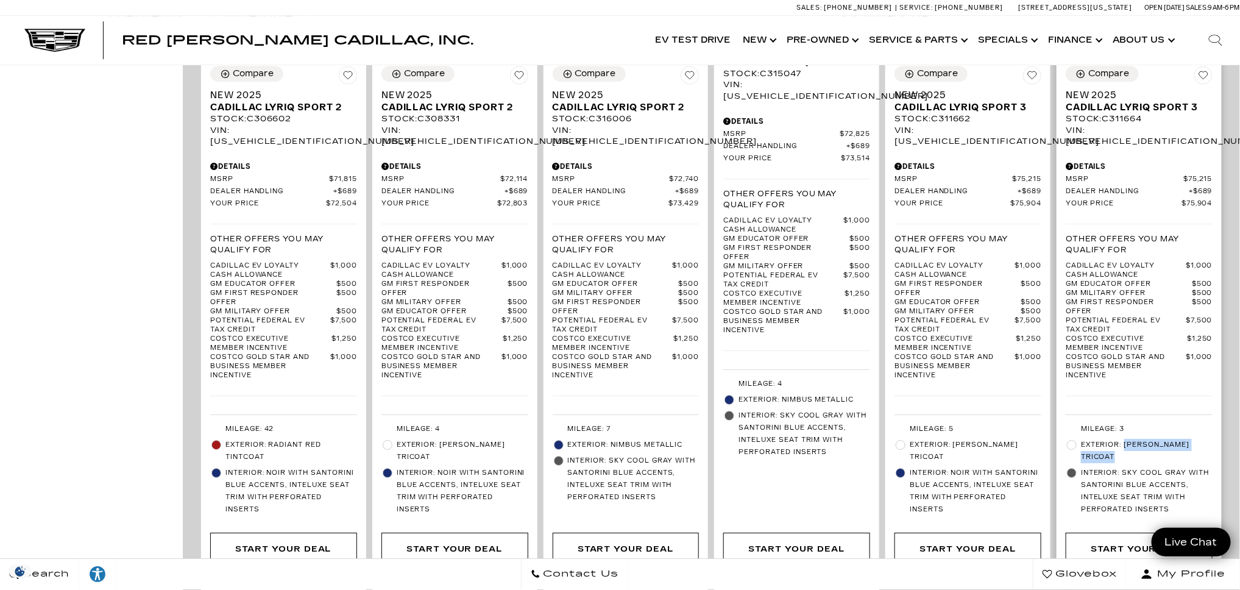
drag, startPoint x: 1132, startPoint y: 428, endPoint x: 1135, endPoint y: 418, distance: 10.8
click at [1135, 439] on span "Exterior: [PERSON_NAME] Tricoat" at bounding box center [1147, 451] width 132 height 24
copy span "[PERSON_NAME] Tricoat"
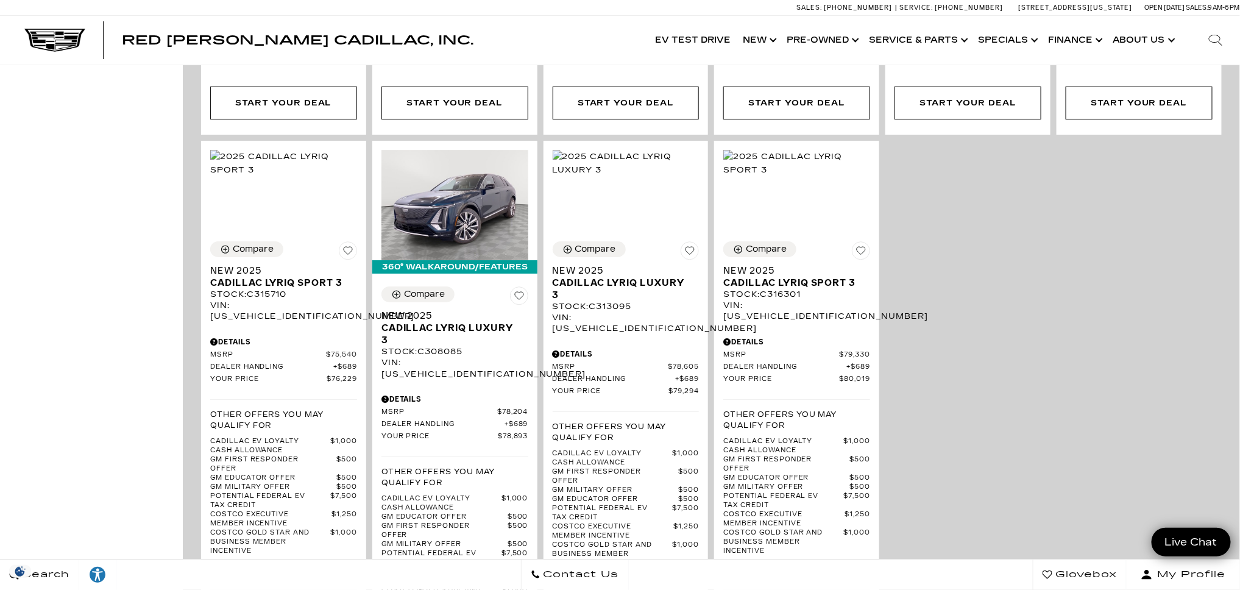
scroll to position [2229, 0]
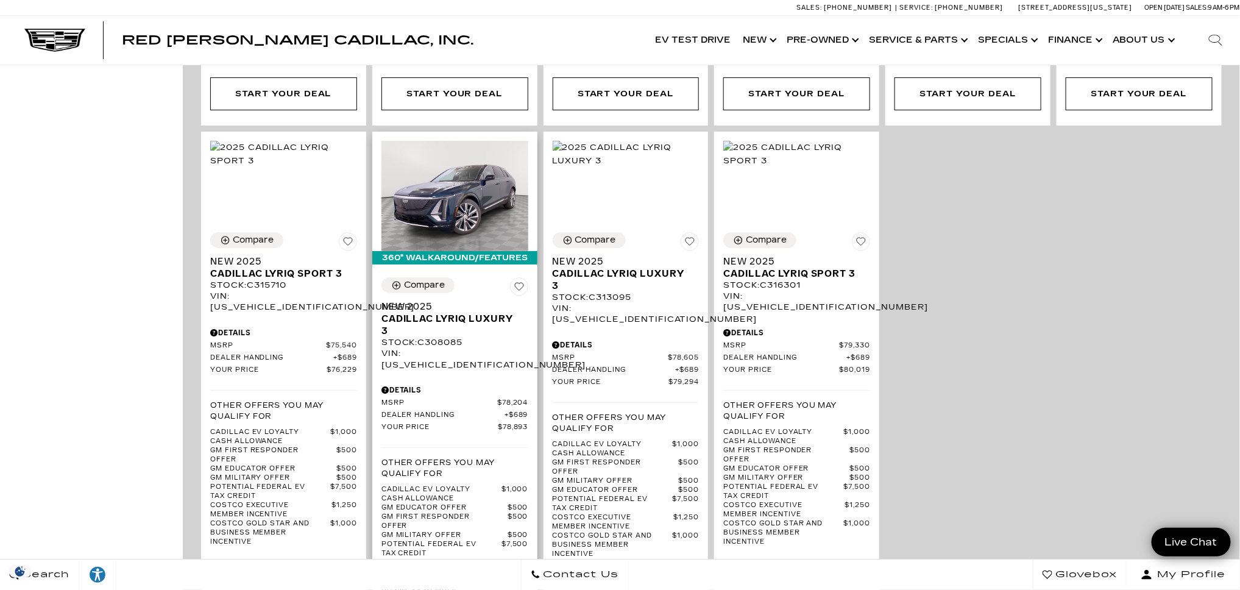
click at [456, 337] on div "Stock : C308085" at bounding box center [454, 342] width 147 height 11
copy div "C308085"
drag, startPoint x: 533, startPoint y: 364, endPoint x: 501, endPoint y: 363, distance: 31.7
click at [501, 363] on div "Compare Save This Vehicle - New 2025 Cadillac LYRIQ Luxury 3 Stock : C308085 VI…" at bounding box center [454, 509] width 165 height 482
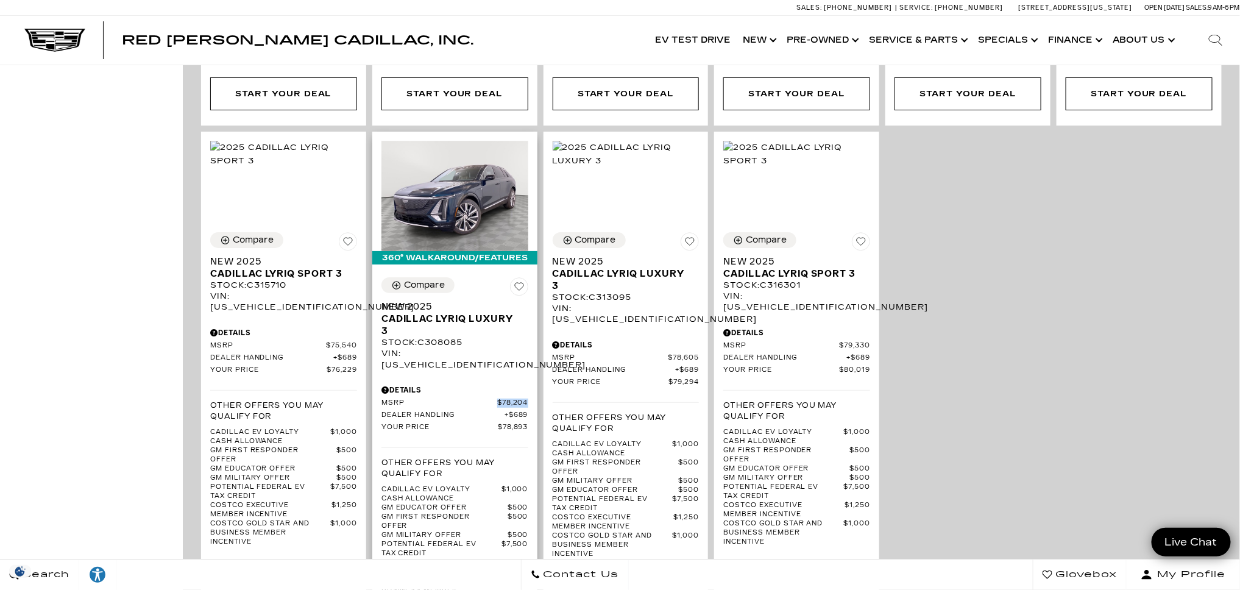
copy span "$78,204"
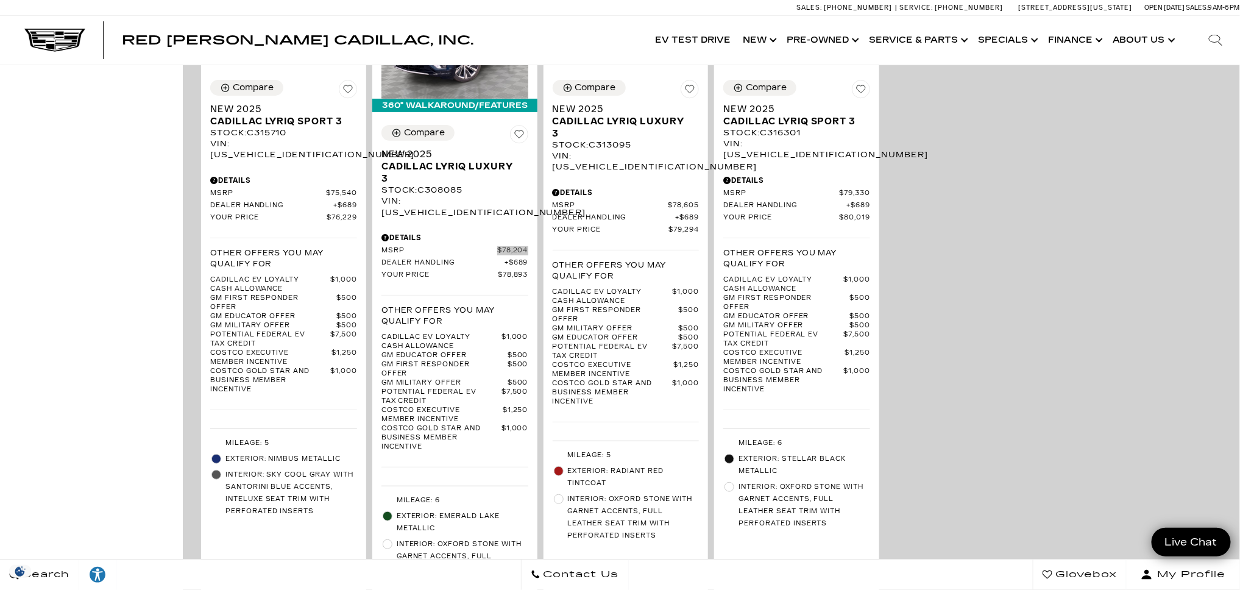
scroll to position [2503, 0]
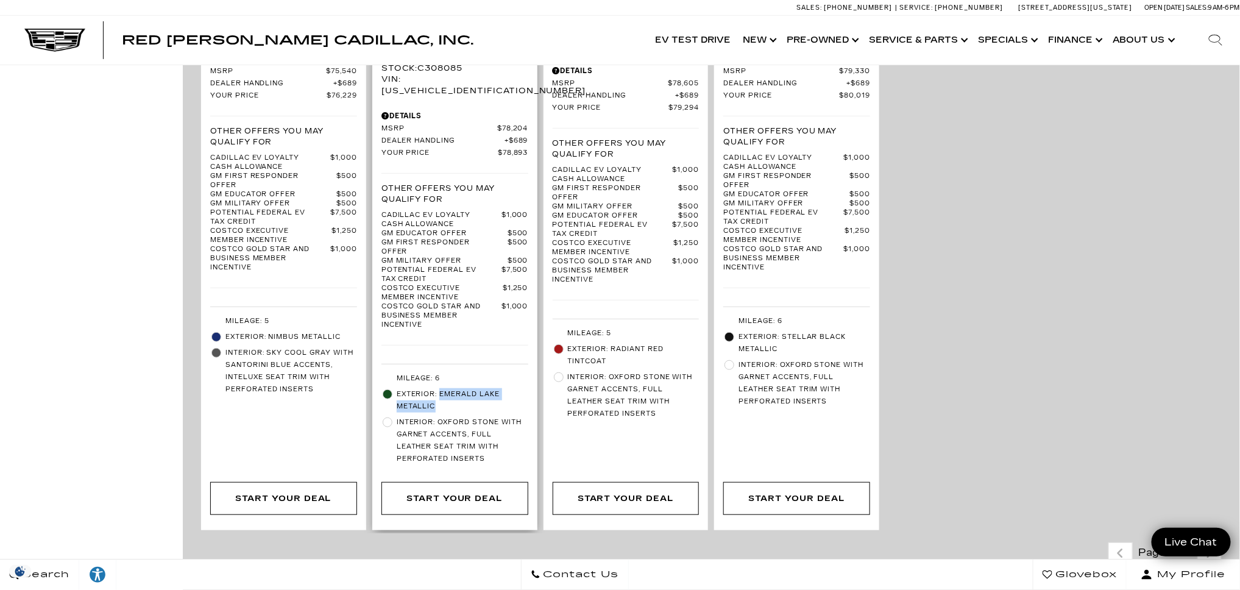
drag, startPoint x: 442, startPoint y: 366, endPoint x: 442, endPoint y: 357, distance: 8.6
click at [442, 388] on span "Exterior: Emerald Lake Metallic" at bounding box center [463, 400] width 132 height 24
copy span "Emerald Lake Metallic"
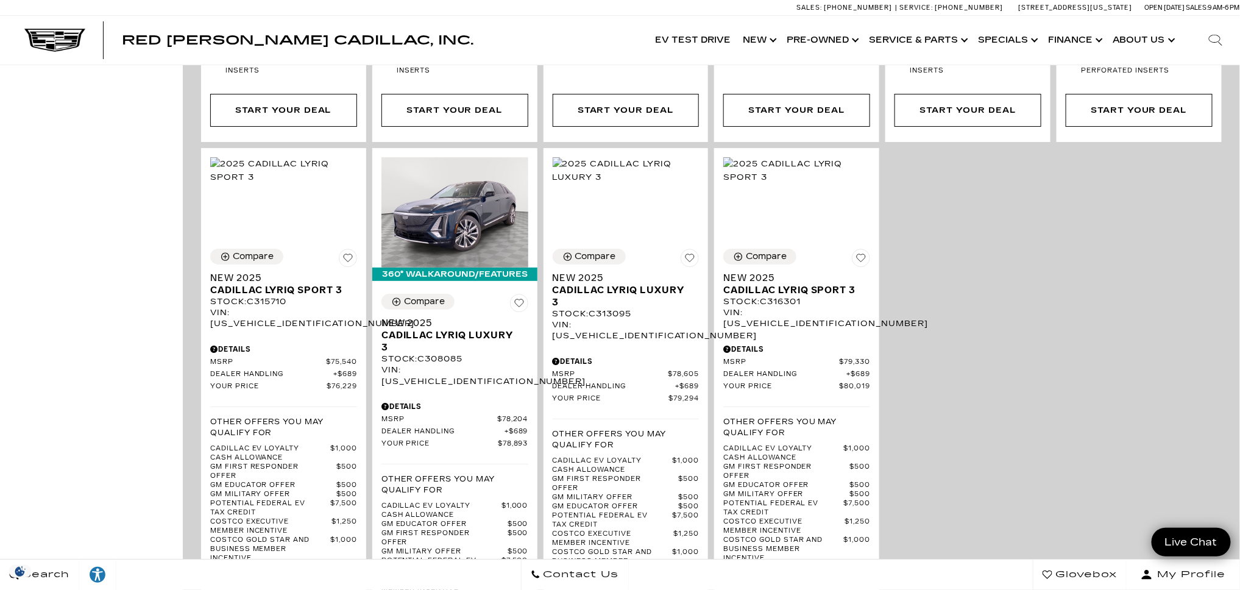
scroll to position [2207, 0]
